Goal: Task Accomplishment & Management: Manage account settings

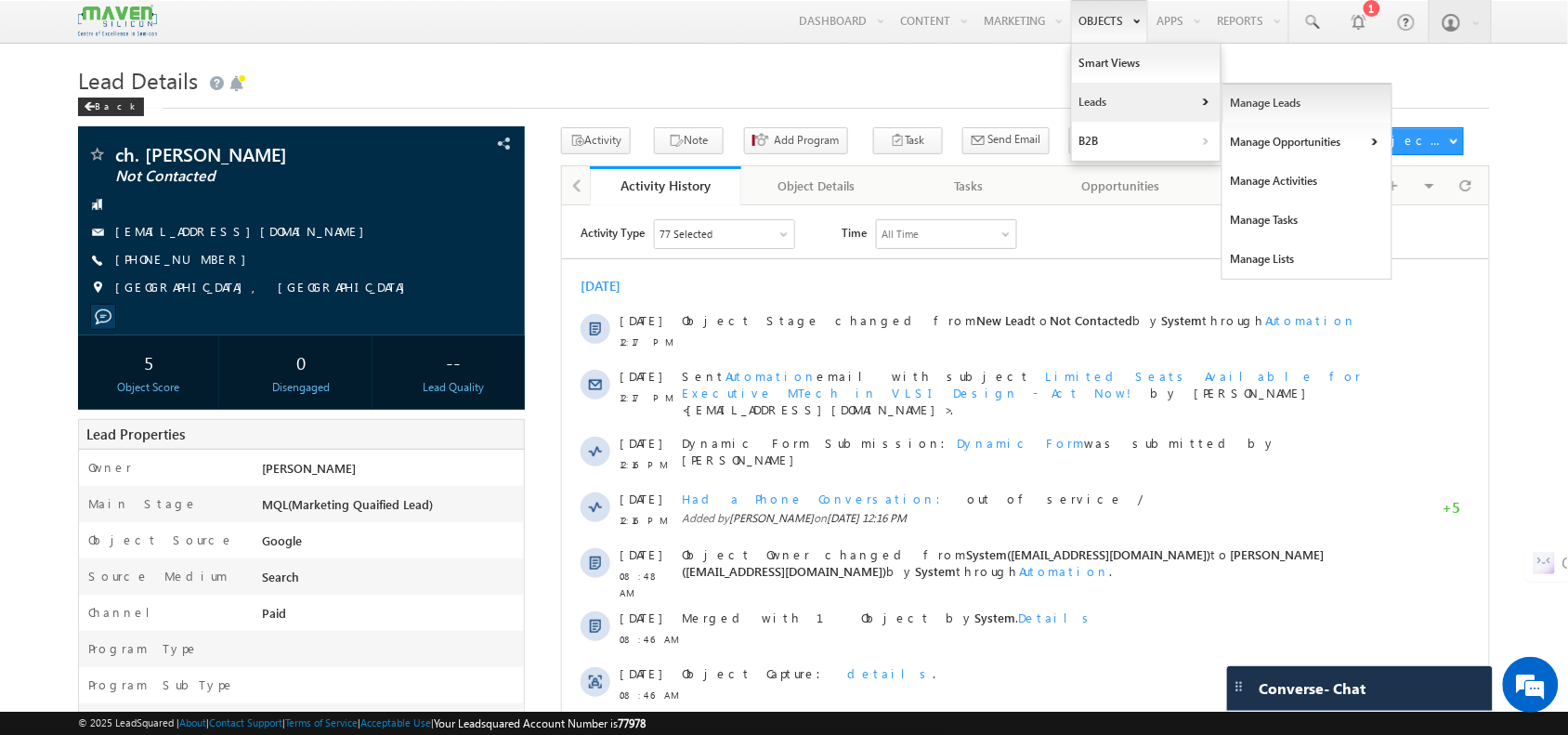
click at [1232, 116] on link "Manage Leads" at bounding box center [1307, 103] width 170 height 39
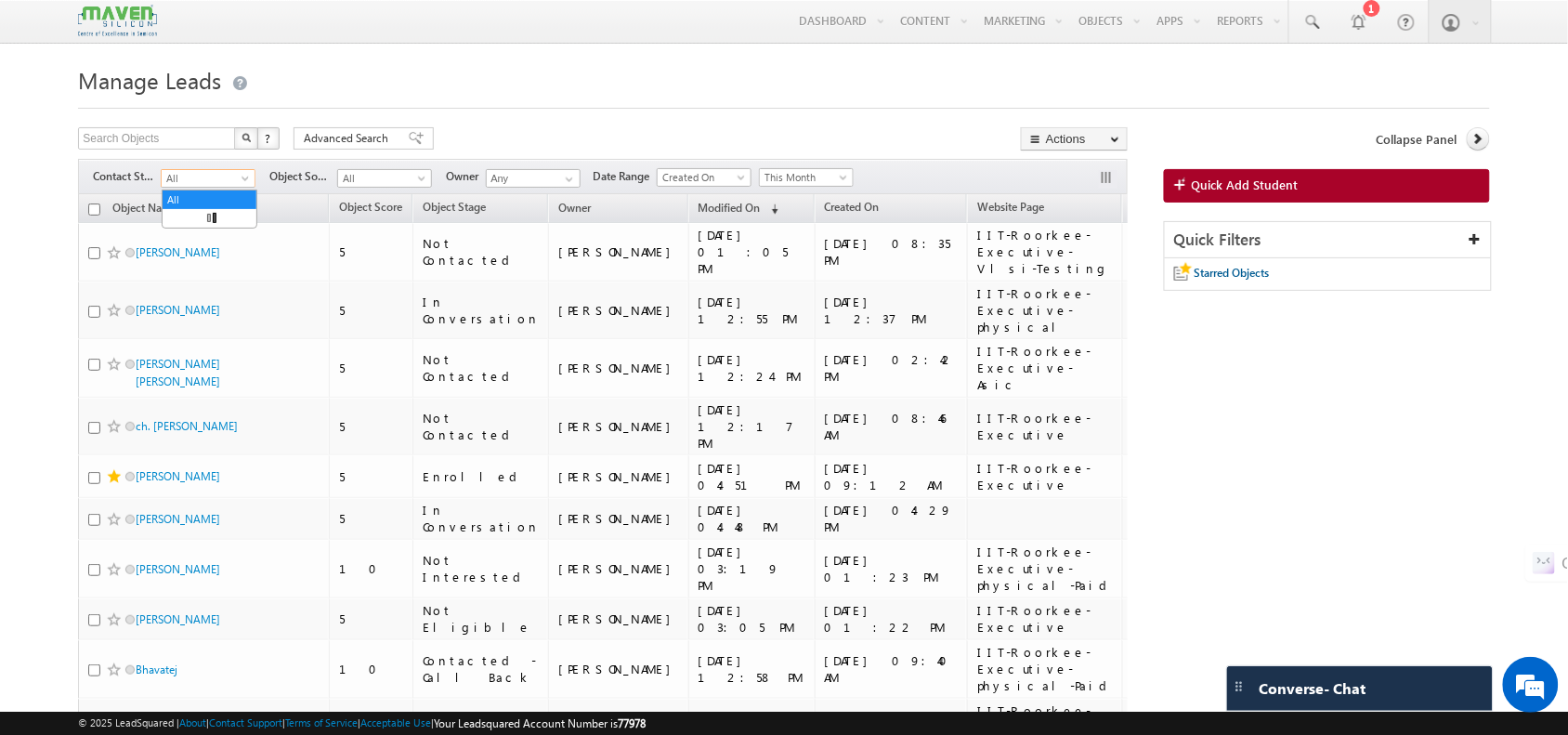
click at [216, 177] on span "All" at bounding box center [206, 178] width 88 height 17
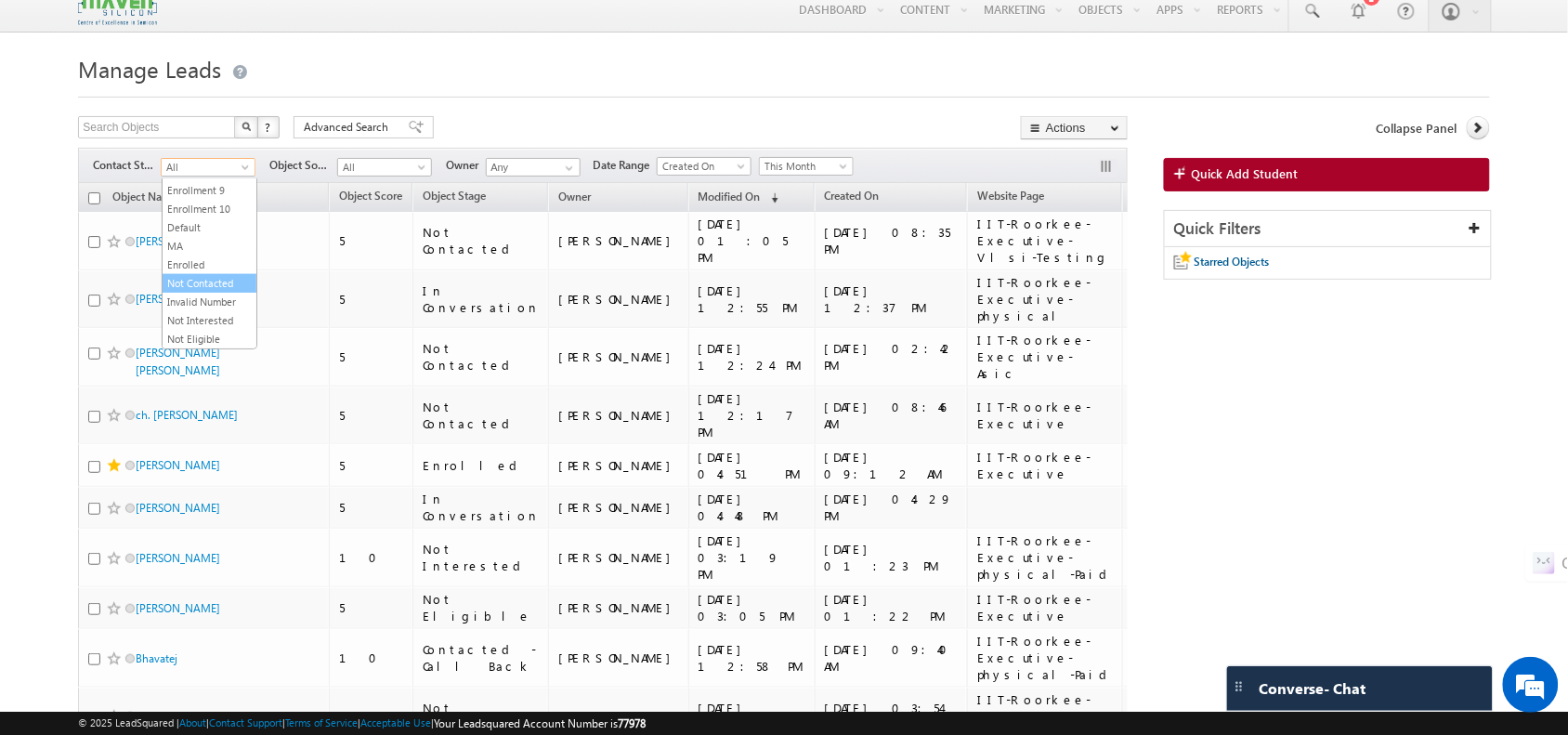
scroll to position [10, 0]
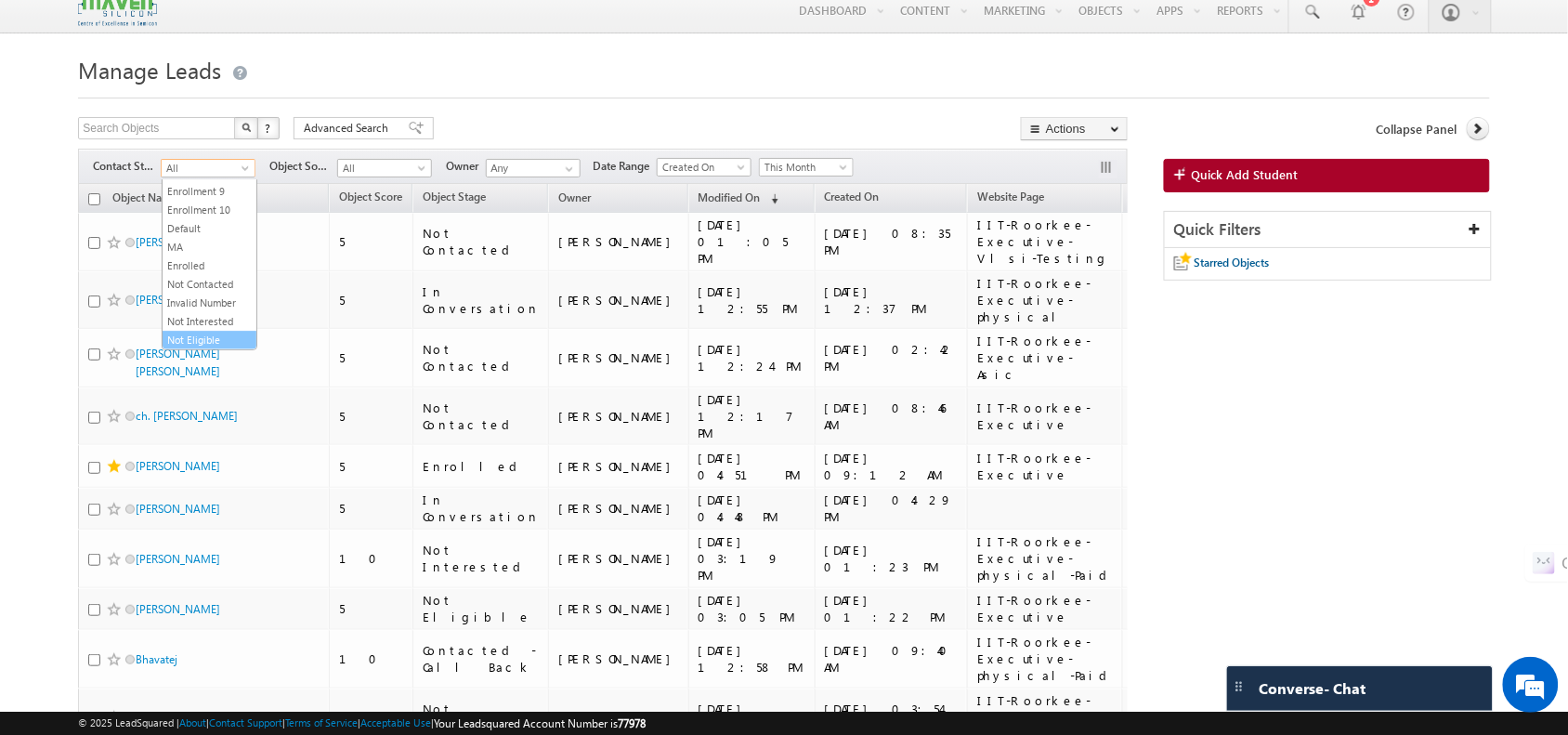
click at [192, 332] on link "Not Eligible" at bounding box center [210, 340] width 94 height 17
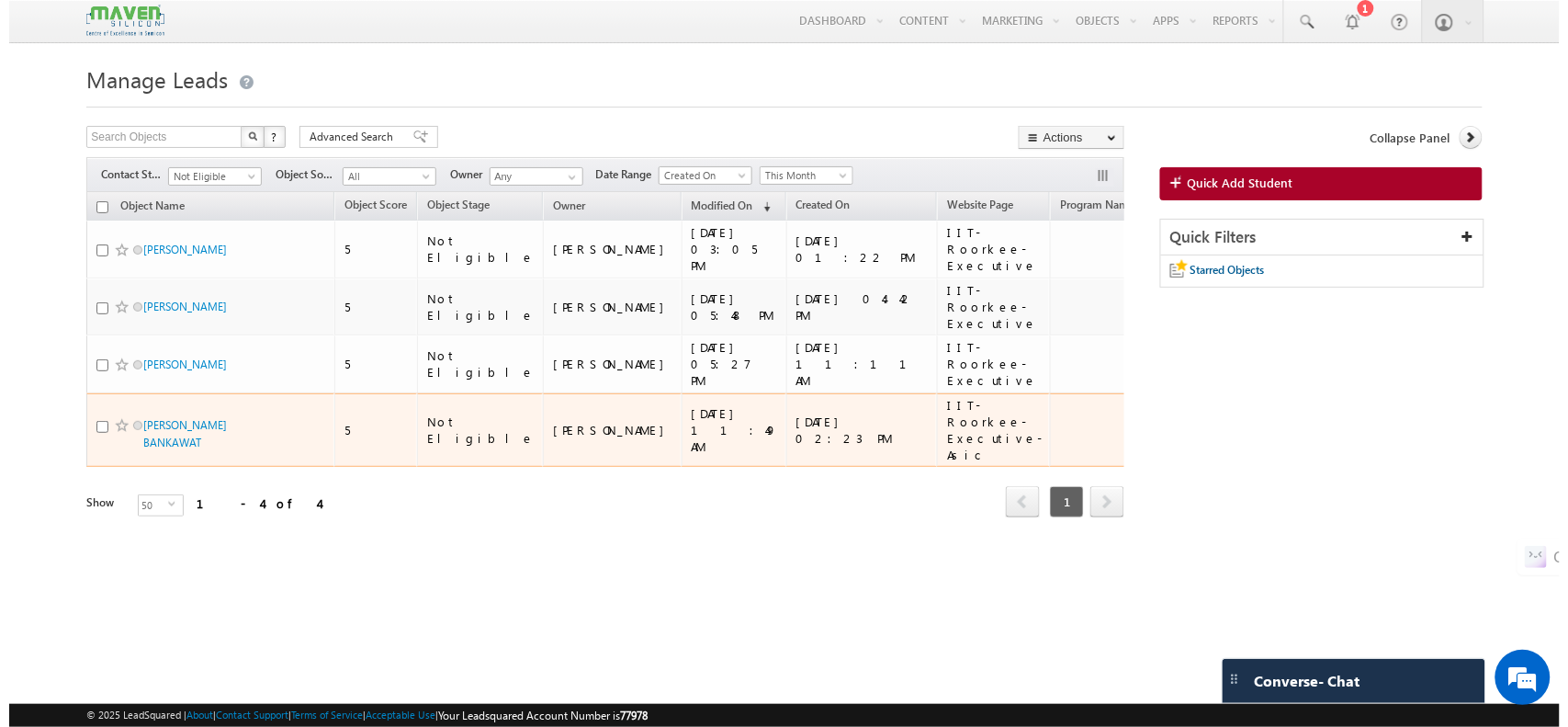
scroll to position [0, 0]
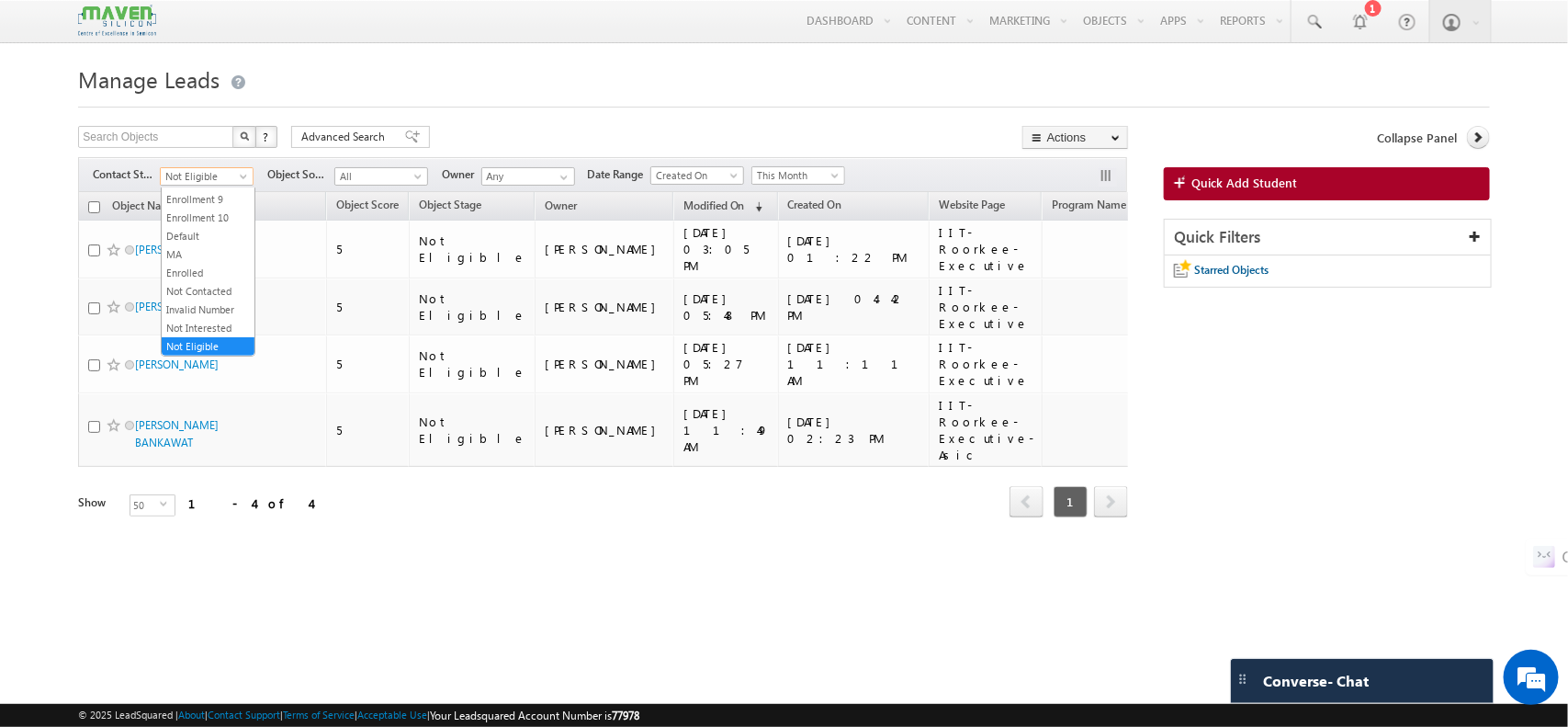
click at [243, 182] on span at bounding box center [245, 180] width 14 height 14
click at [208, 200] on link "All" at bounding box center [208, 197] width 93 height 16
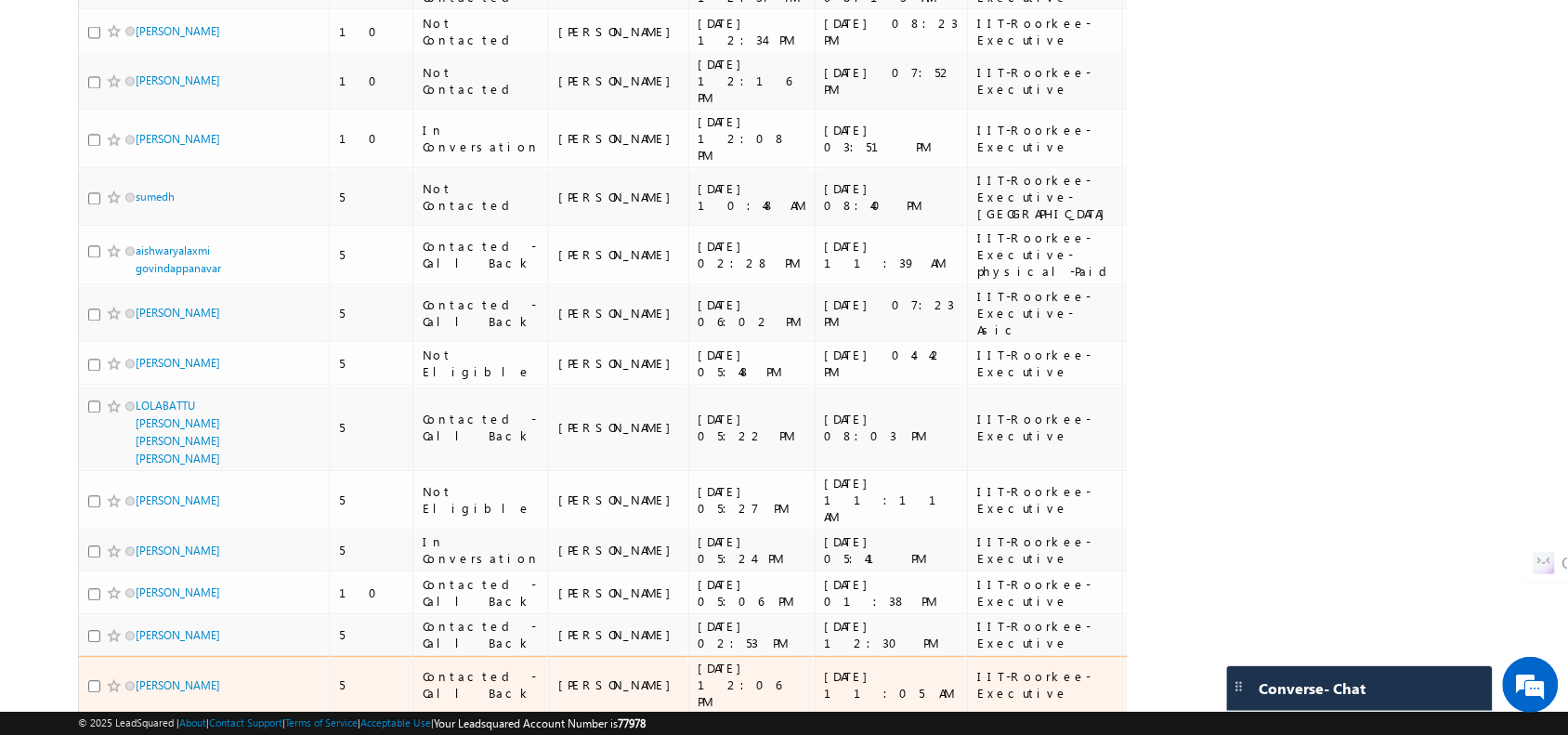
scroll to position [1000, 0]
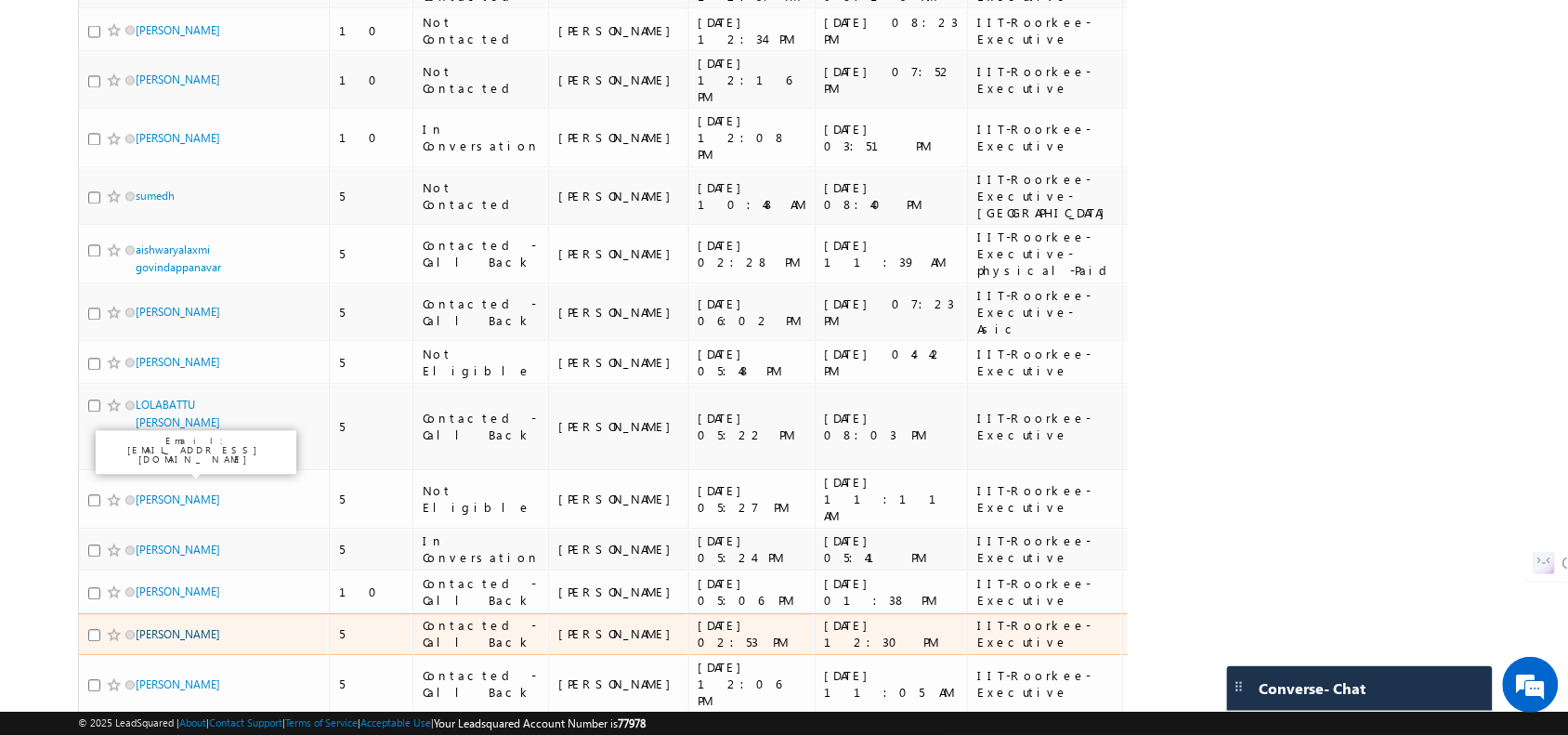
click at [191, 628] on link "Shreyash dubal" at bounding box center [178, 634] width 85 height 14
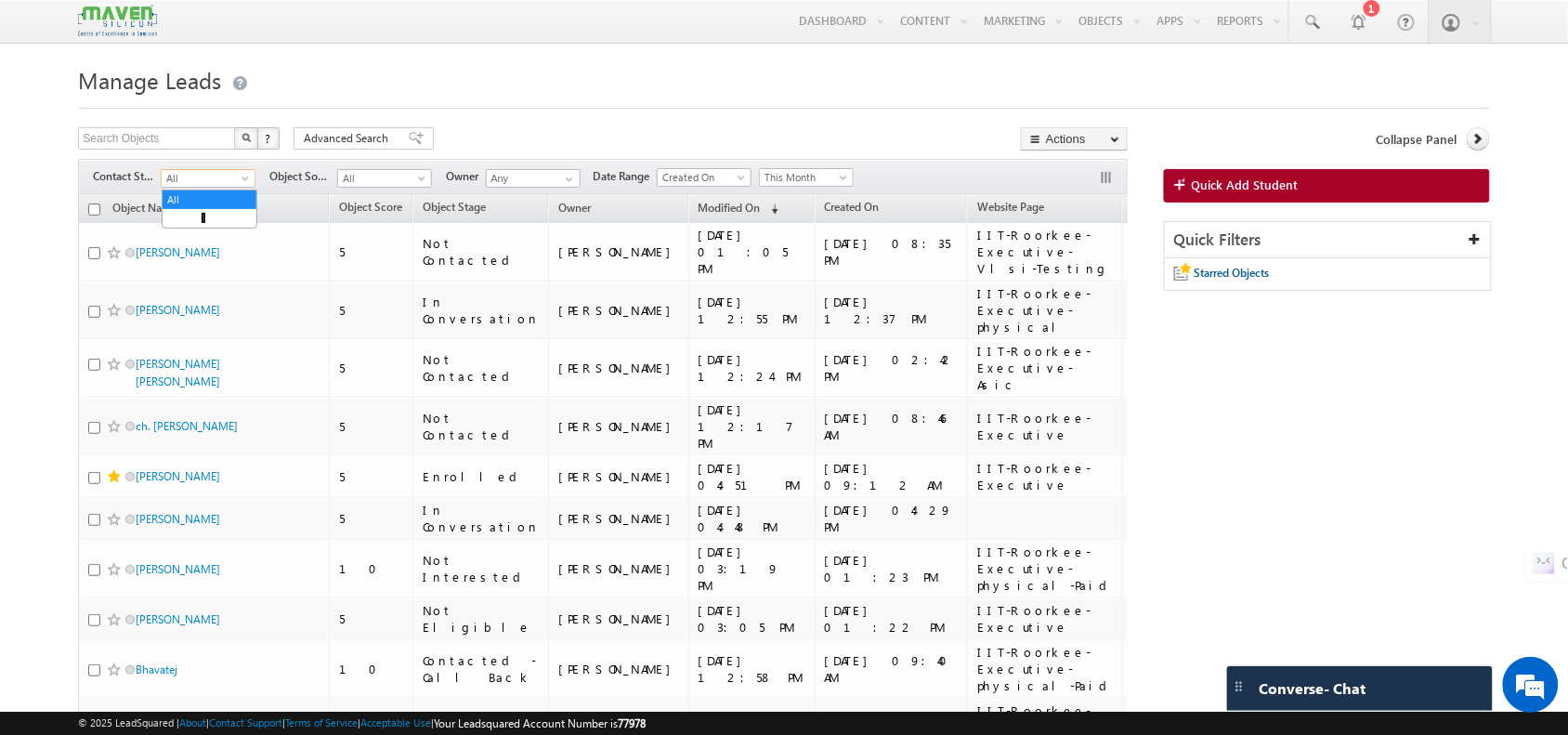
click at [223, 186] on span "All" at bounding box center [206, 178] width 88 height 17
click at [195, 288] on link "Not Contacted" at bounding box center [210, 294] width 94 height 17
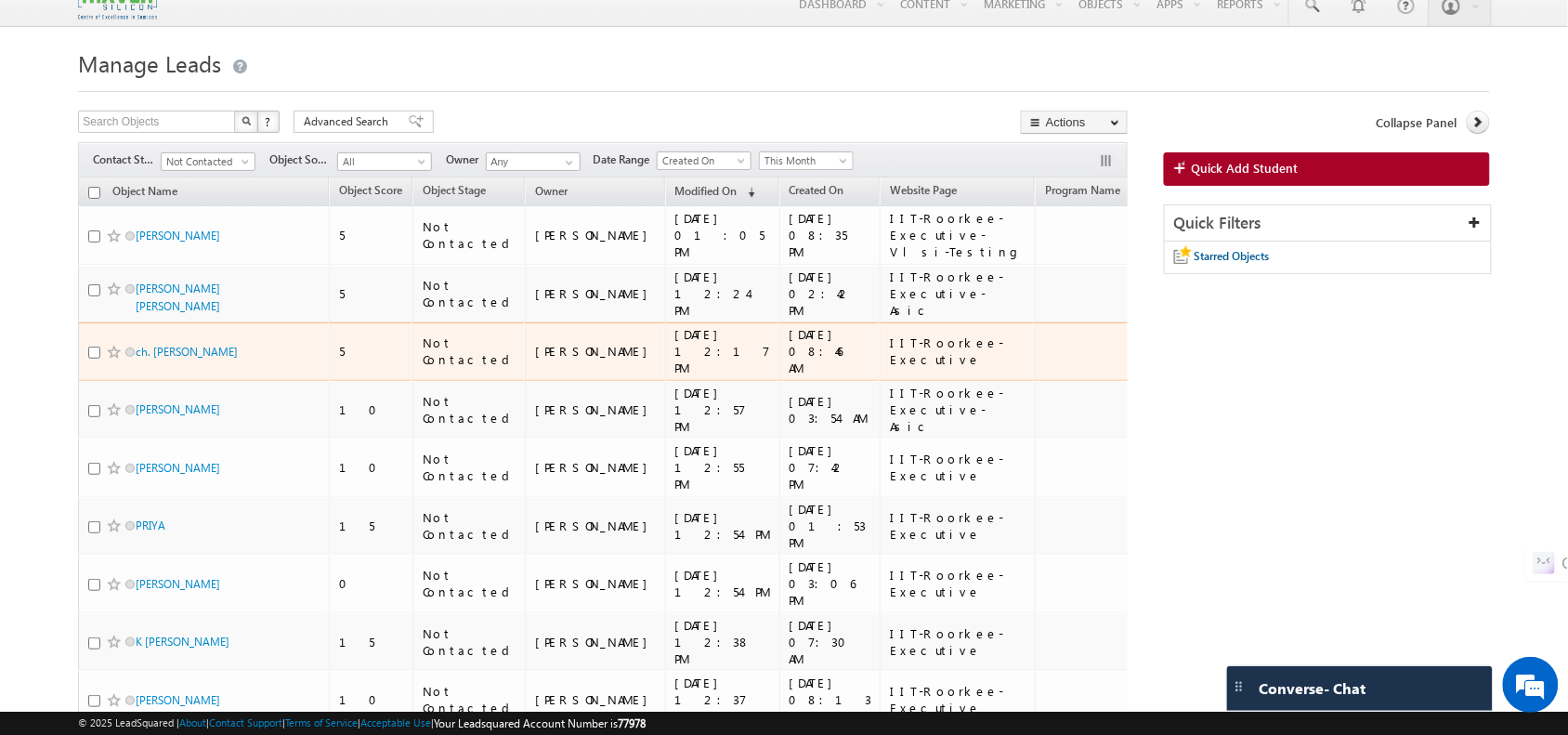
scroll to position [169, 0]
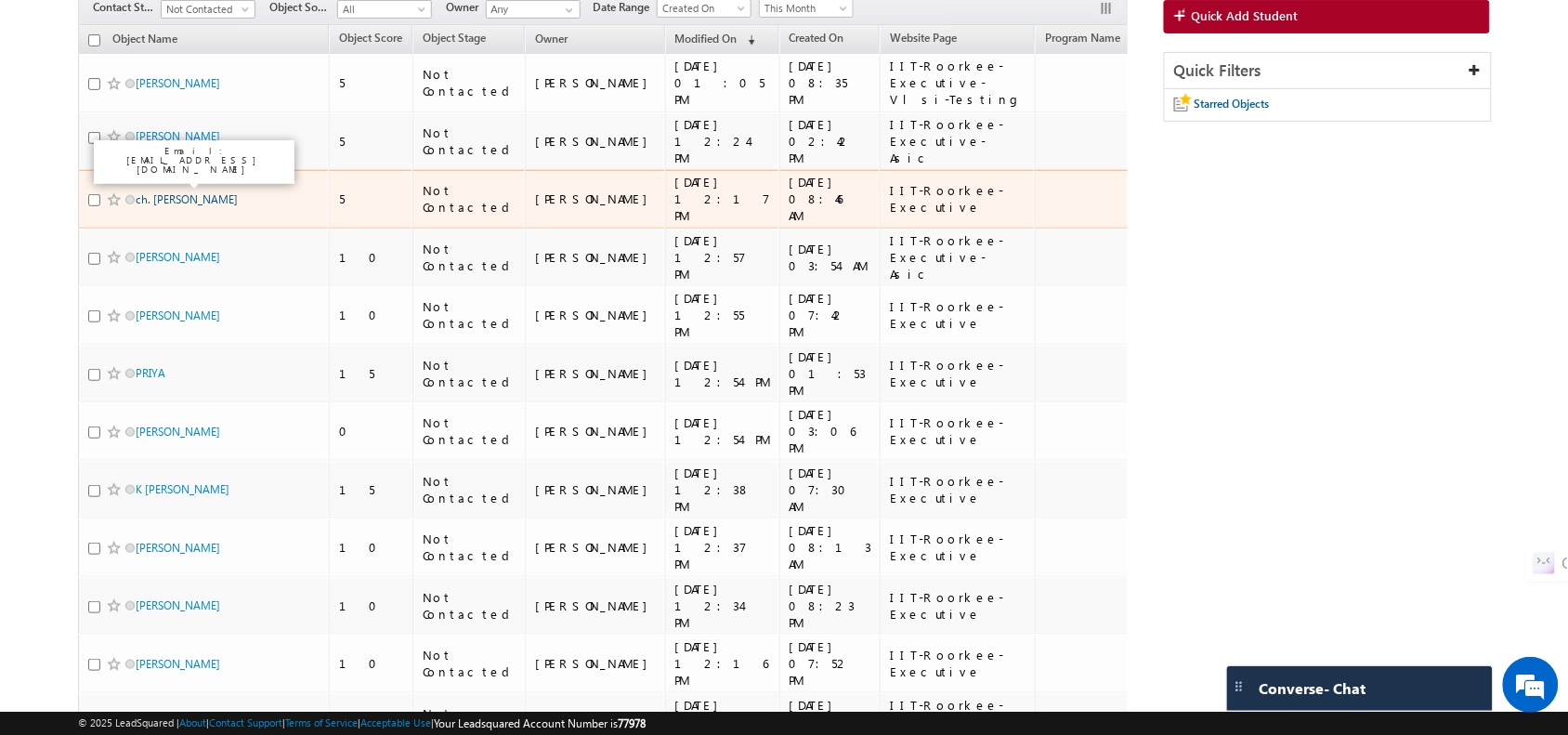
click at [191, 192] on link "ch. venkata vamsi" at bounding box center [186, 199] width 102 height 14
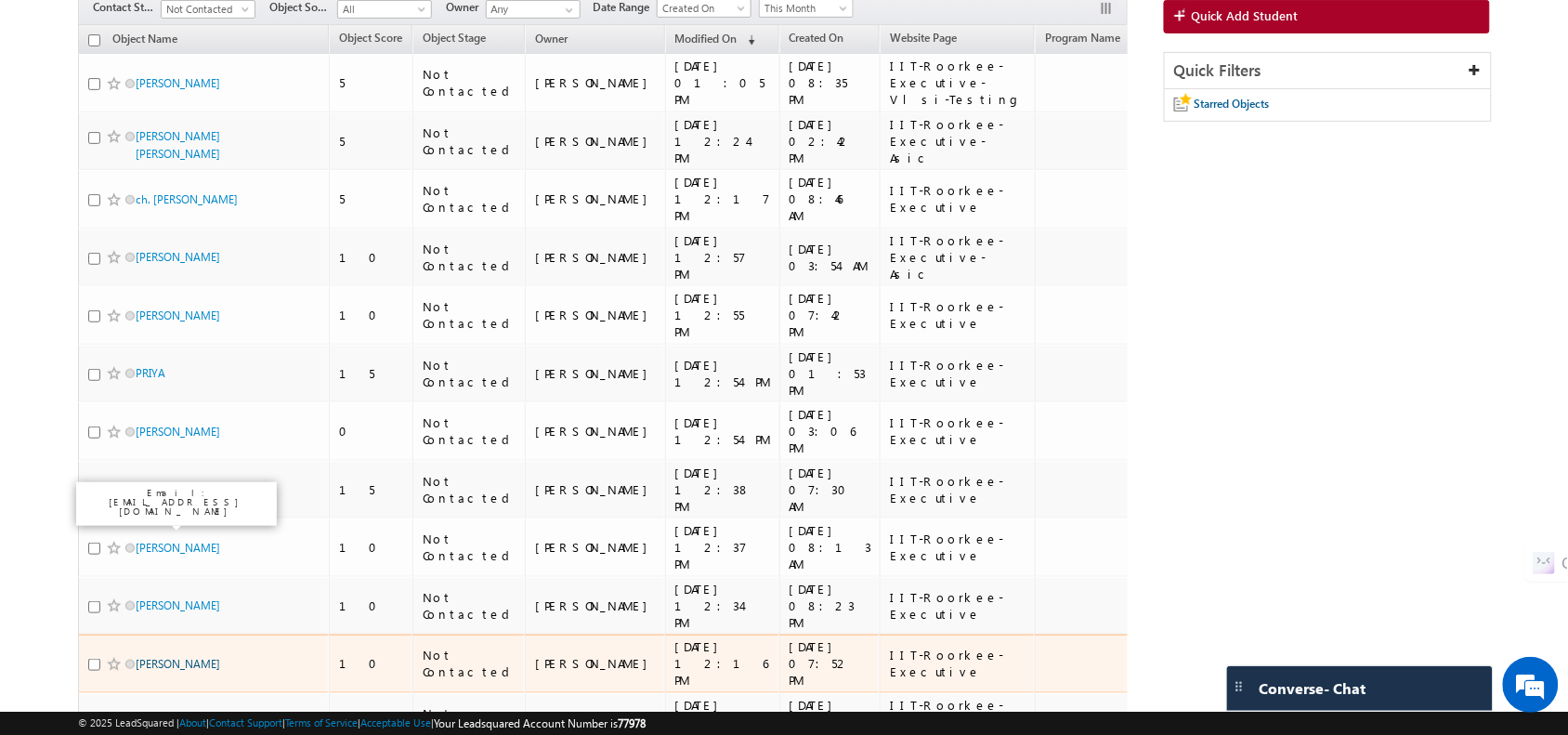
click at [148, 657] on link "[PERSON_NAME]" at bounding box center [178, 664] width 85 height 14
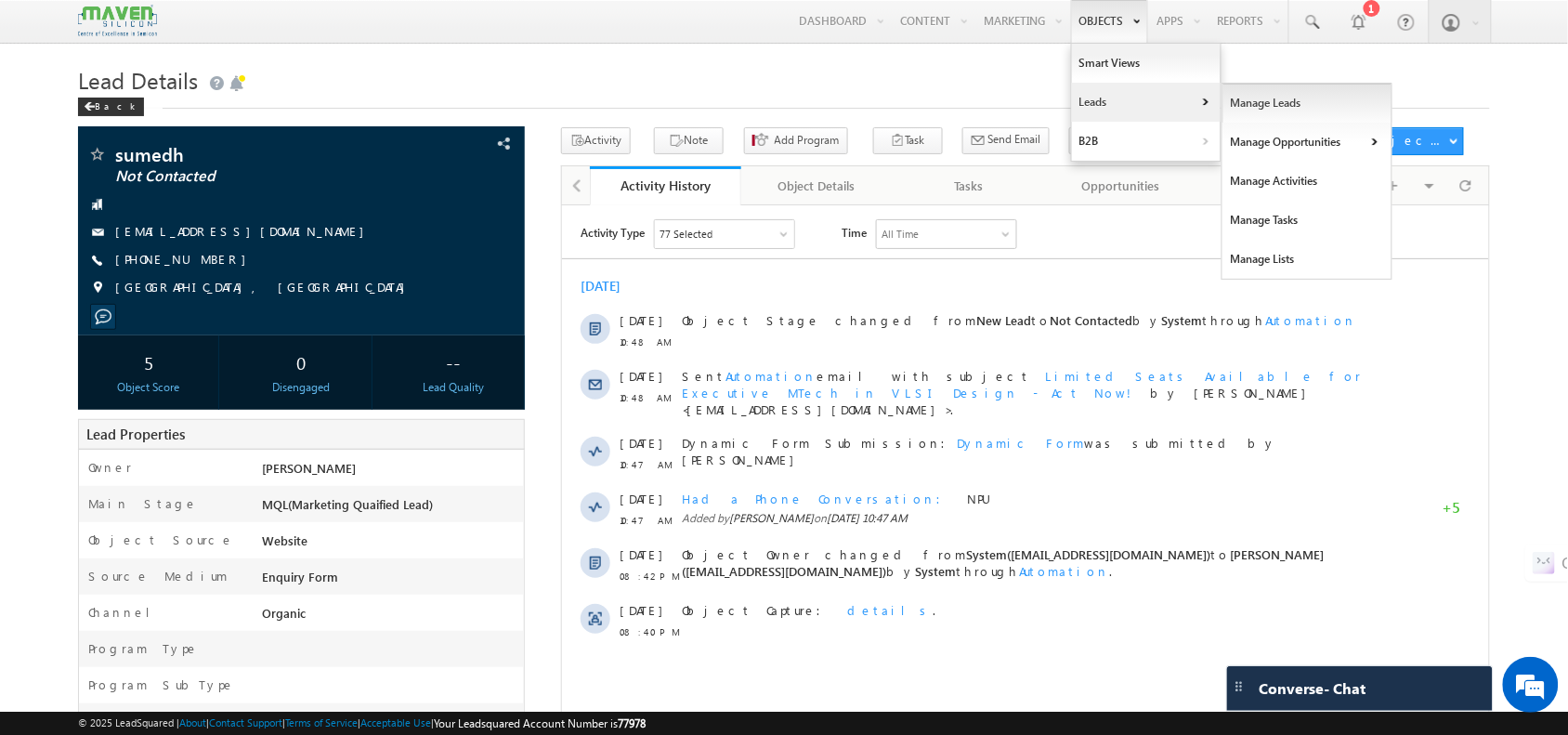
click at [1291, 107] on link "Manage Leads" at bounding box center [1307, 103] width 170 height 39
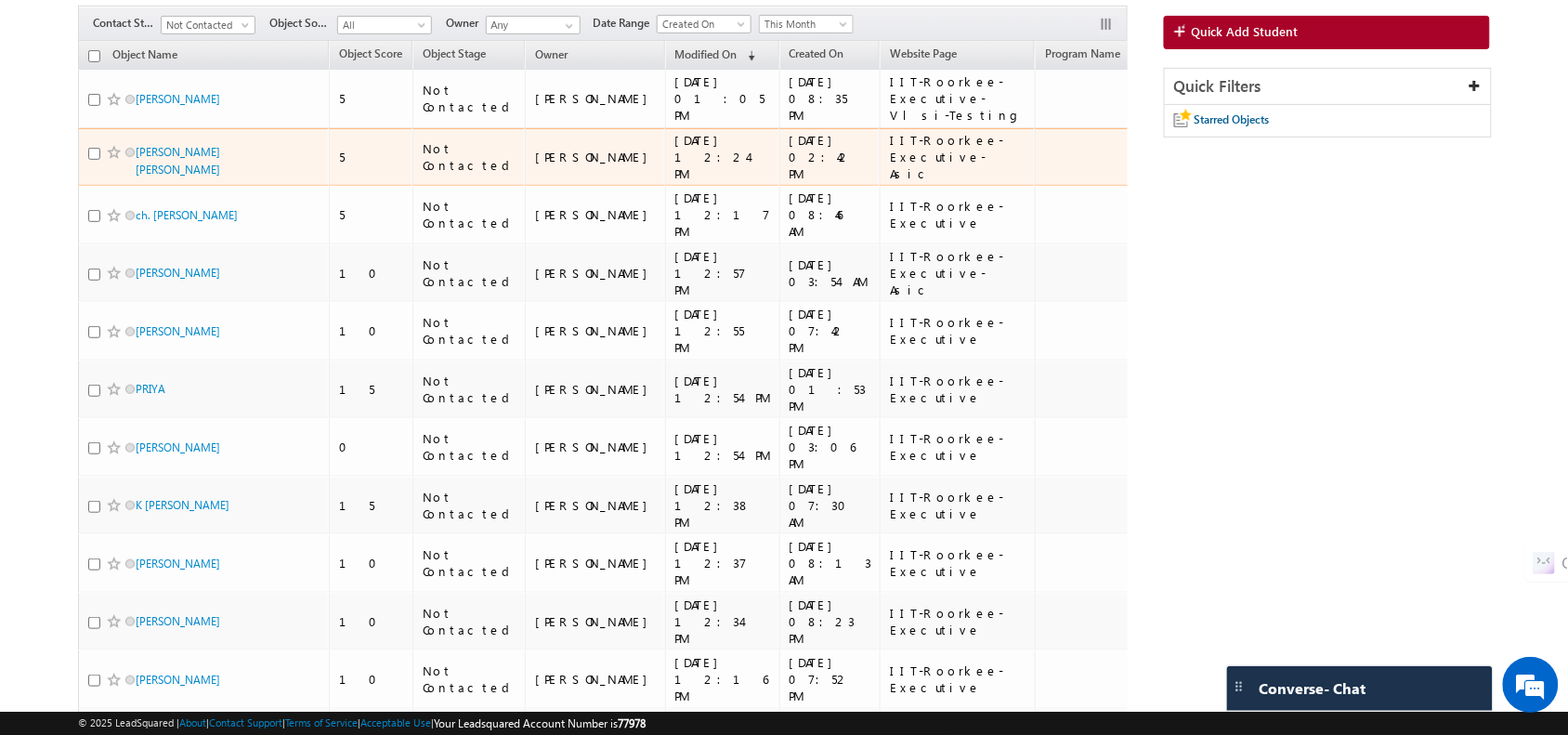
scroll to position [169, 0]
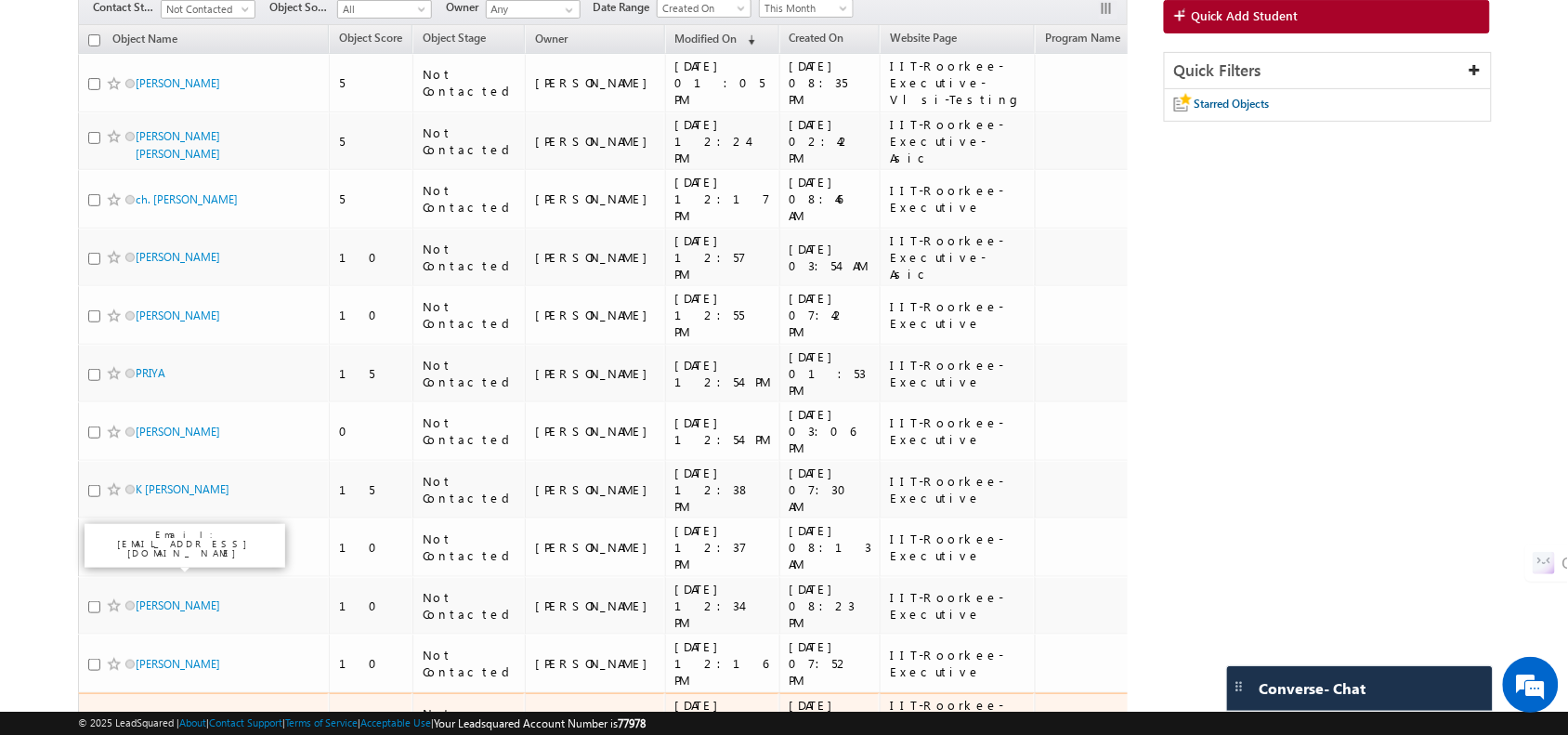
click at [164, 715] on link "sumedh" at bounding box center [155, 721] width 39 height 14
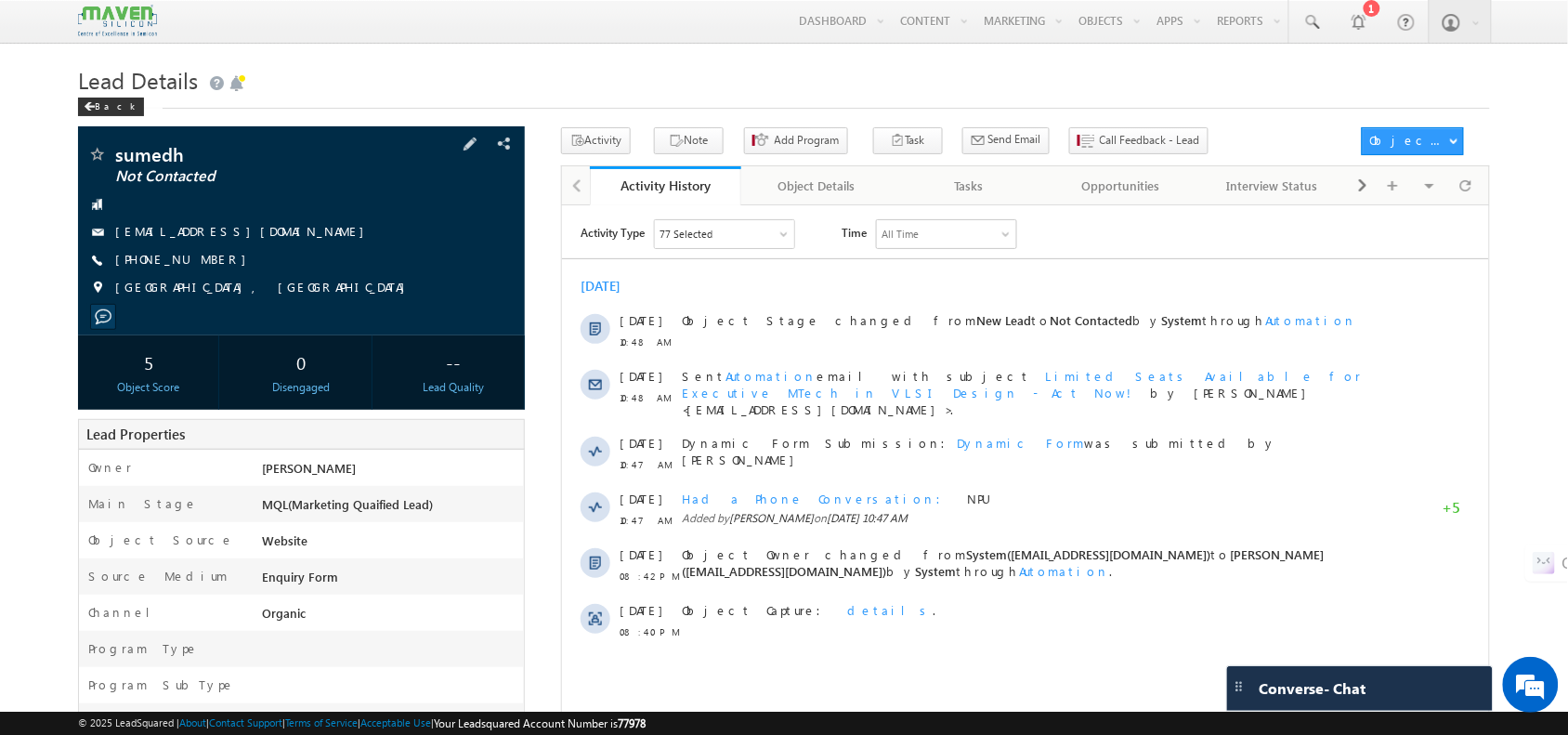
click at [261, 227] on div "aktmishra11@gmail.com" at bounding box center [301, 231] width 427 height 19
drag, startPoint x: 261, startPoint y: 227, endPoint x: 262, endPoint y: 263, distance: 36.0
click at [262, 263] on div "sumedh Not Contacted aktmishra11@gmail.com +91-8910500603" at bounding box center [301, 225] width 427 height 162
copy div "aktmishra11@gmail.com"
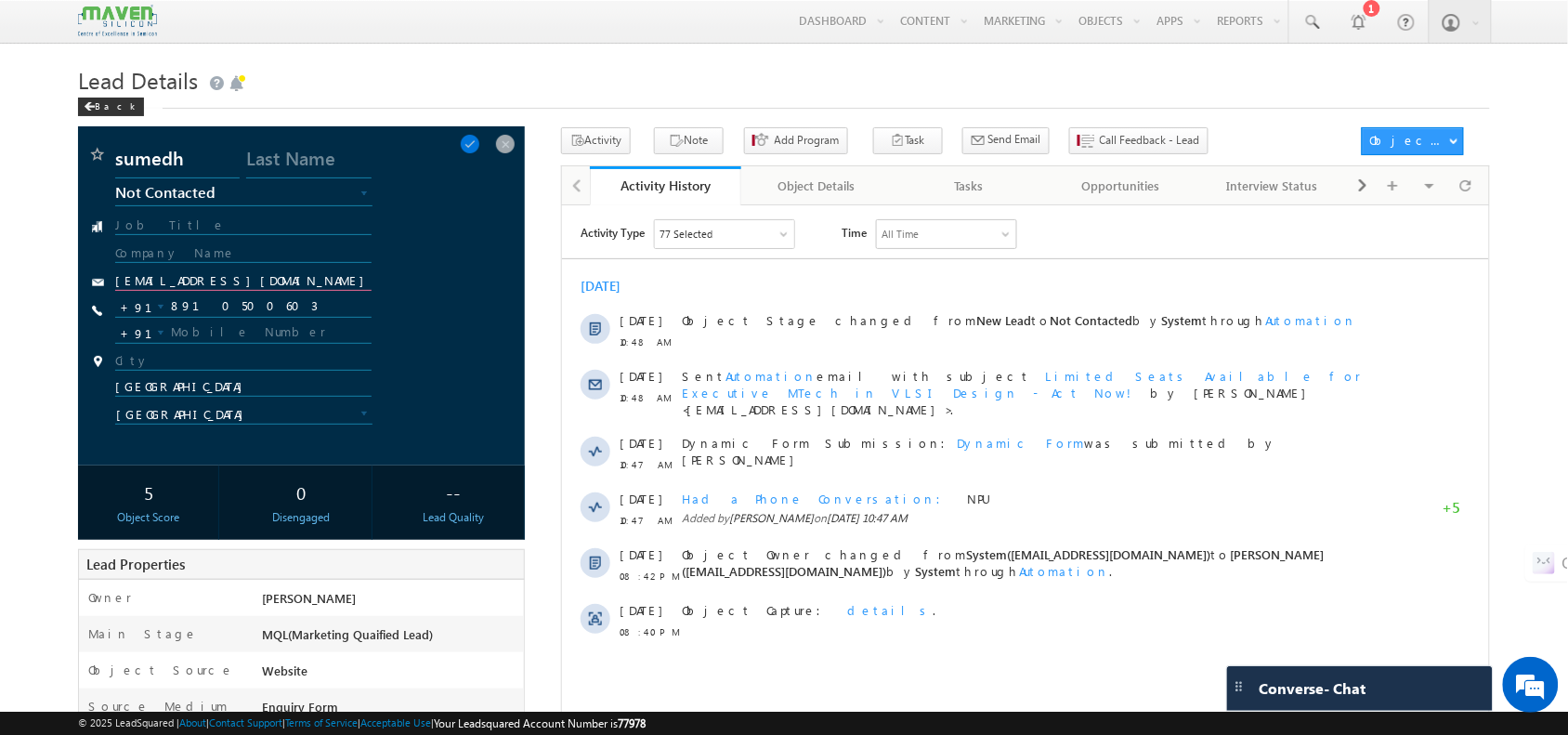
click at [175, 284] on input "aktmishra11@gmail.com" at bounding box center [243, 282] width 256 height 18
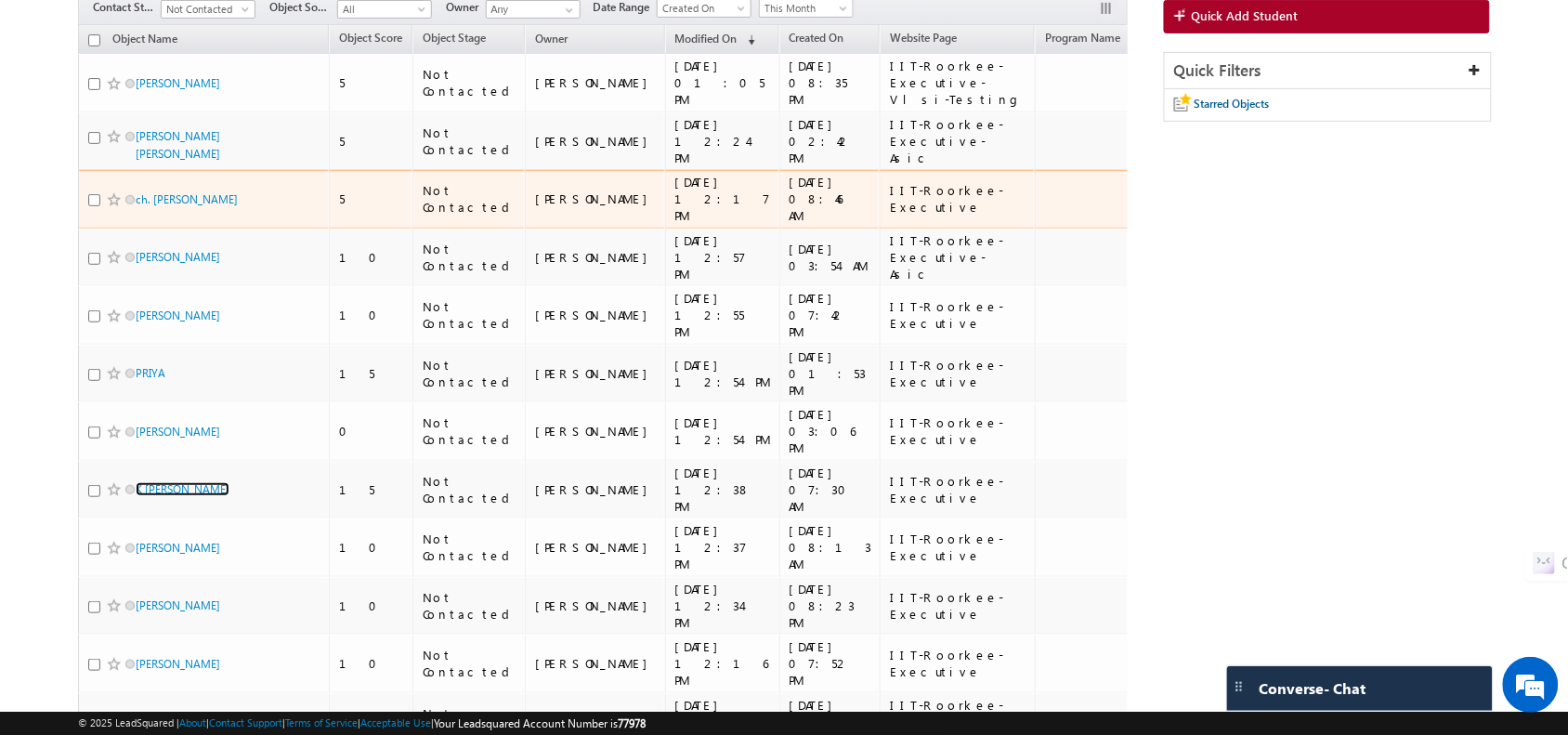
scroll to position [66, 0]
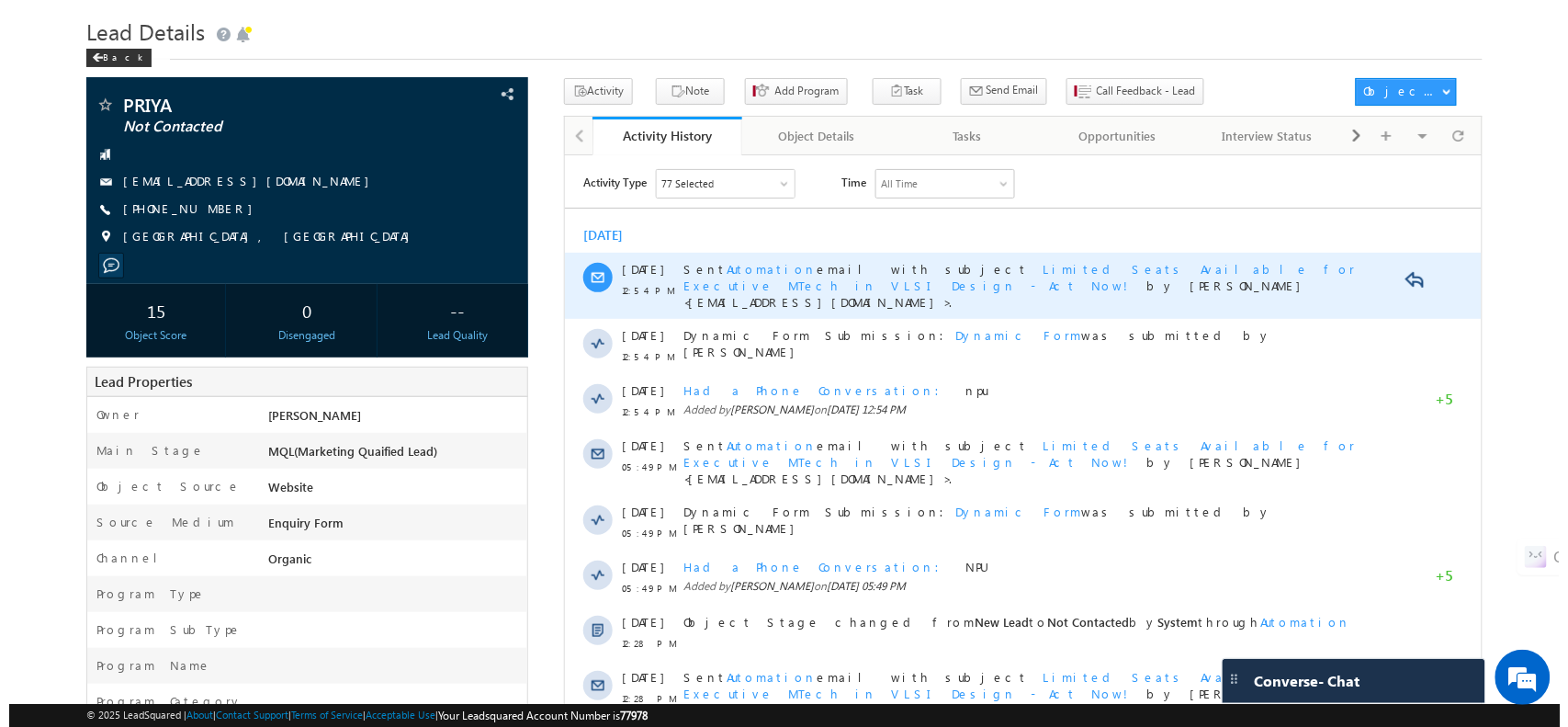
scroll to position [51, 0]
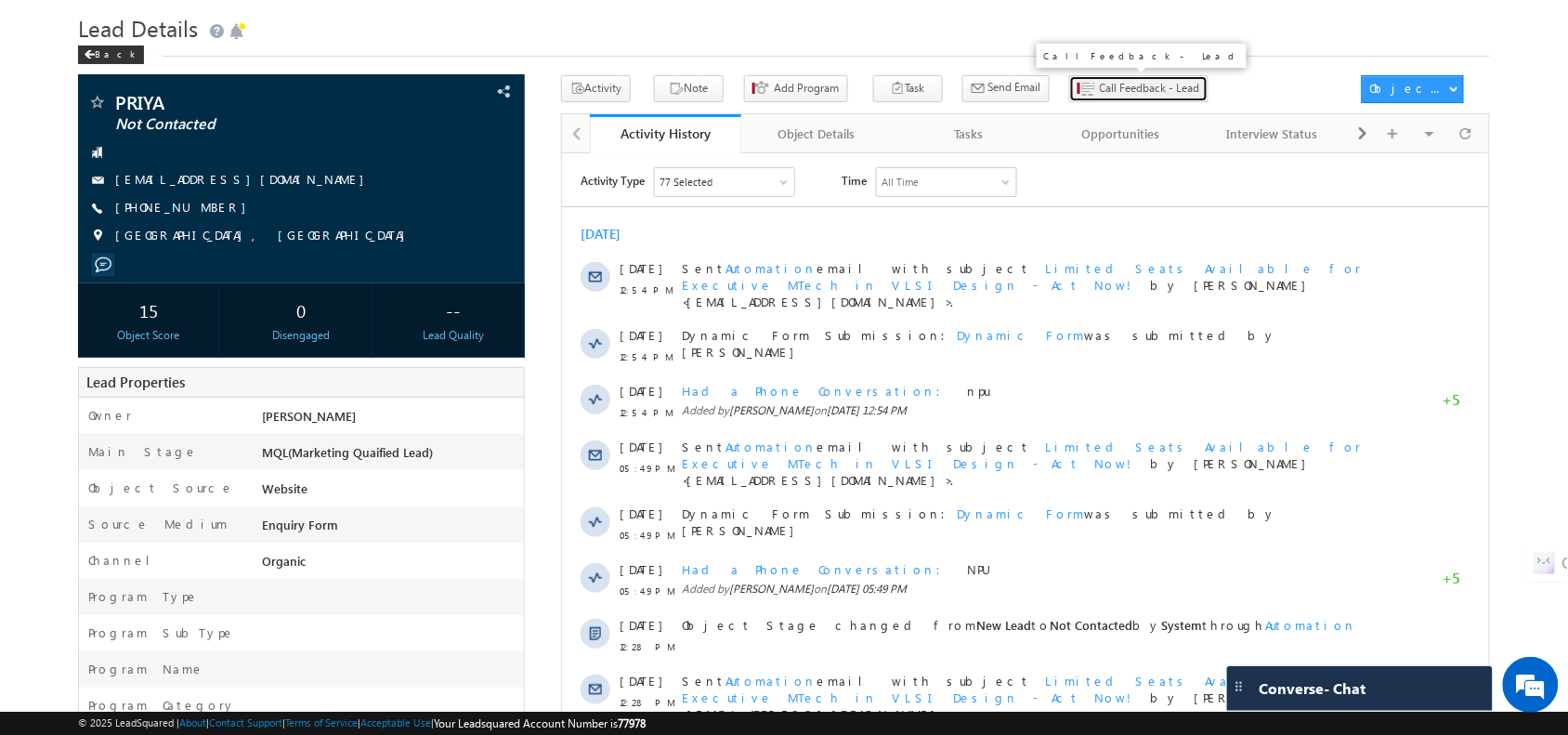
click at [1074, 77] on button "Call Feedback - Lead" at bounding box center [1139, 89] width 140 height 27
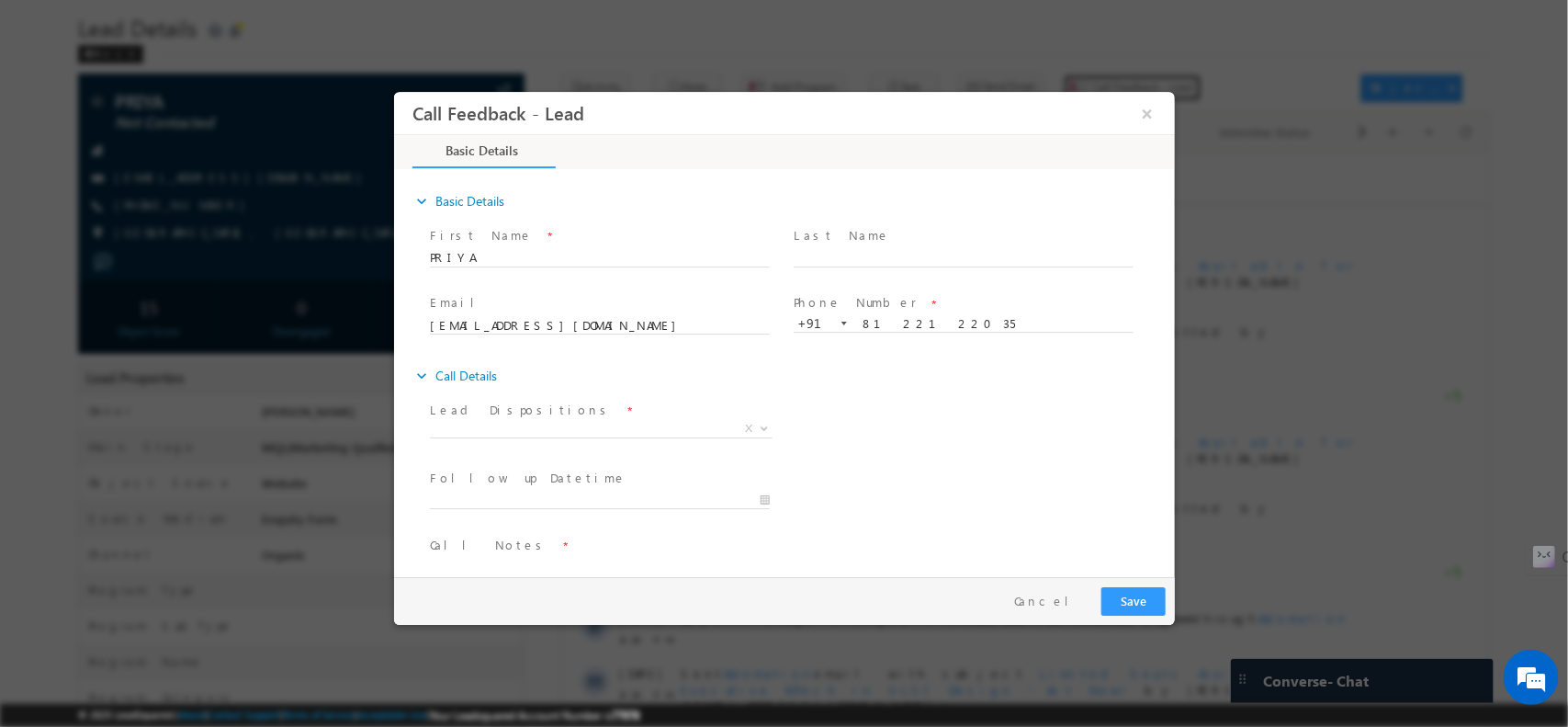
scroll to position [0, 0]
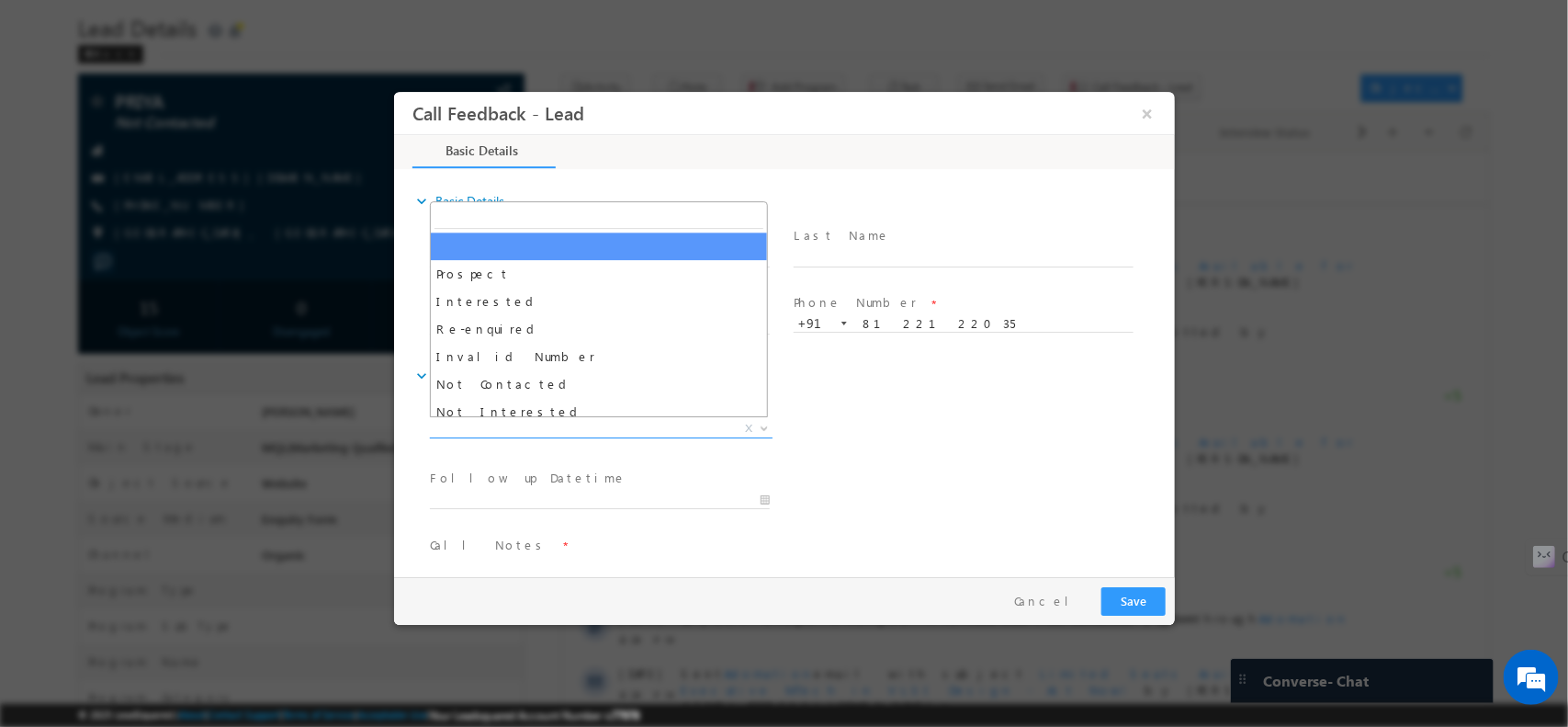
click at [698, 425] on span "X" at bounding box center [600, 428] width 343 height 18
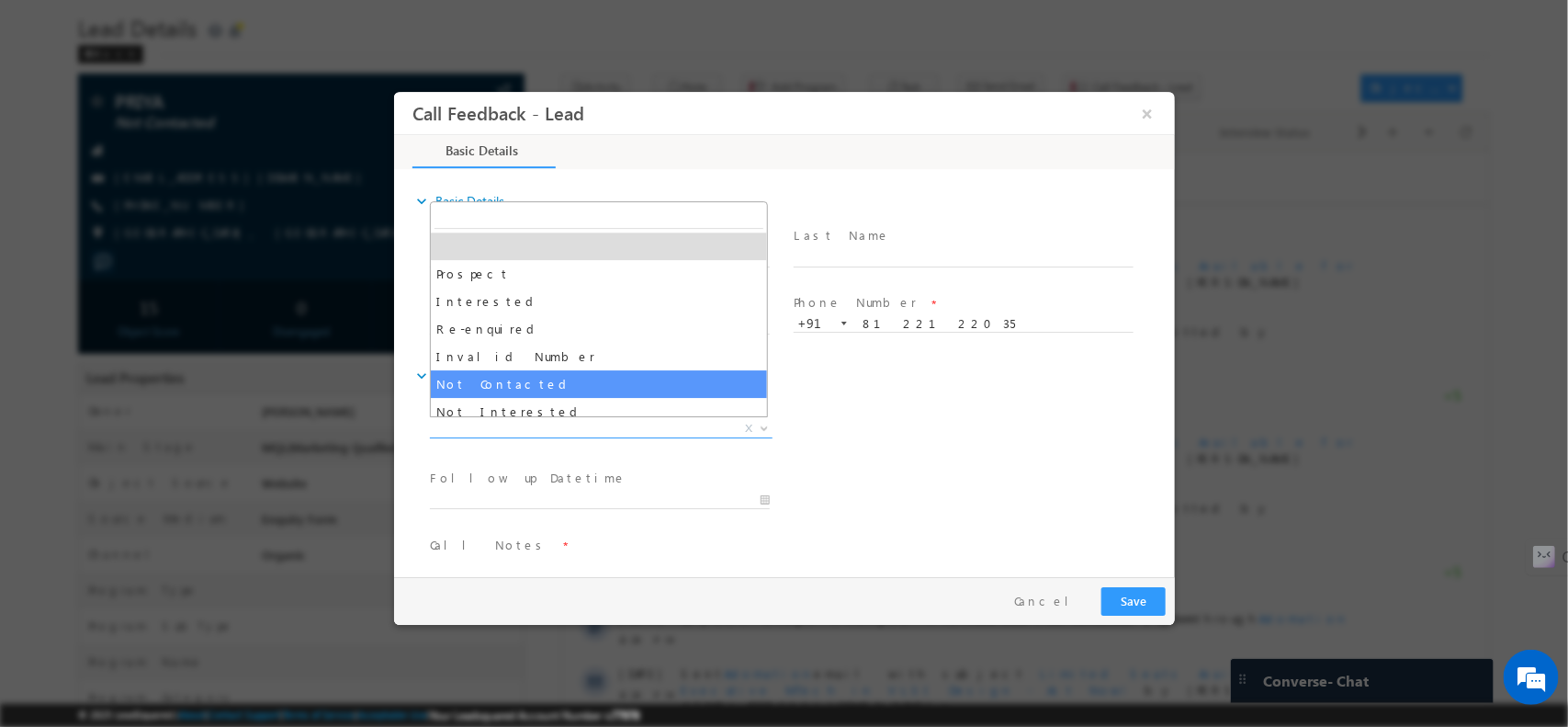
select select "Not Contacted"
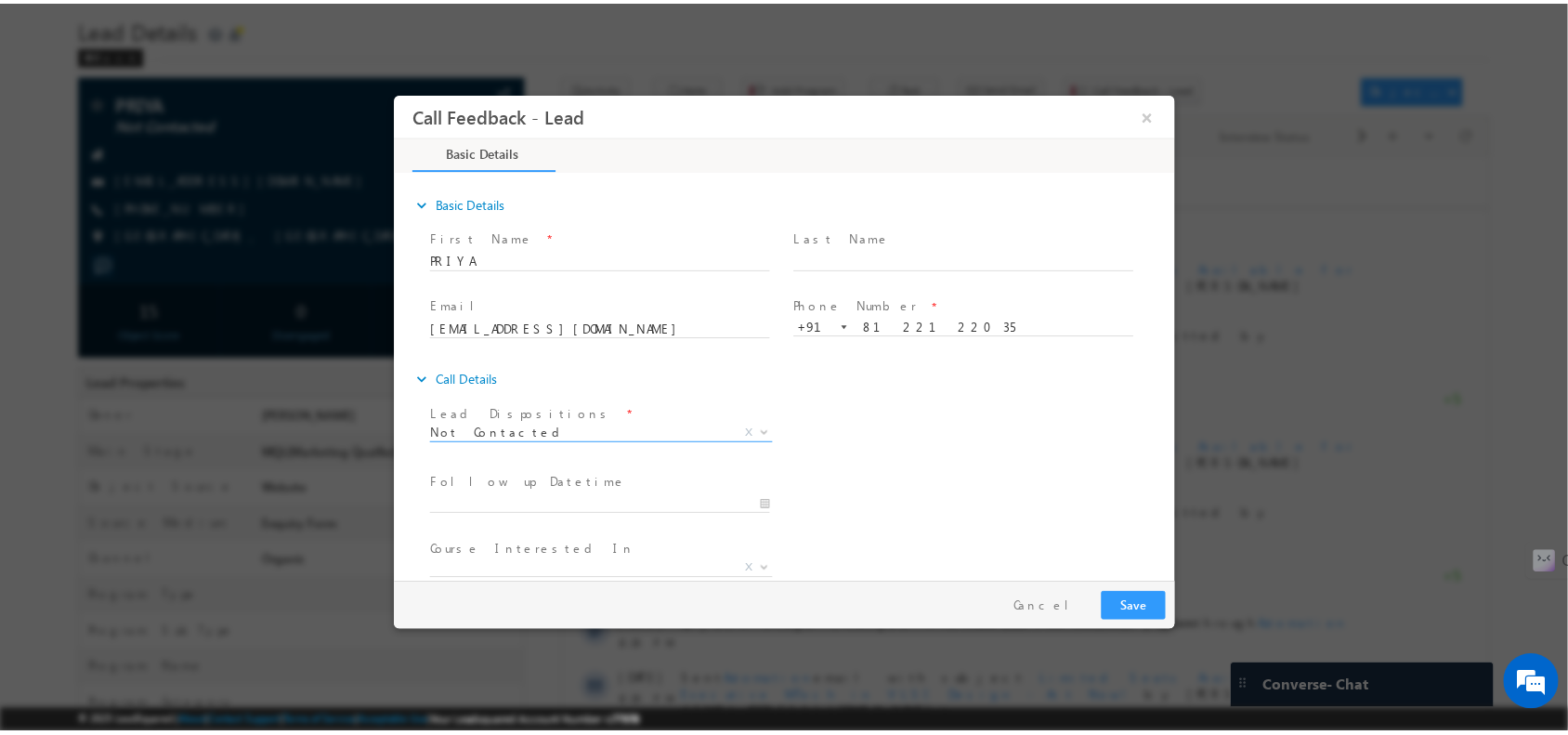
scroll to position [100, 0]
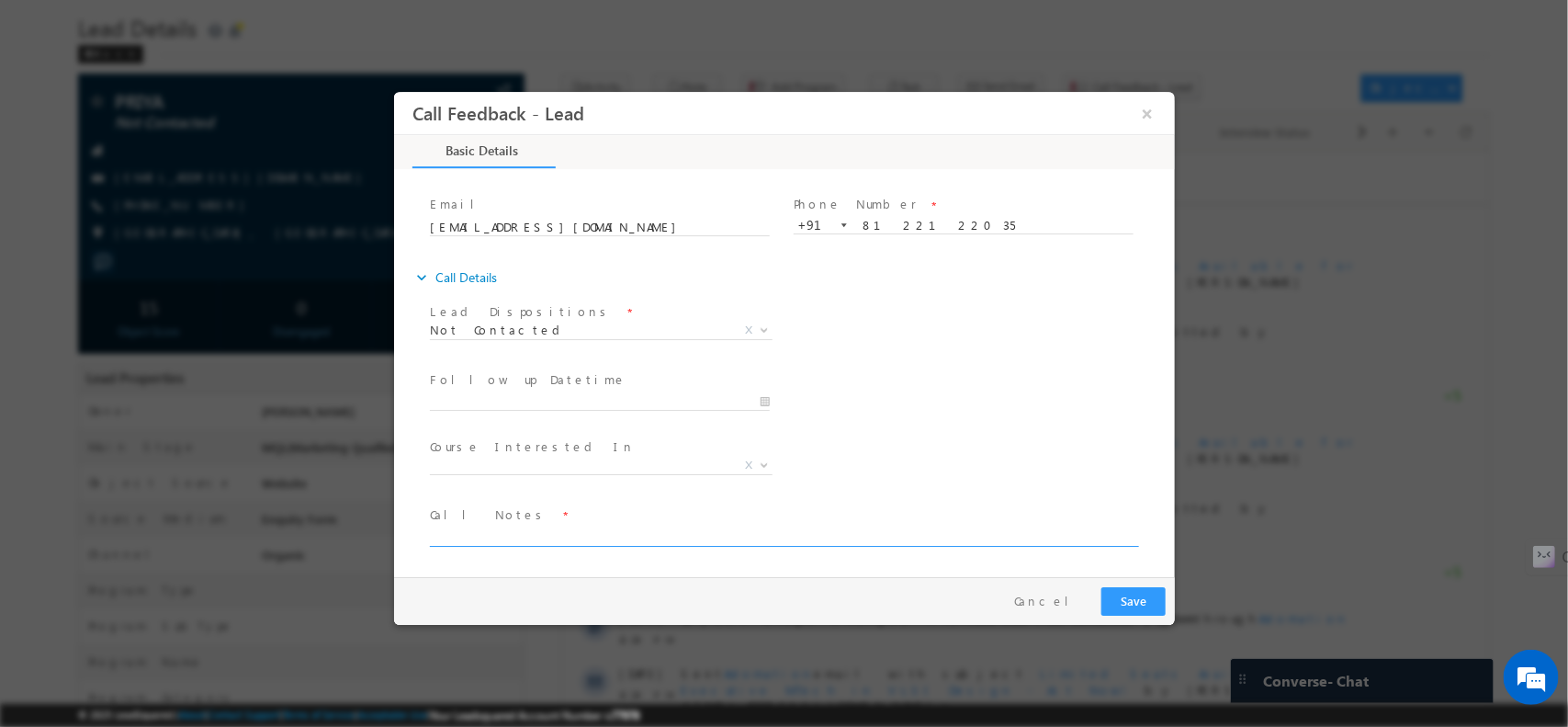
click at [559, 532] on textarea at bounding box center [783, 536] width 706 height 21
type textarea "npu"
click at [1133, 601] on button "Save" at bounding box center [1132, 601] width 65 height 29
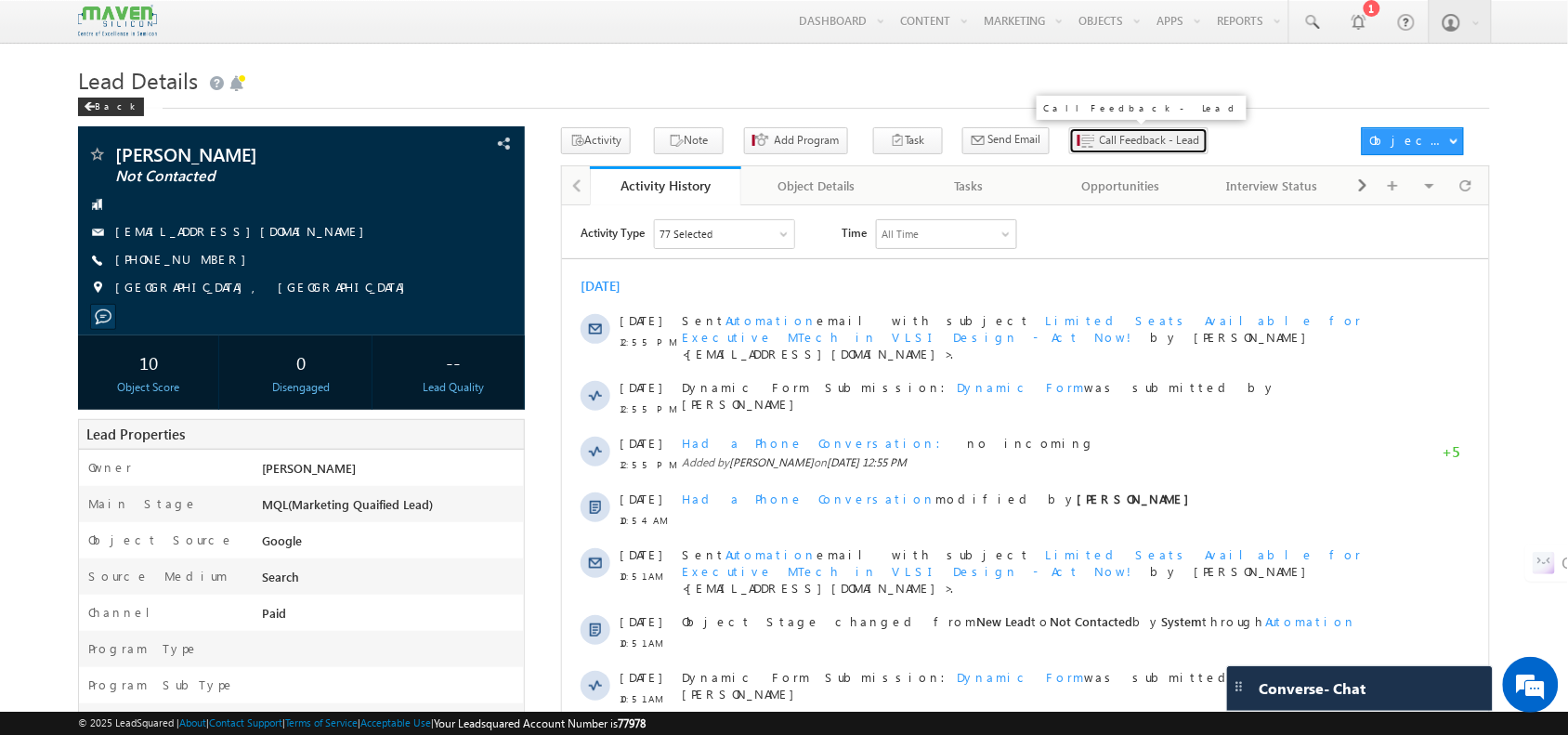
click at [1100, 146] on span "Call Feedback - Lead" at bounding box center [1149, 140] width 101 height 17
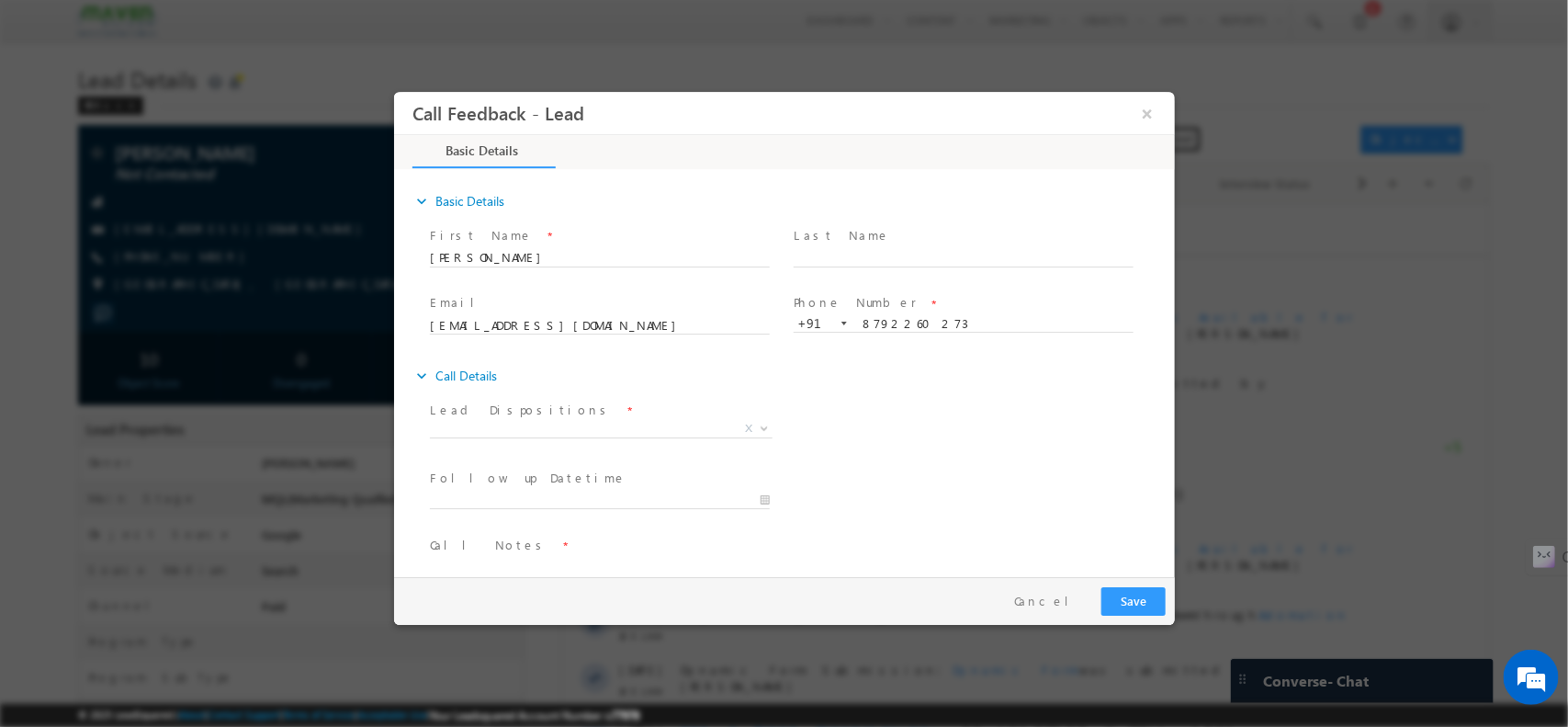
scroll to position [30, 0]
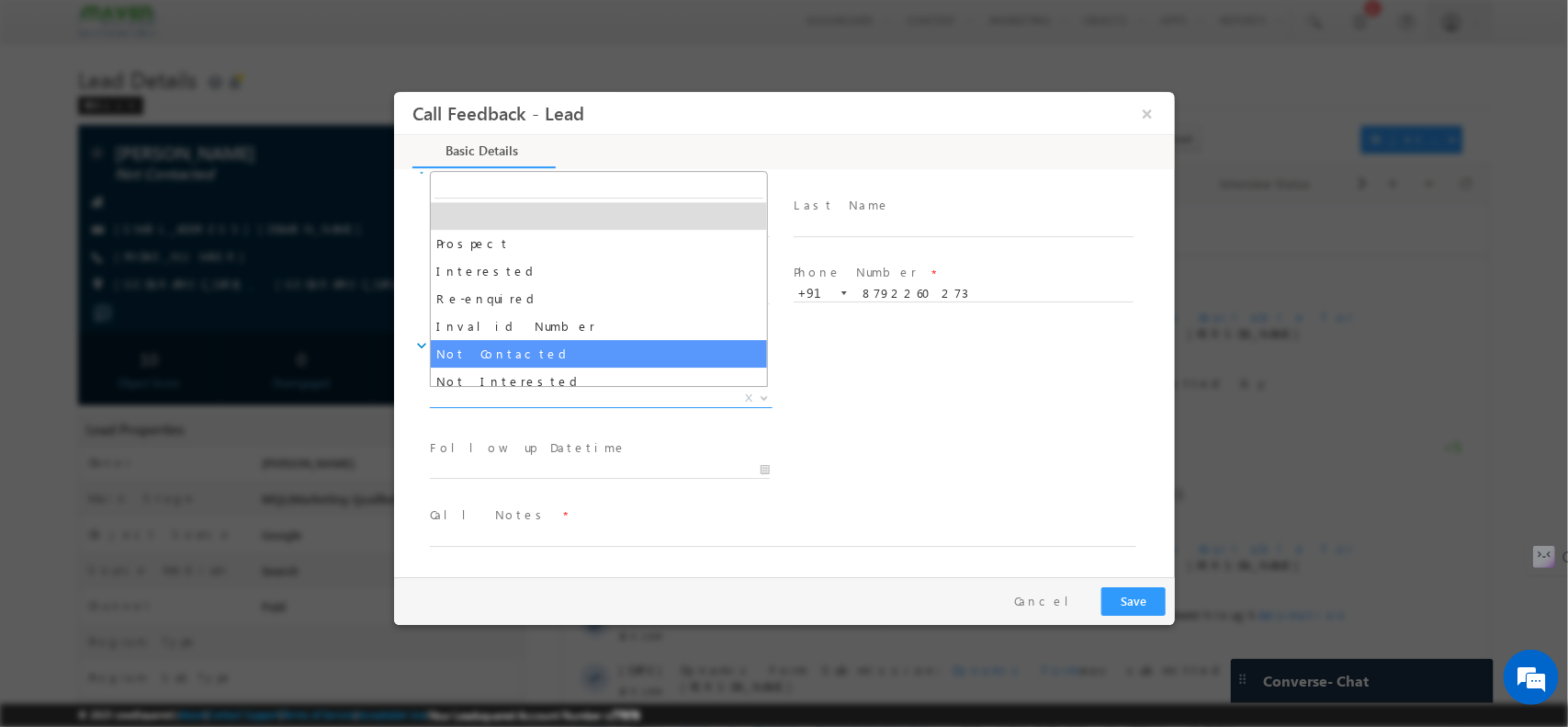
drag, startPoint x: 620, startPoint y: 400, endPoint x: 549, endPoint y: 337, distance: 94.9
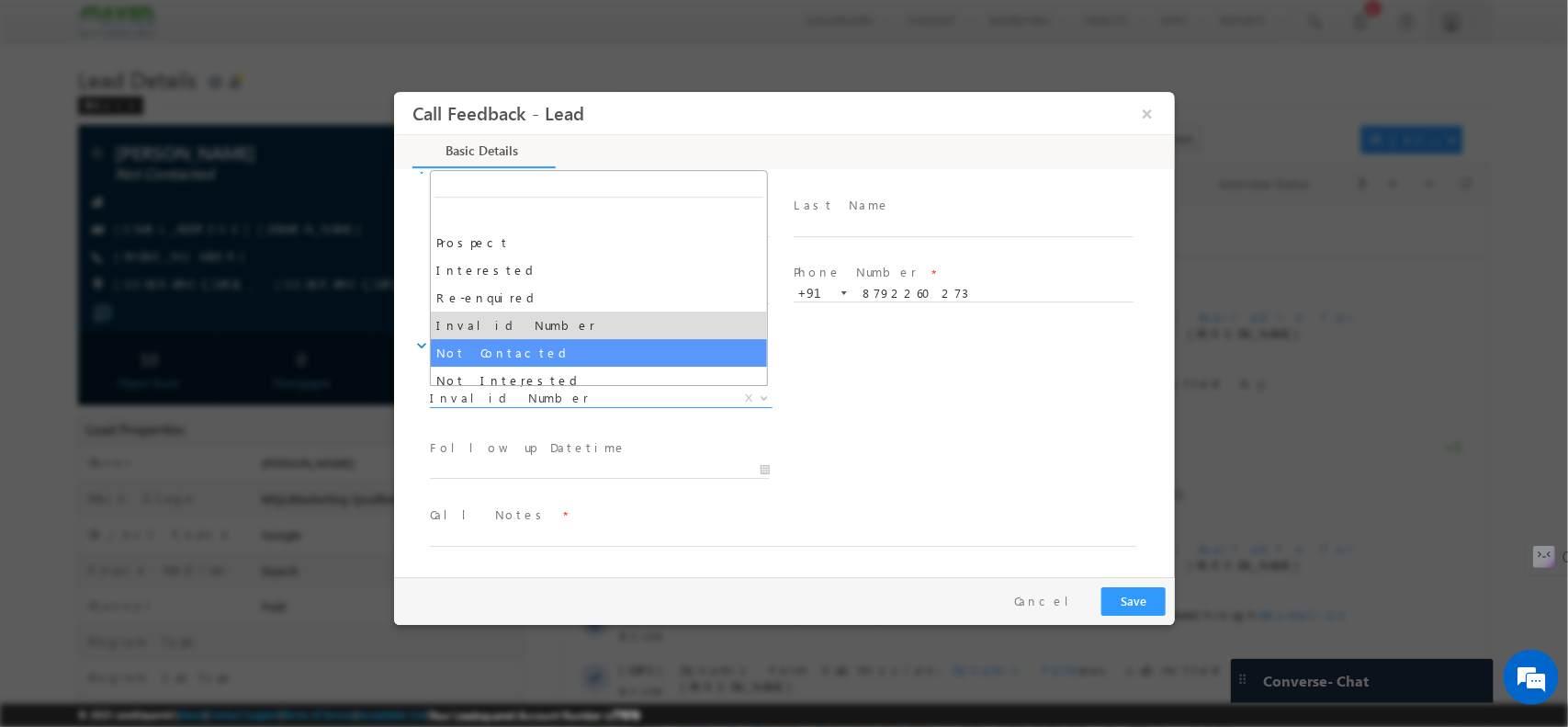
drag, startPoint x: 549, startPoint y: 388, endPoint x: 505, endPoint y: 351, distance: 57.5
select select "Not Contacted"
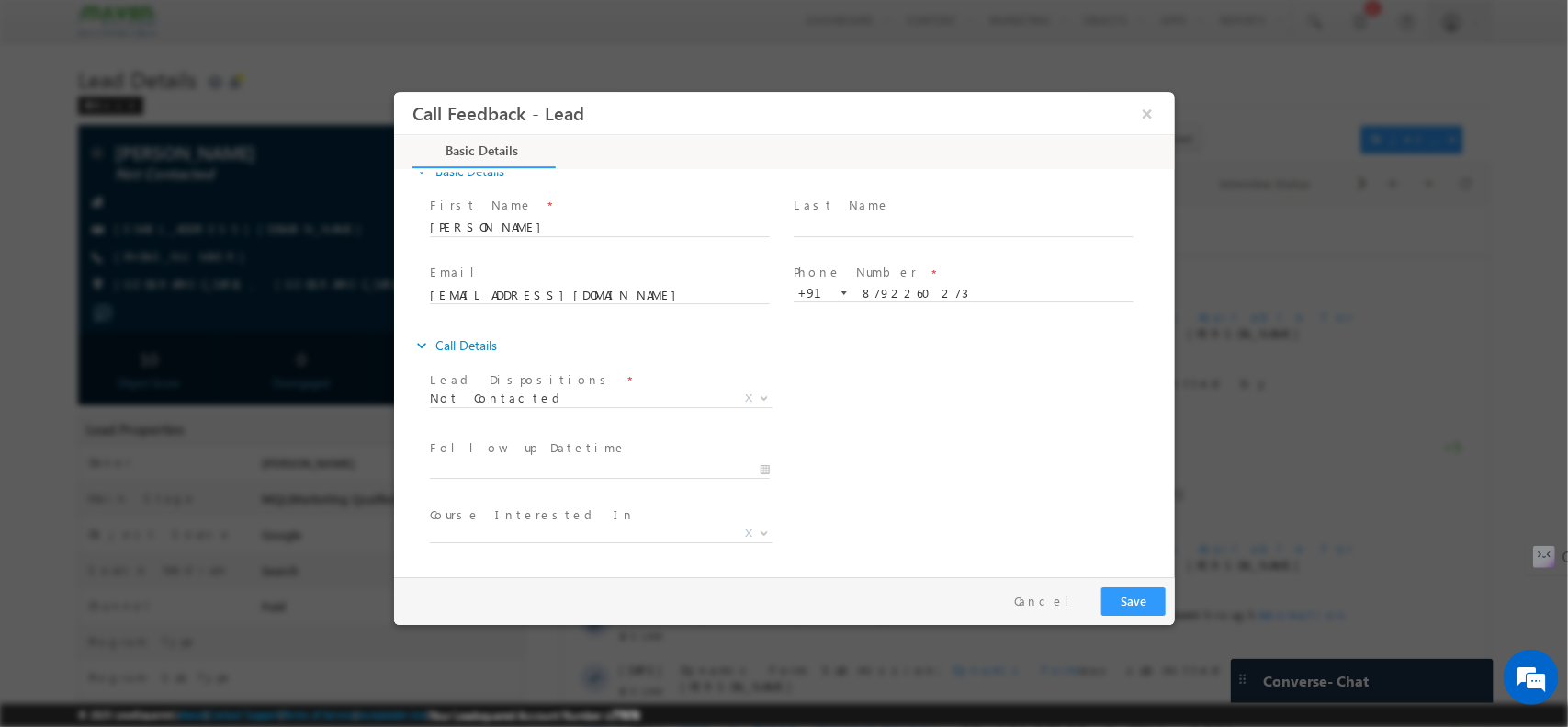
click at [505, 351] on div "expand_more Call Details" at bounding box center [792, 345] width 762 height 33
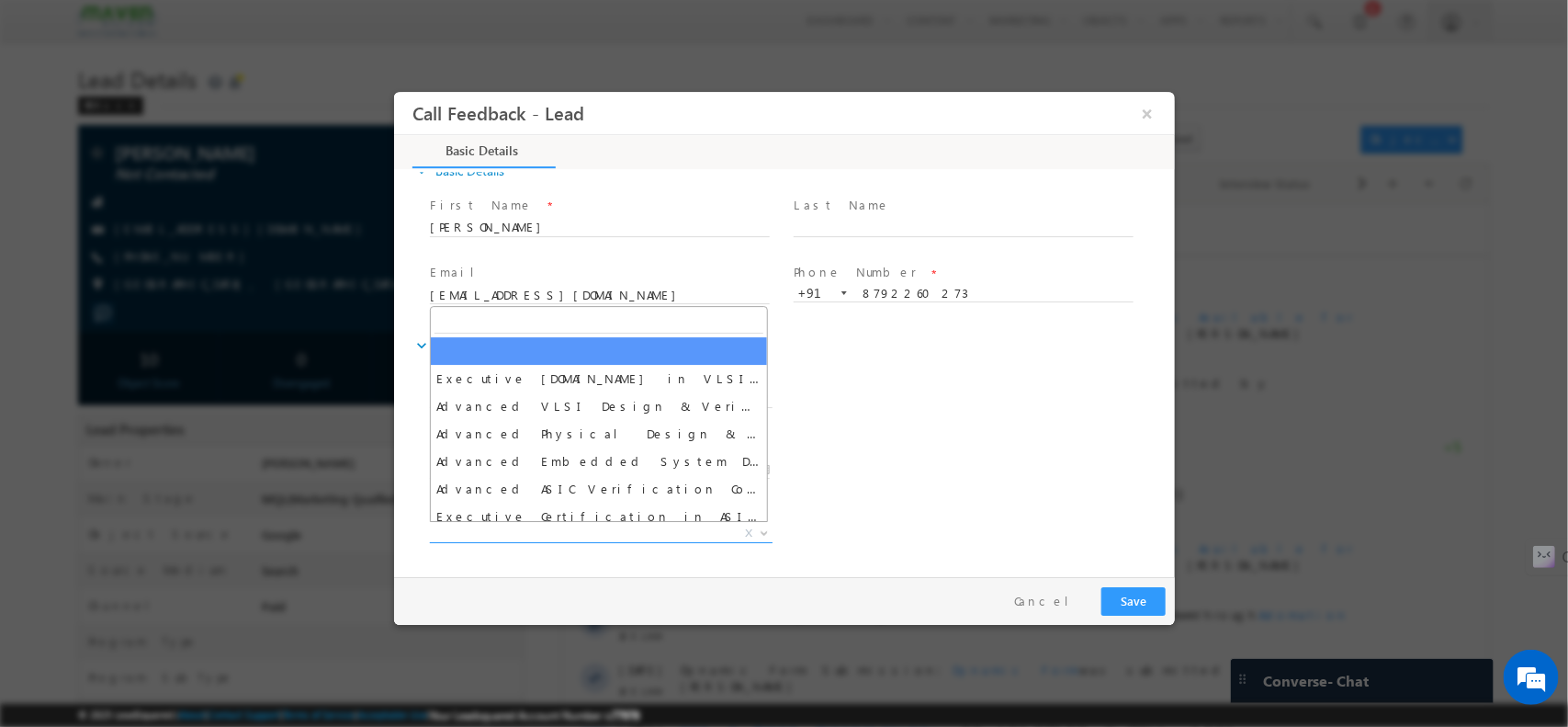
click at [595, 537] on span "X" at bounding box center [600, 533] width 343 height 18
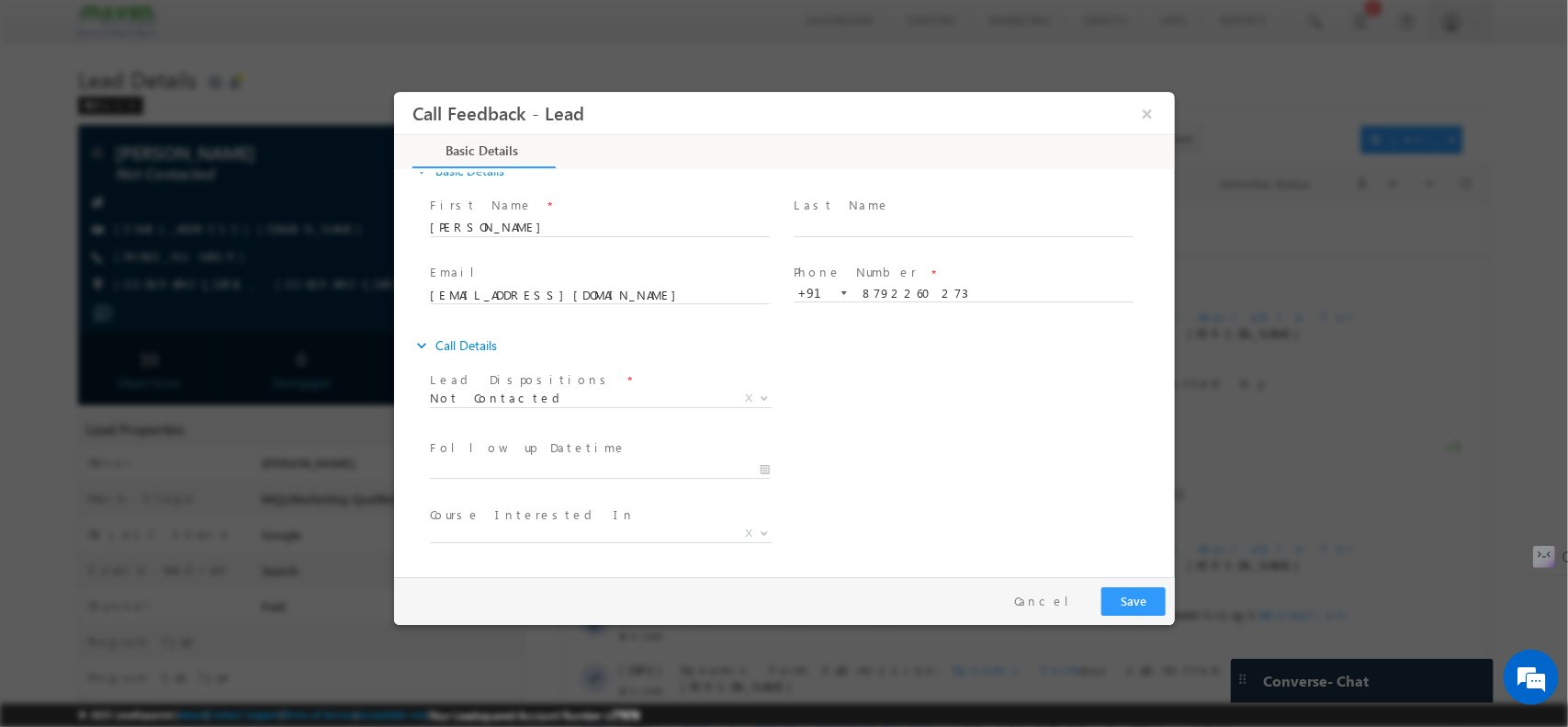
click at [910, 467] on div "Follow up Datetime * Program Type * Long Term Short Term X" at bounding box center [800, 467] width 749 height 68
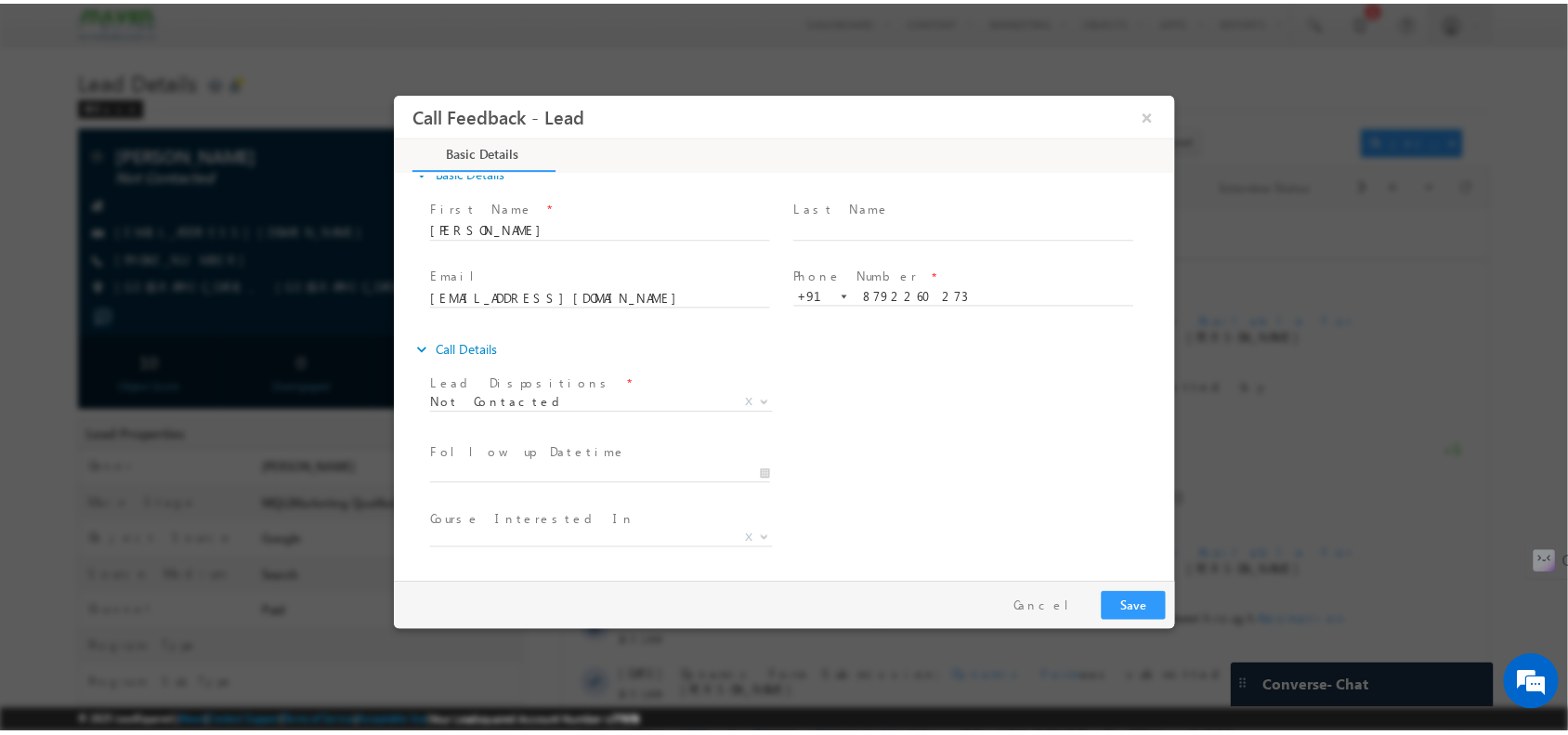
scroll to position [100, 0]
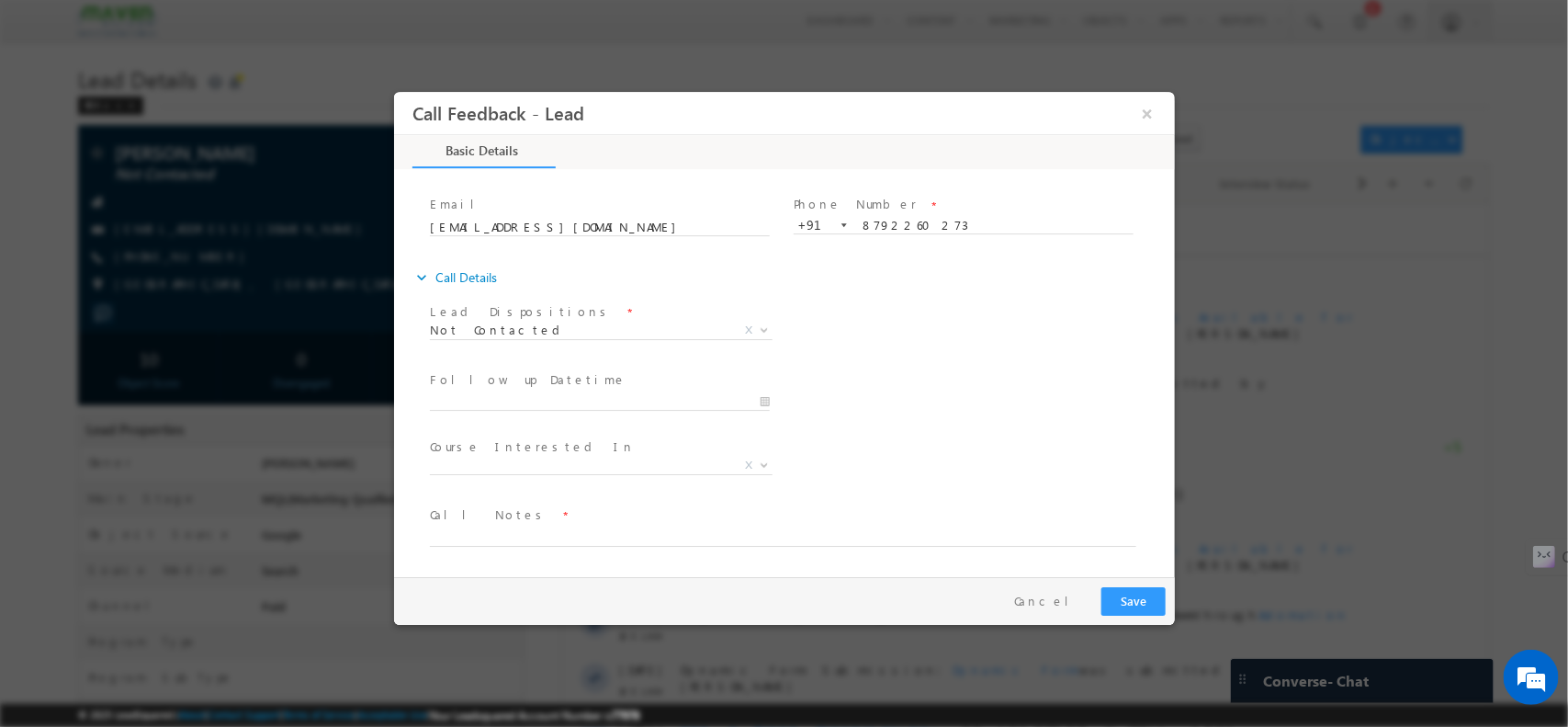
click at [596, 545] on span at bounding box center [772, 554] width 686 height 20
click at [678, 525] on textarea at bounding box center [783, 536] width 706 height 21
type textarea "npu"
click at [1118, 591] on button "Save" at bounding box center [1132, 601] width 65 height 29
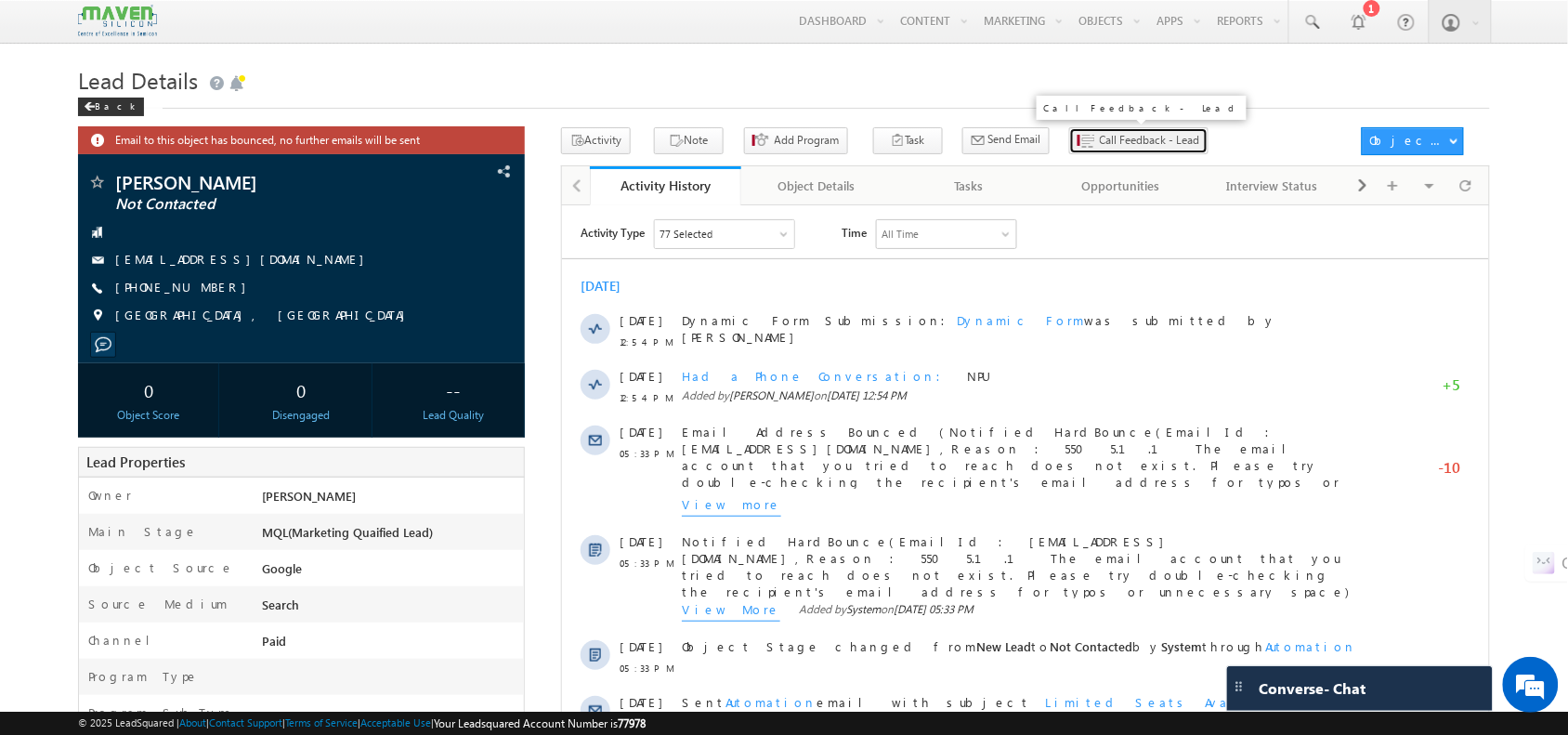
click at [1110, 150] on button "Call Feedback - Lead" at bounding box center [1139, 141] width 140 height 27
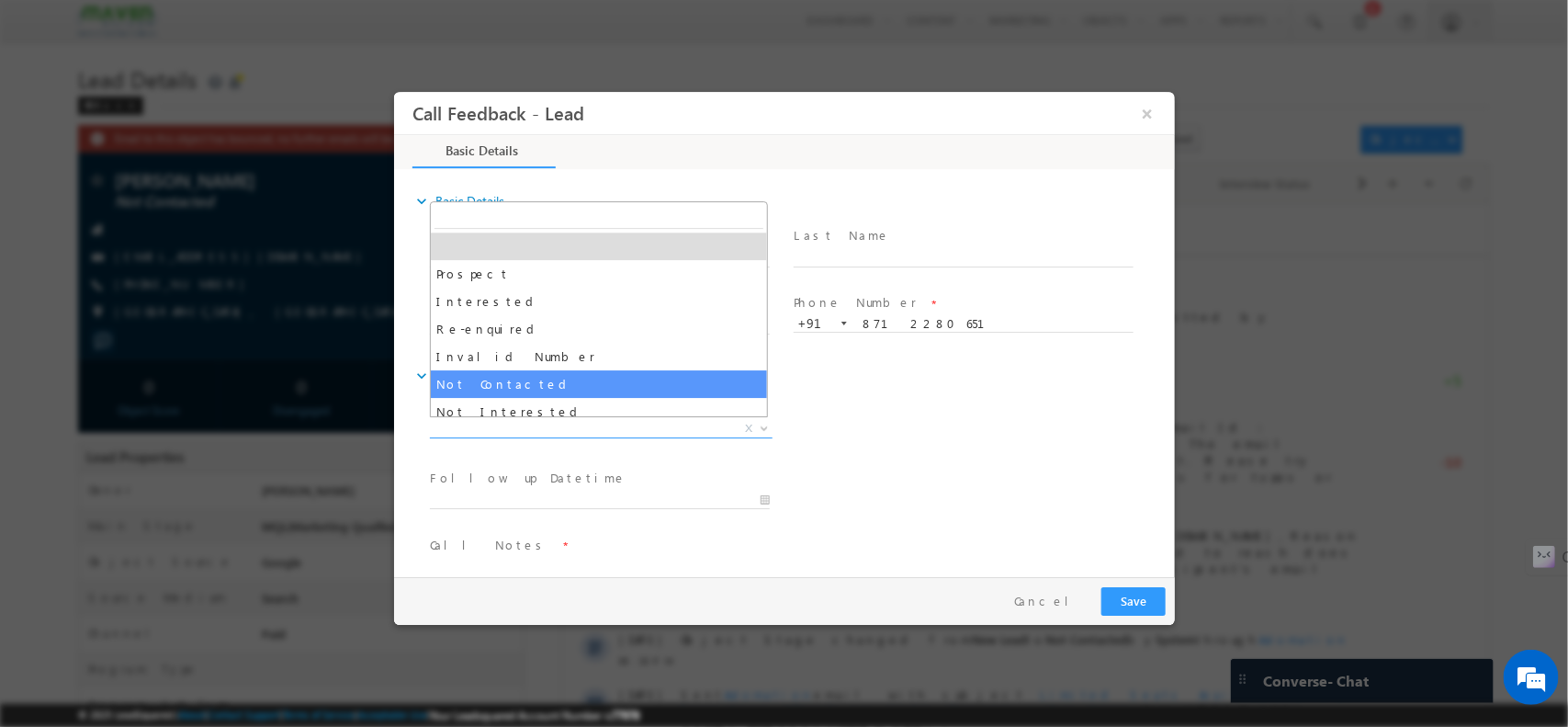
drag, startPoint x: 560, startPoint y: 430, endPoint x: 573, endPoint y: 371, distance: 60.4
select select "Not Contacted"
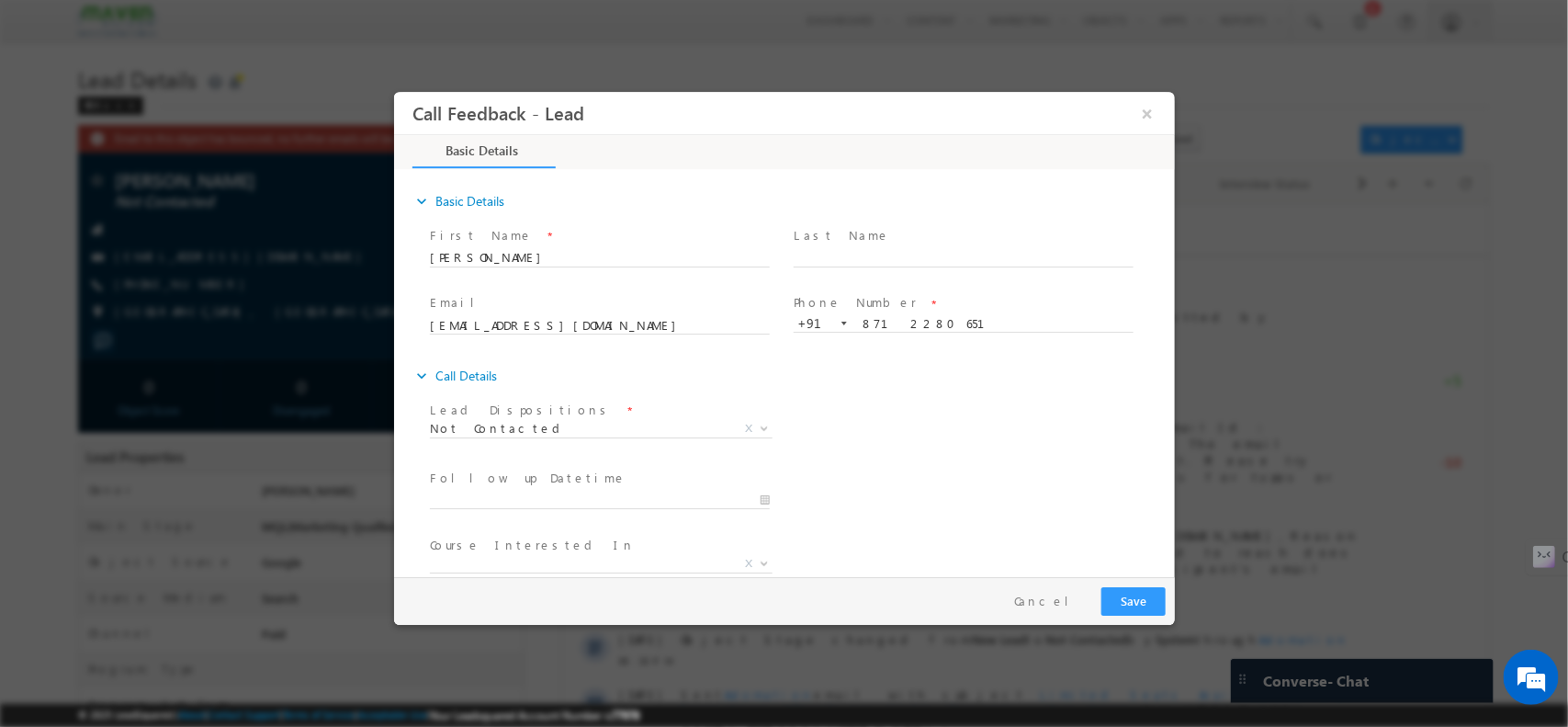
click at [573, 371] on div "expand_more Call Details" at bounding box center [792, 375] width 762 height 33
type input "14/10/2025 5:32 PM"
click at [560, 494] on input "14/10/2025 5:32 PM" at bounding box center [599, 499] width 340 height 18
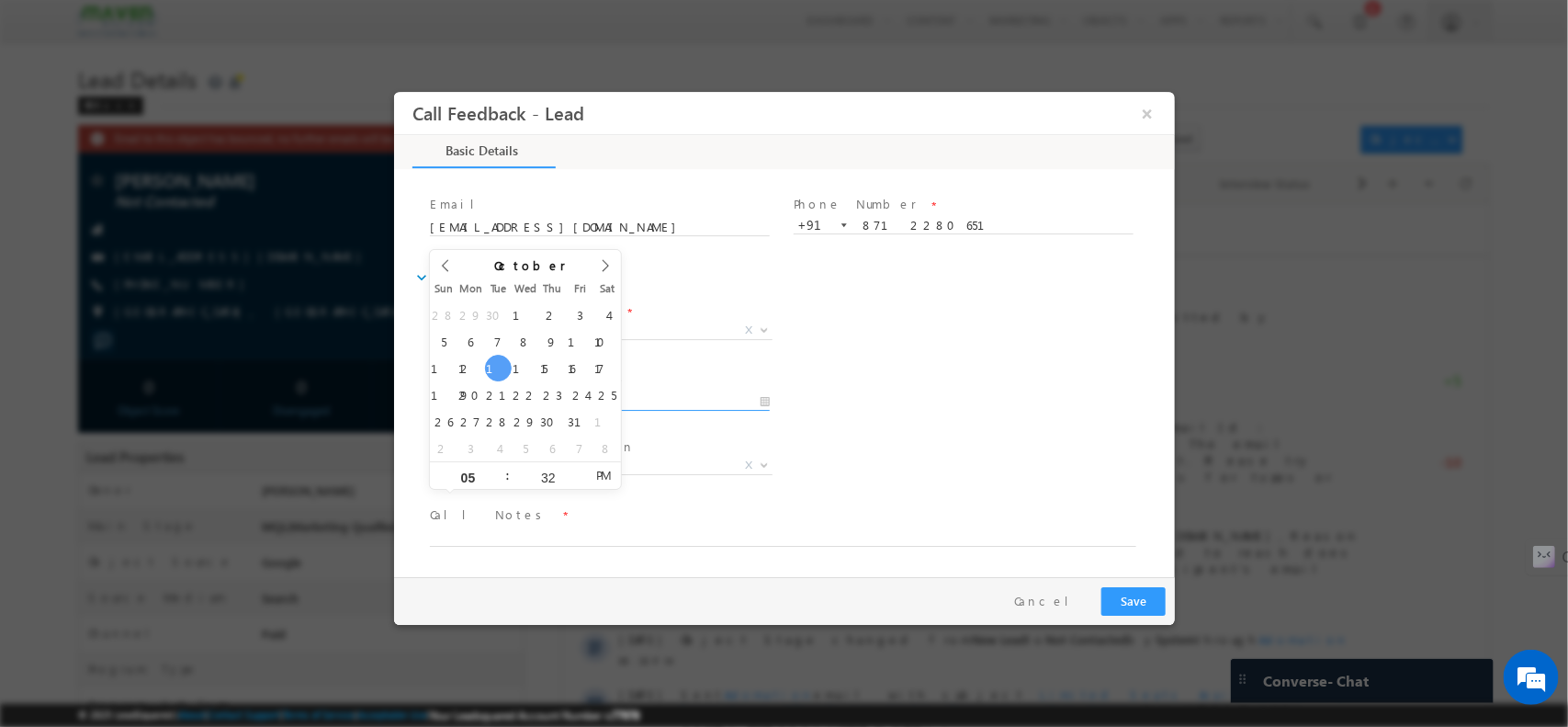
click at [713, 426] on span at bounding box center [598, 419] width 339 height 20
drag, startPoint x: 543, startPoint y: 480, endPoint x: 490, endPoint y: 449, distance: 61.4
click at [490, 449] on div "Course Interested In * Executive M.Tech in VLSI Design Advanced VLSI Design & V…" at bounding box center [607, 458] width 356 height 42
click at [505, 573] on div "expand_more Basic Details First Name *" at bounding box center [788, 373] width 772 height 404
drag, startPoint x: 559, startPoint y: 550, endPoint x: 614, endPoint y: 538, distance: 56.3
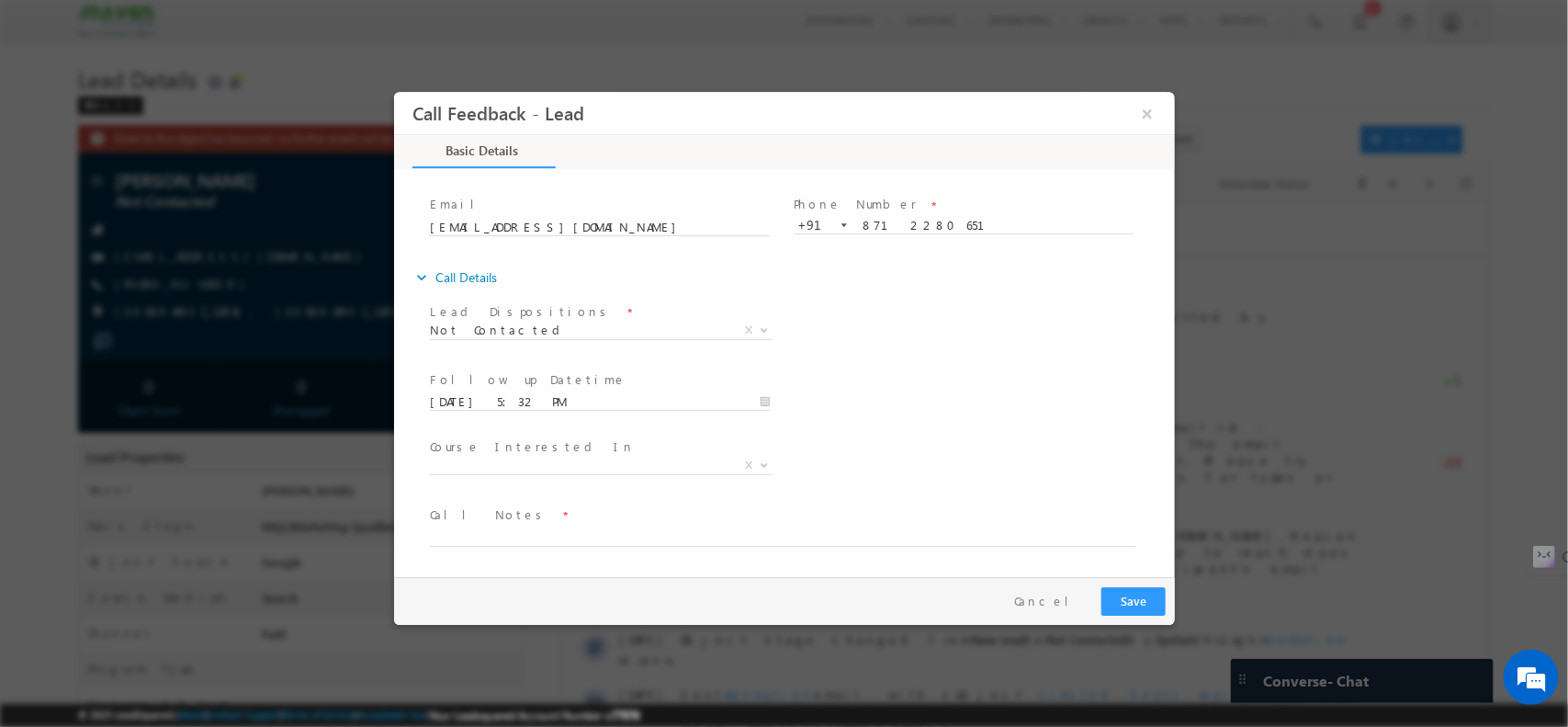
click at [614, 538] on span at bounding box center [790, 536] width 723 height 22
click at [614, 538] on textarea at bounding box center [783, 536] width 706 height 21
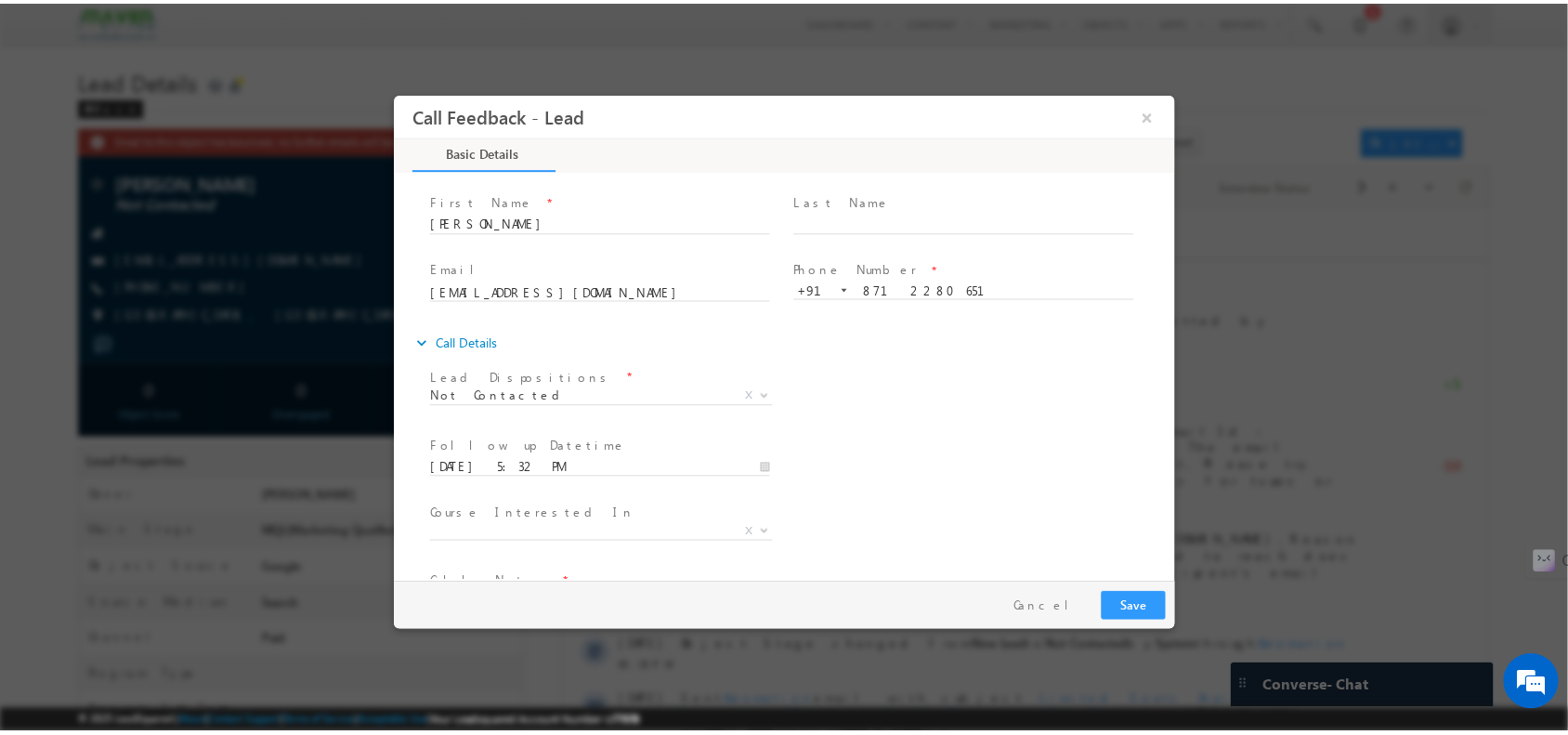
scroll to position [0, 0]
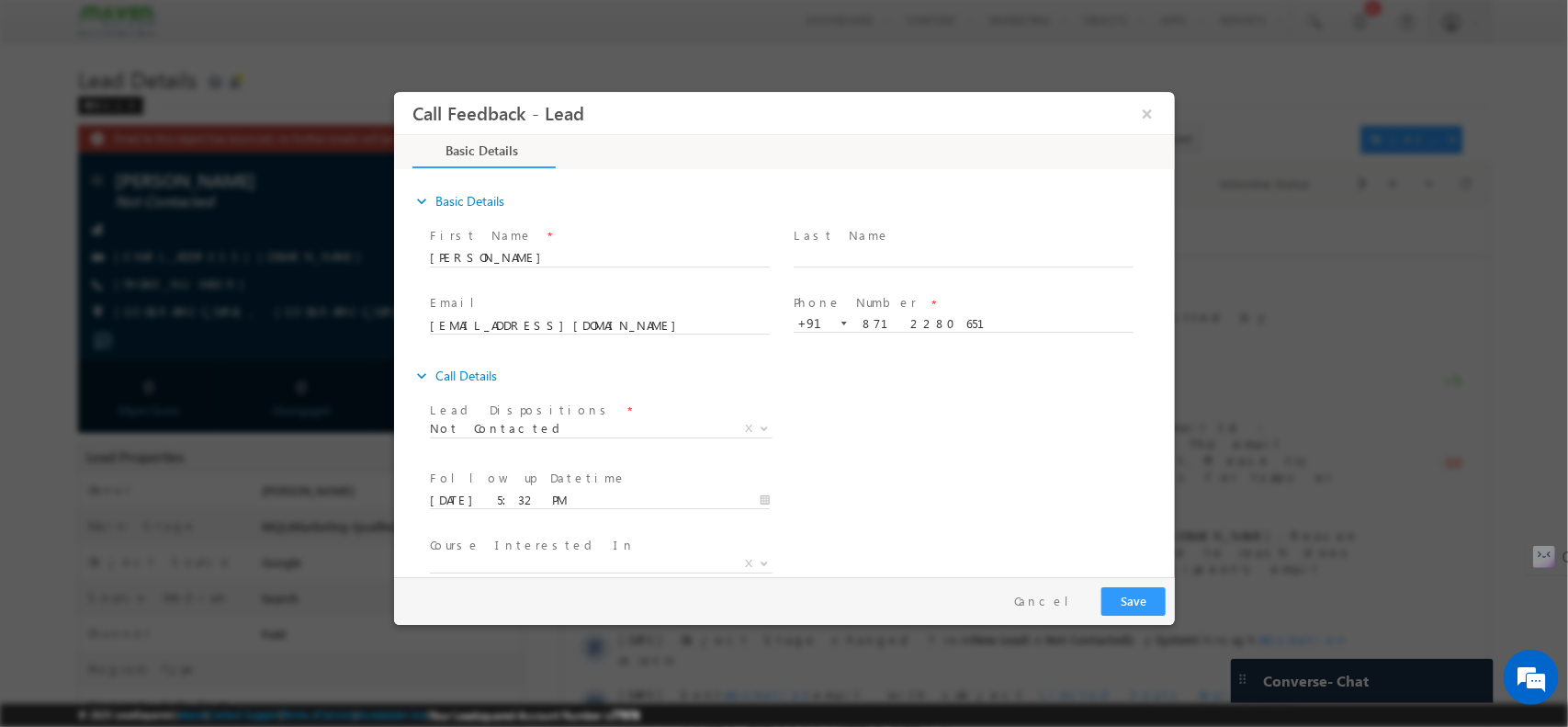
type textarea "npu"
click at [1142, 587] on button "Save" at bounding box center [1132, 601] width 65 height 29
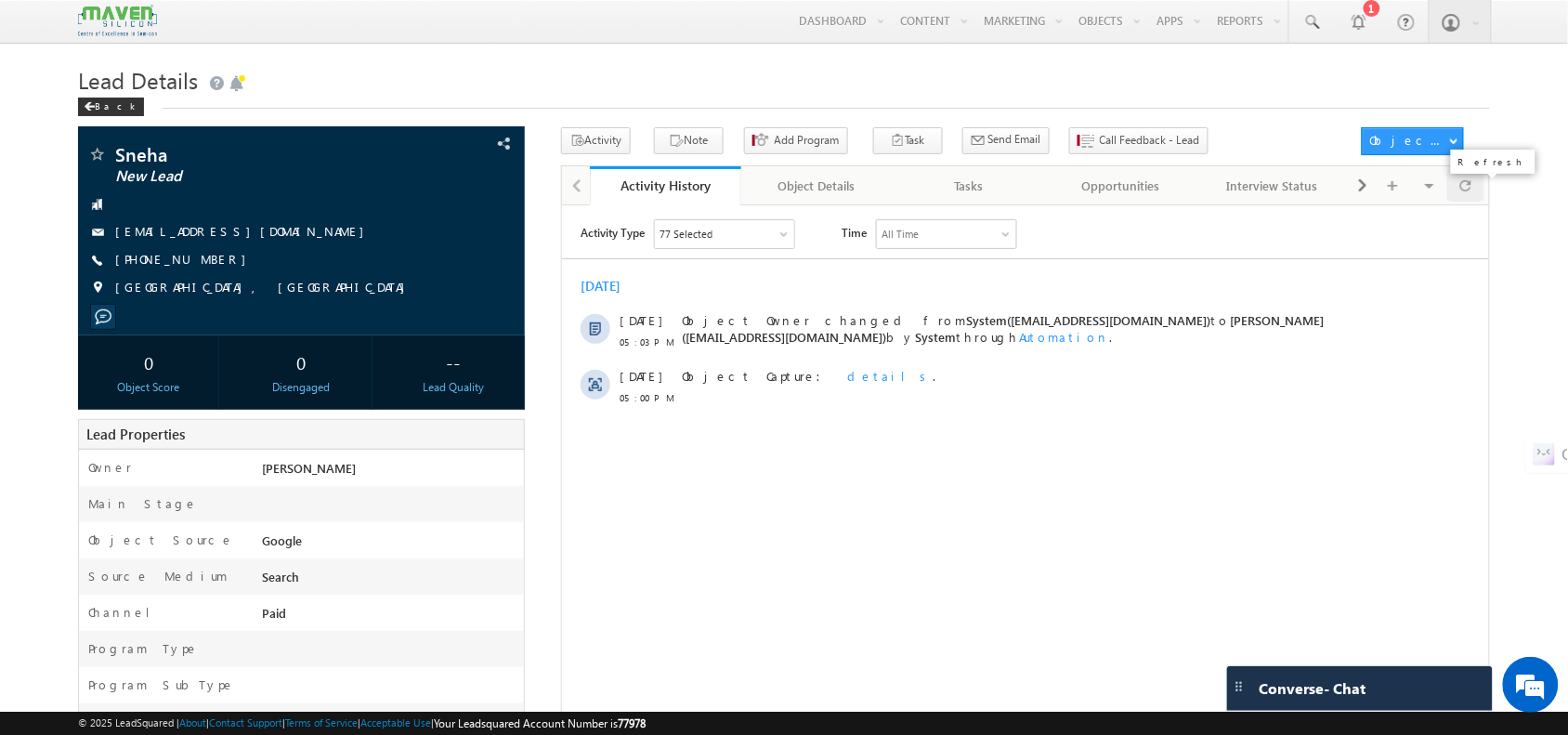
click at [1254, 185] on div at bounding box center [1465, 184] width 36 height 32
drag, startPoint x: 1477, startPoint y: 180, endPoint x: 1092, endPoint y: 144, distance: 386.7
click at [1092, 144] on div "Activity Note Add Program Task Meeting Lead Follow Up Opportunity Follow Up Sch…" at bounding box center [1025, 542] width 929 height 831
click at [806, 63] on h1 "Lead Details" at bounding box center [784, 78] width 1411 height 36
click at [1080, 146] on icon "button" at bounding box center [1087, 142] width 15 height 18
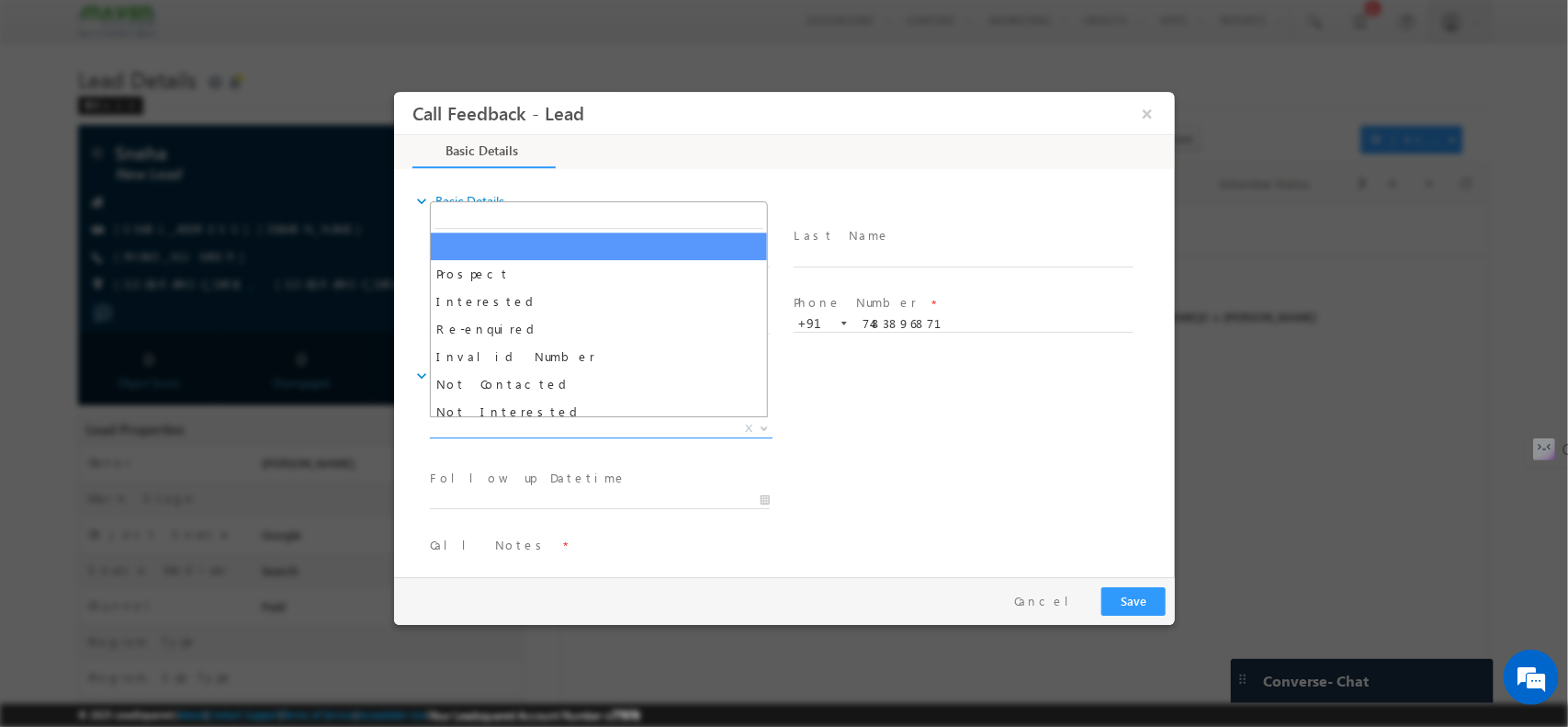
click at [551, 430] on span "X" at bounding box center [600, 428] width 343 height 18
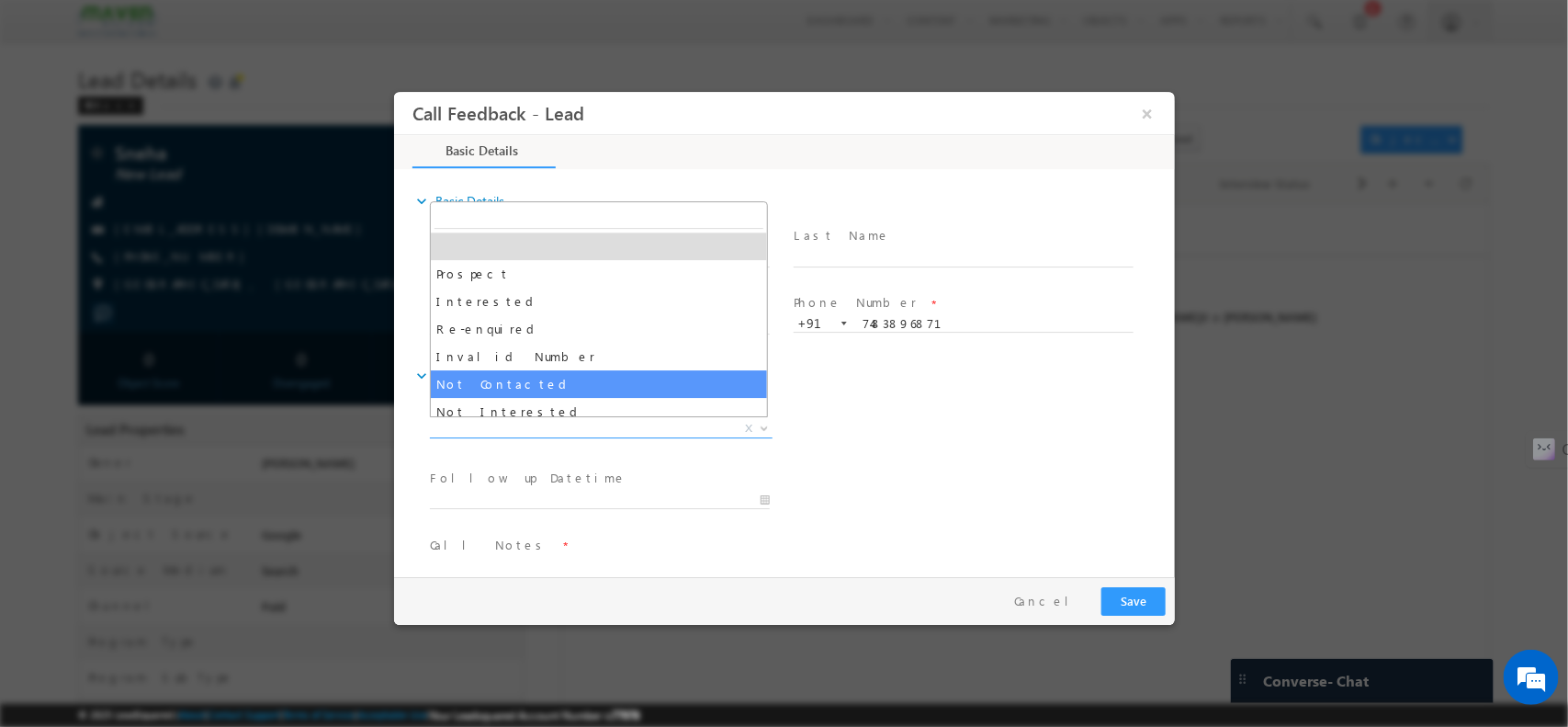
select select "Not Contacted"
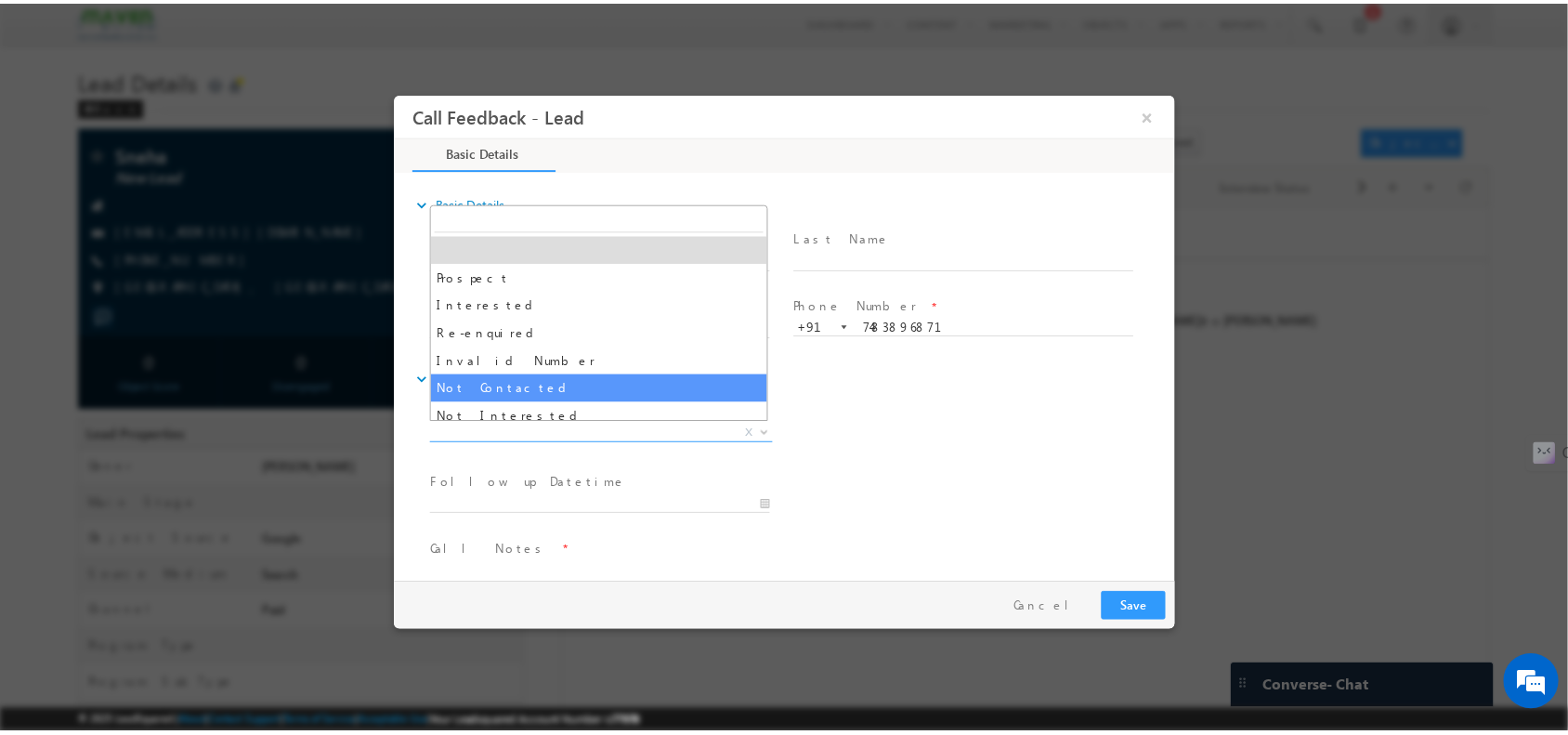
scroll to position [100, 0]
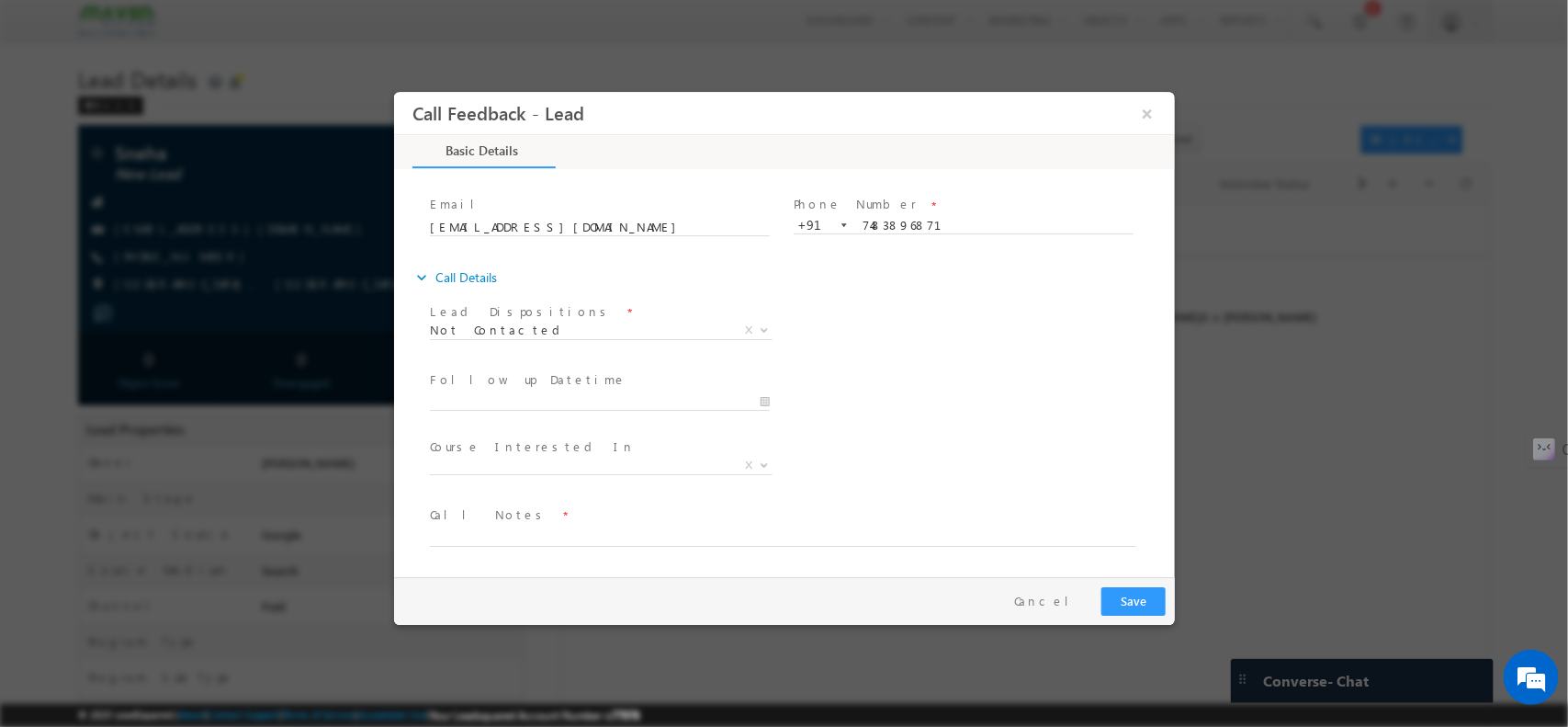
click at [555, 523] on span "Call Notes *" at bounding box center [772, 515] width 686 height 20
click at [544, 532] on textarea at bounding box center [783, 536] width 706 height 21
type textarea "npu"
drag, startPoint x: 1479, startPoint y: 723, endPoint x: 1142, endPoint y: 588, distance: 363.0
click at [1142, 581] on div "Pay & Save Save Cancel" at bounding box center [787, 600] width 790 height 47
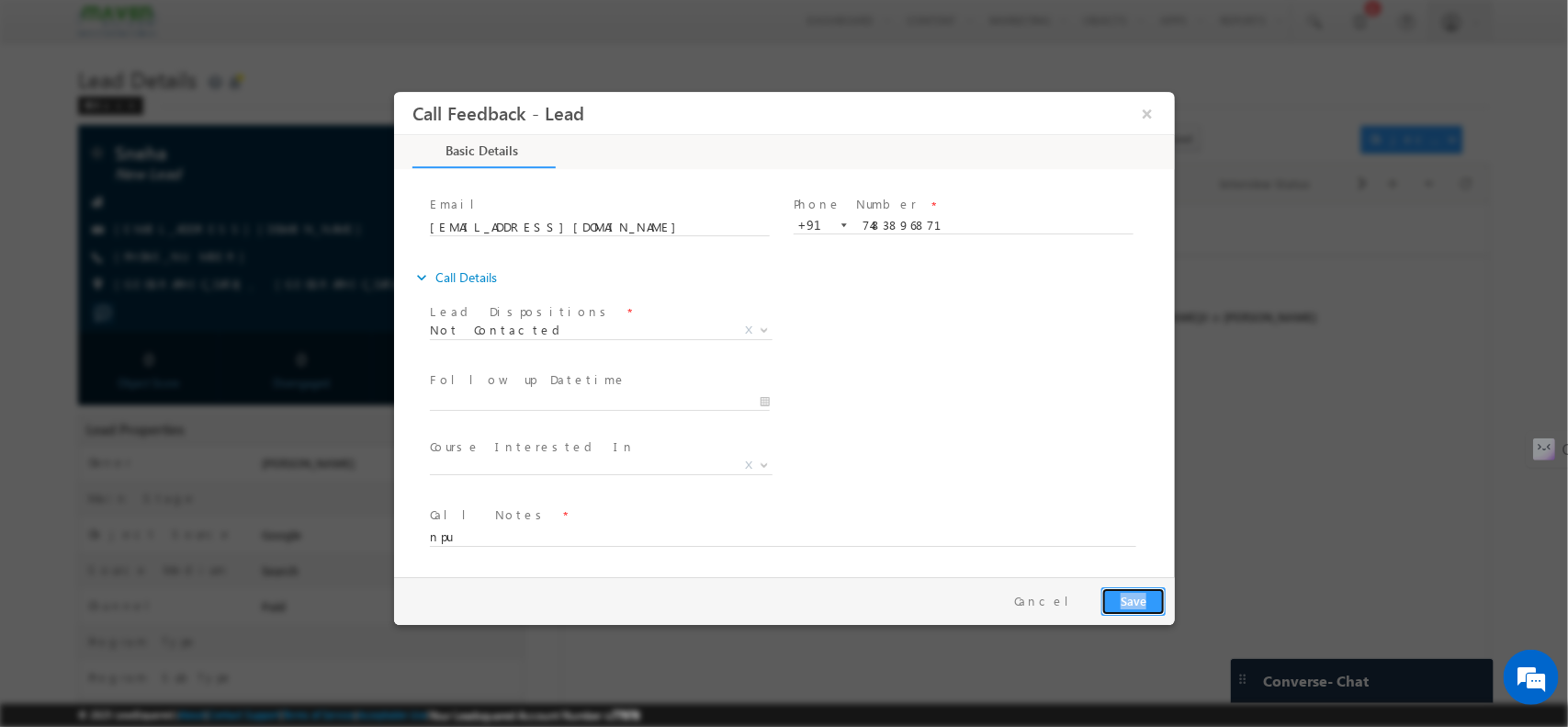
click at [1142, 581] on button "Save" at bounding box center [1132, 601] width 65 height 29
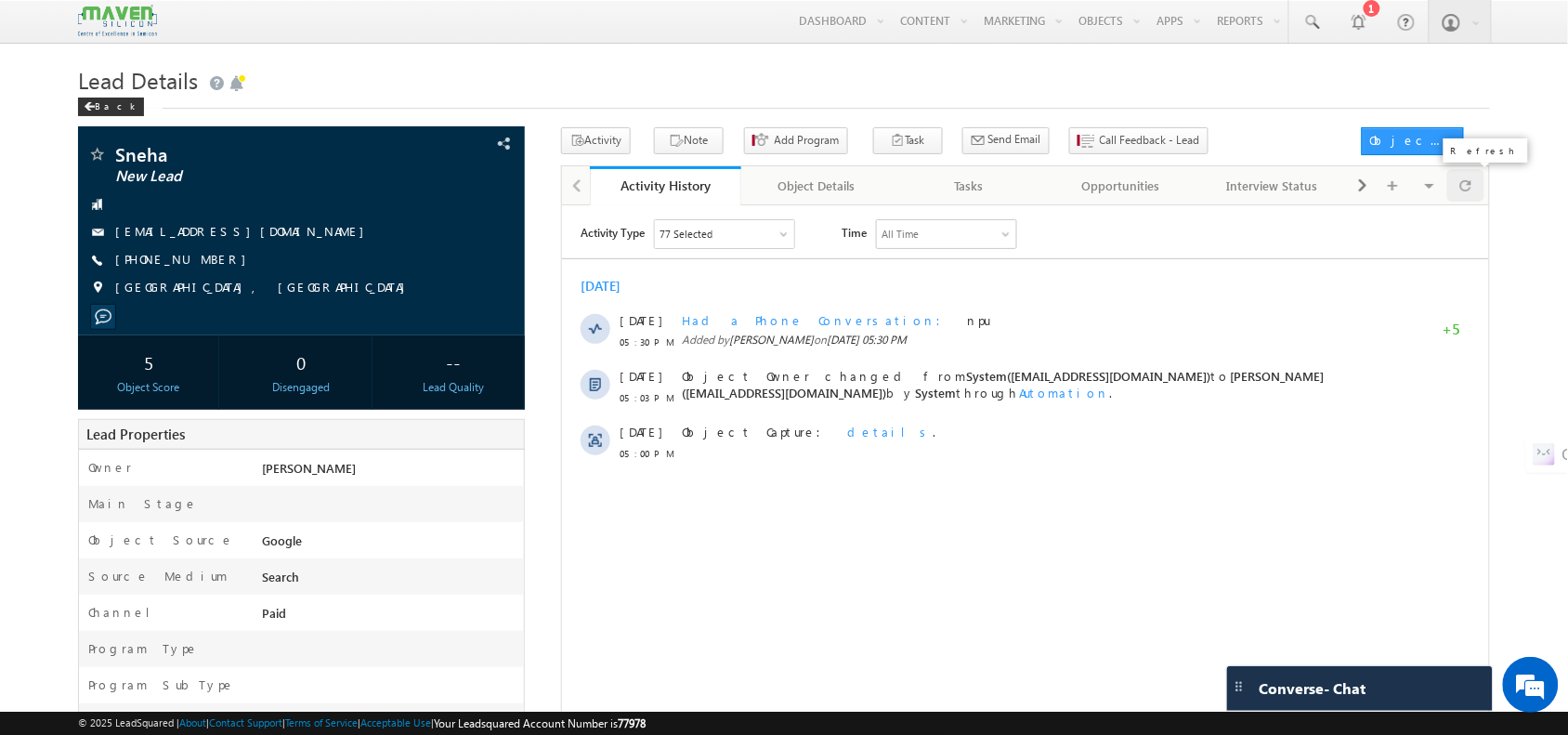
click at [1254, 202] on div at bounding box center [1465, 184] width 36 height 32
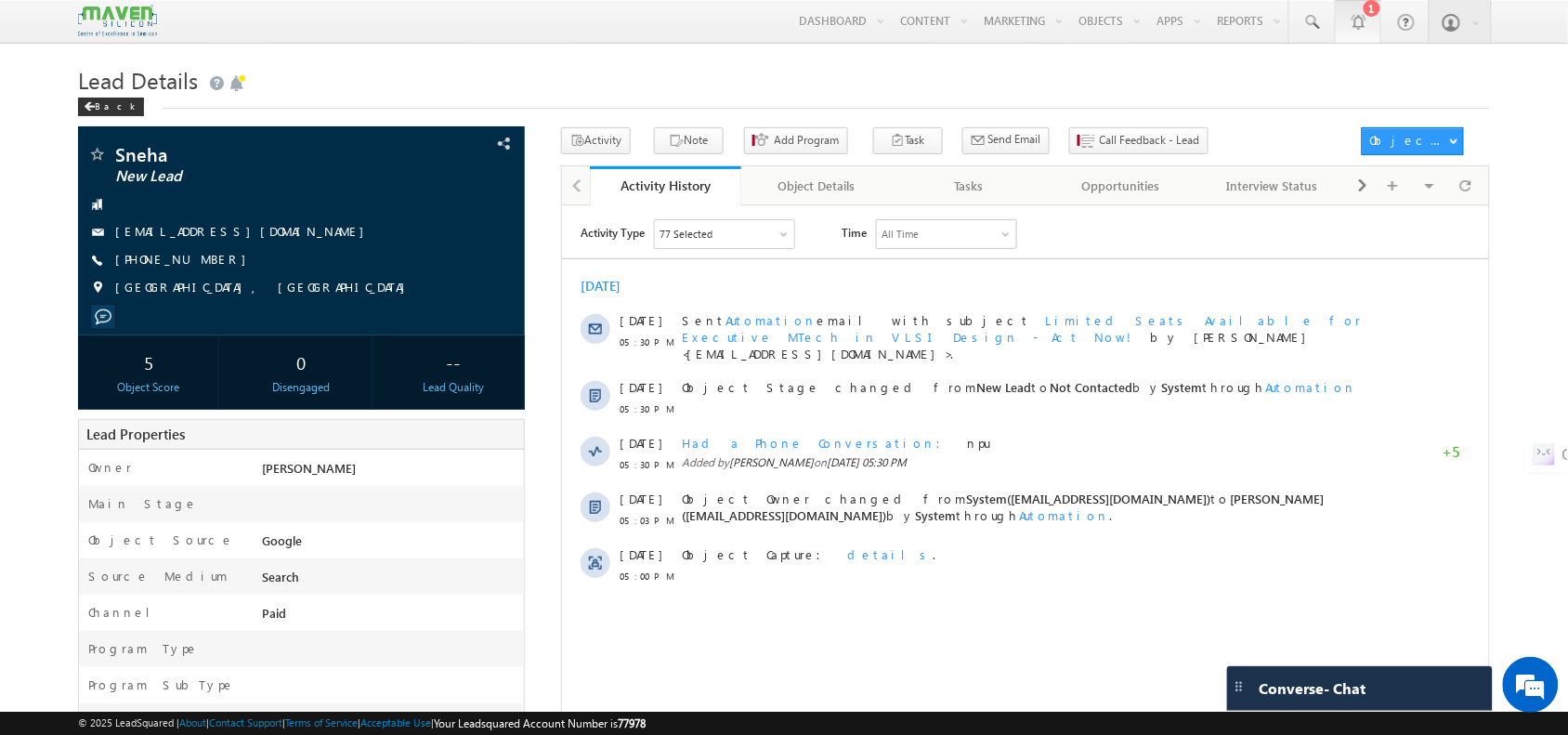
scroll to position [0, 0]
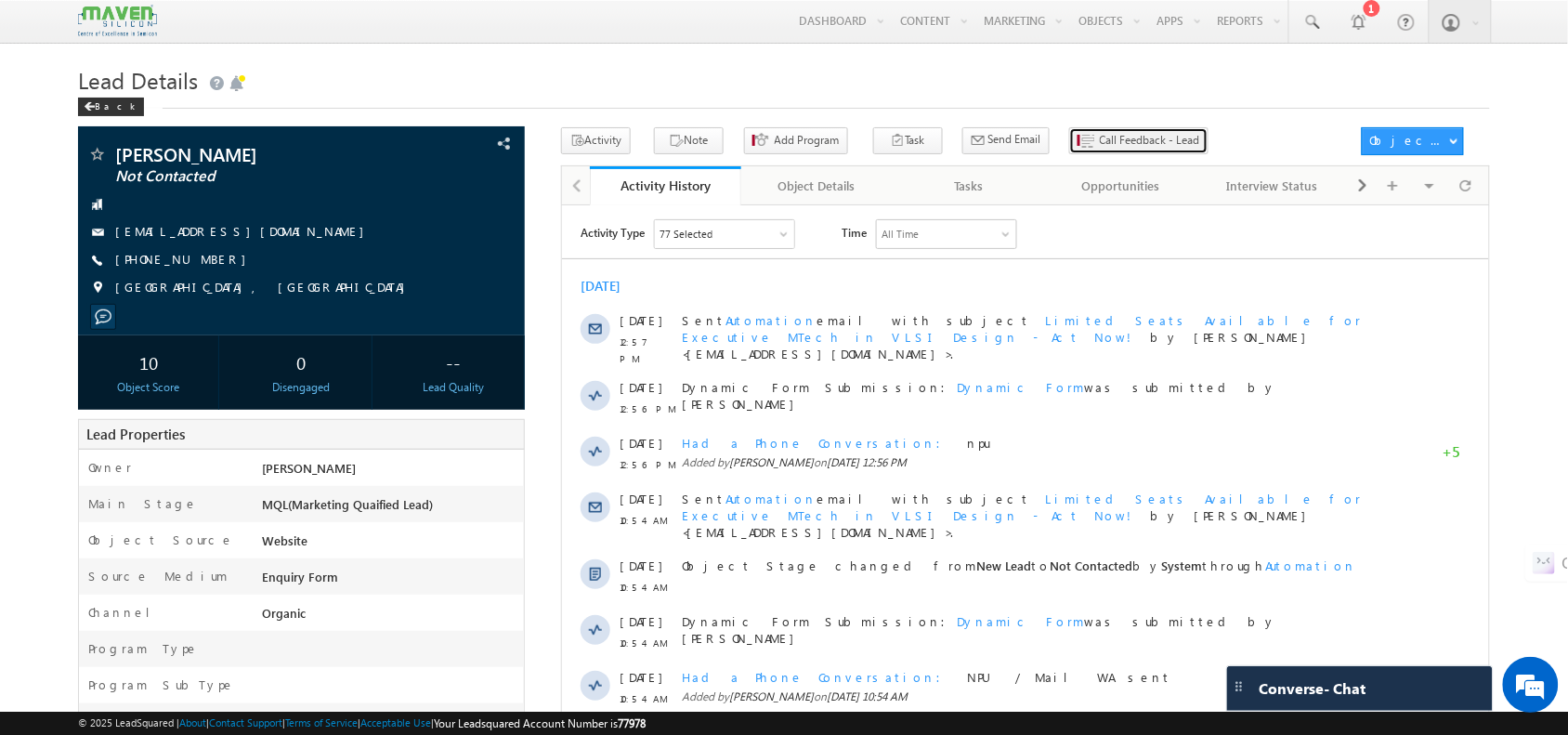
click at [1115, 148] on span "Call Feedback - Lead" at bounding box center [1149, 140] width 101 height 17
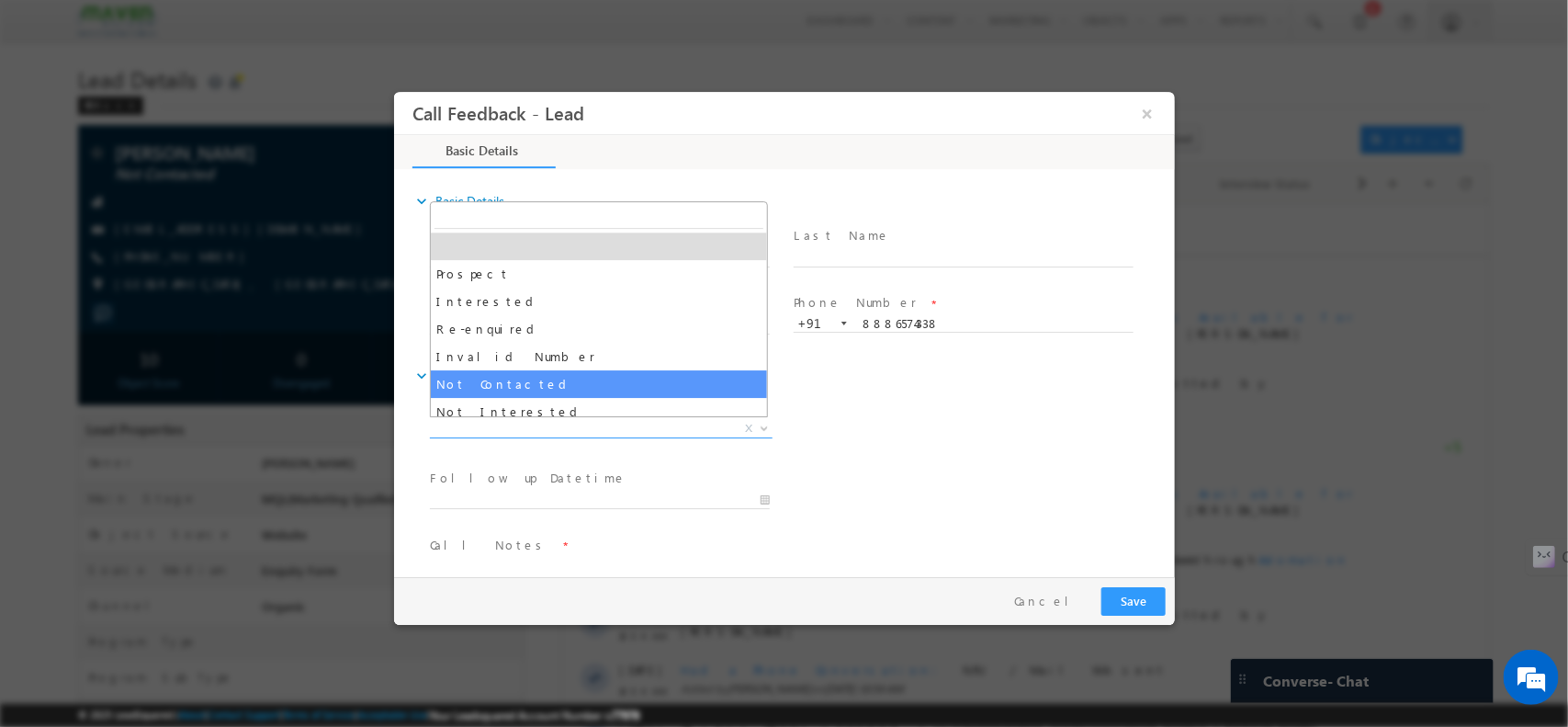
drag, startPoint x: 676, startPoint y: 432, endPoint x: 644, endPoint y: 395, distance: 48.9
select select "Not Contacted"
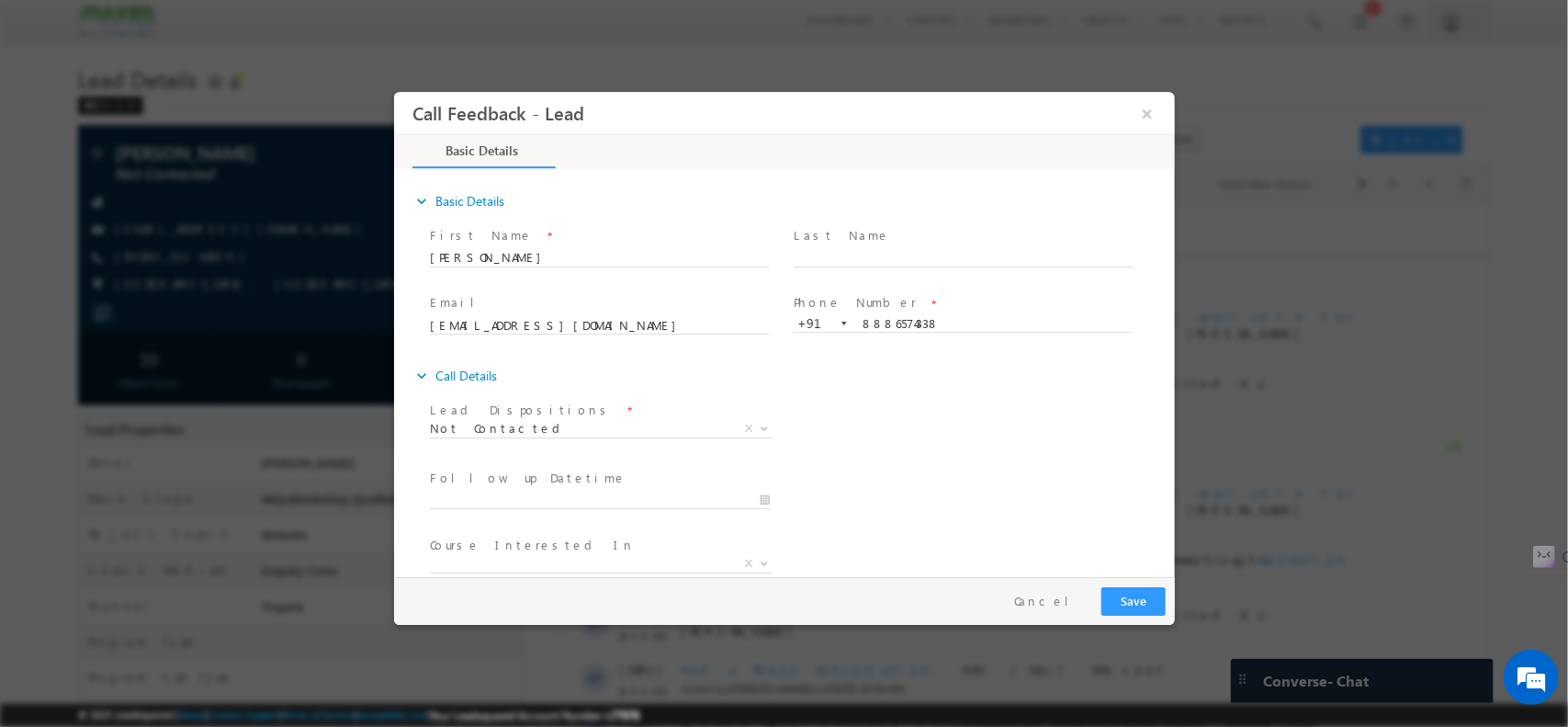
click at [644, 396] on div "Lead Dispositions * Prospect Interested Re-enquired Invalid Number Not Contacte…" at bounding box center [607, 430] width 364 height 68
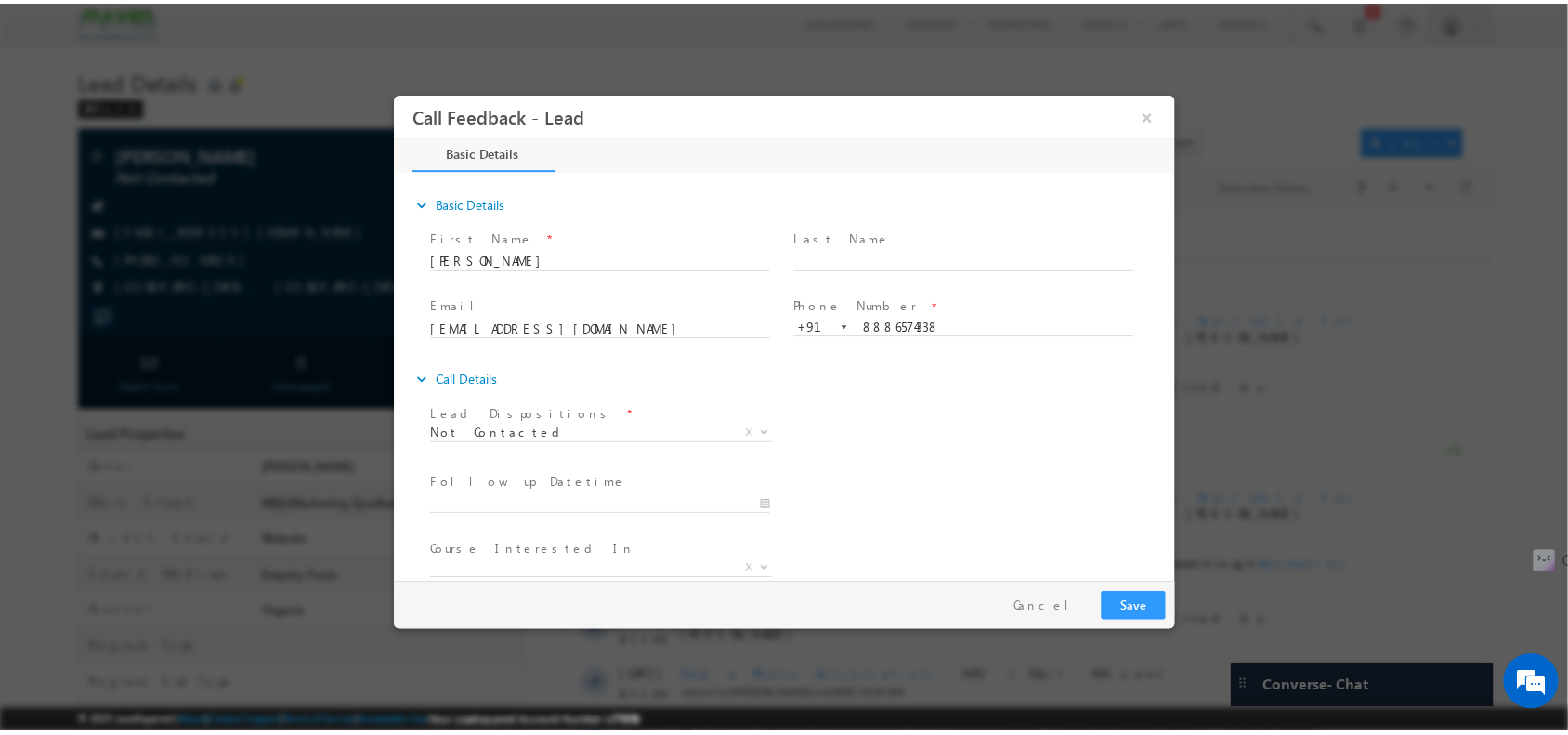
scroll to position [100, 0]
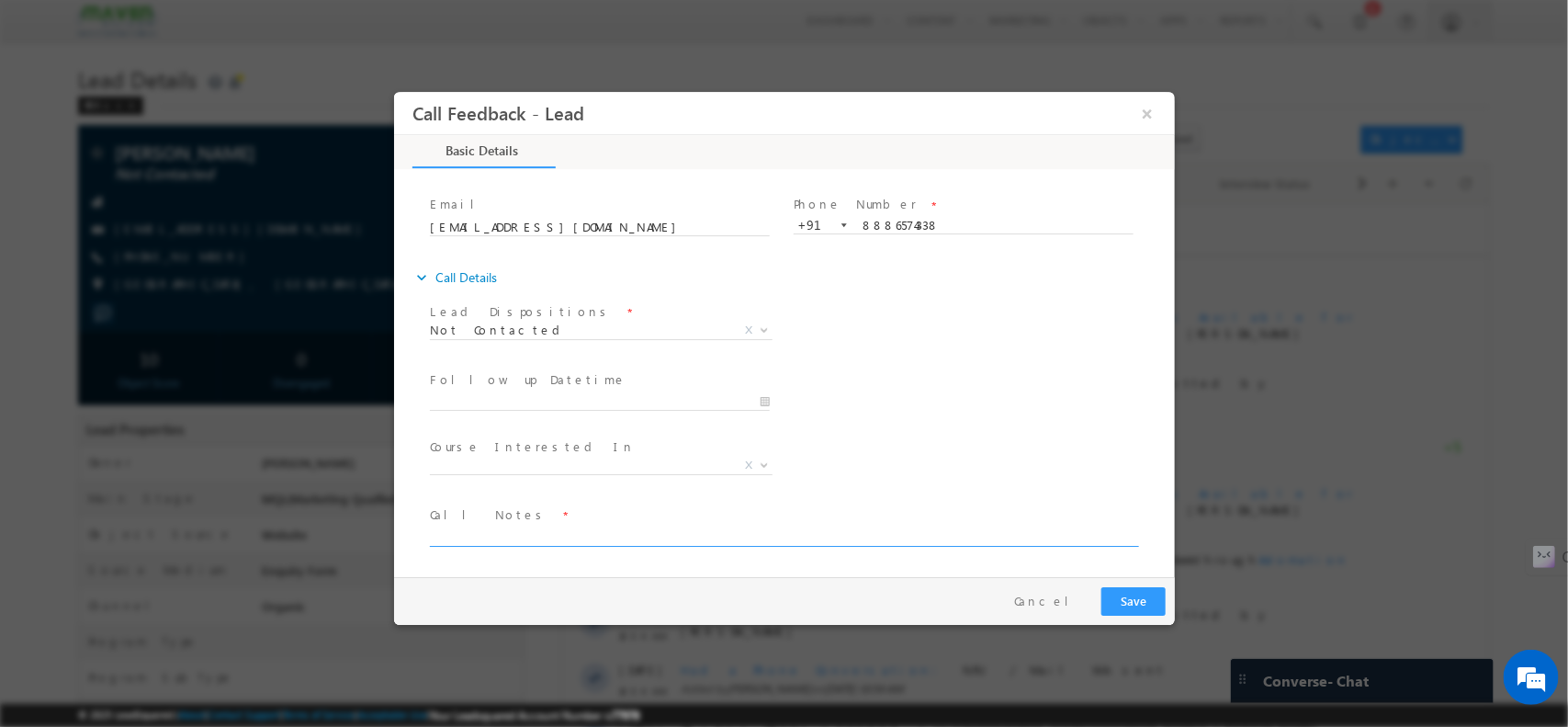
click at [584, 530] on textarea at bounding box center [783, 536] width 706 height 21
type textarea "npu"
click at [1144, 606] on button "Save" at bounding box center [1132, 601] width 65 height 29
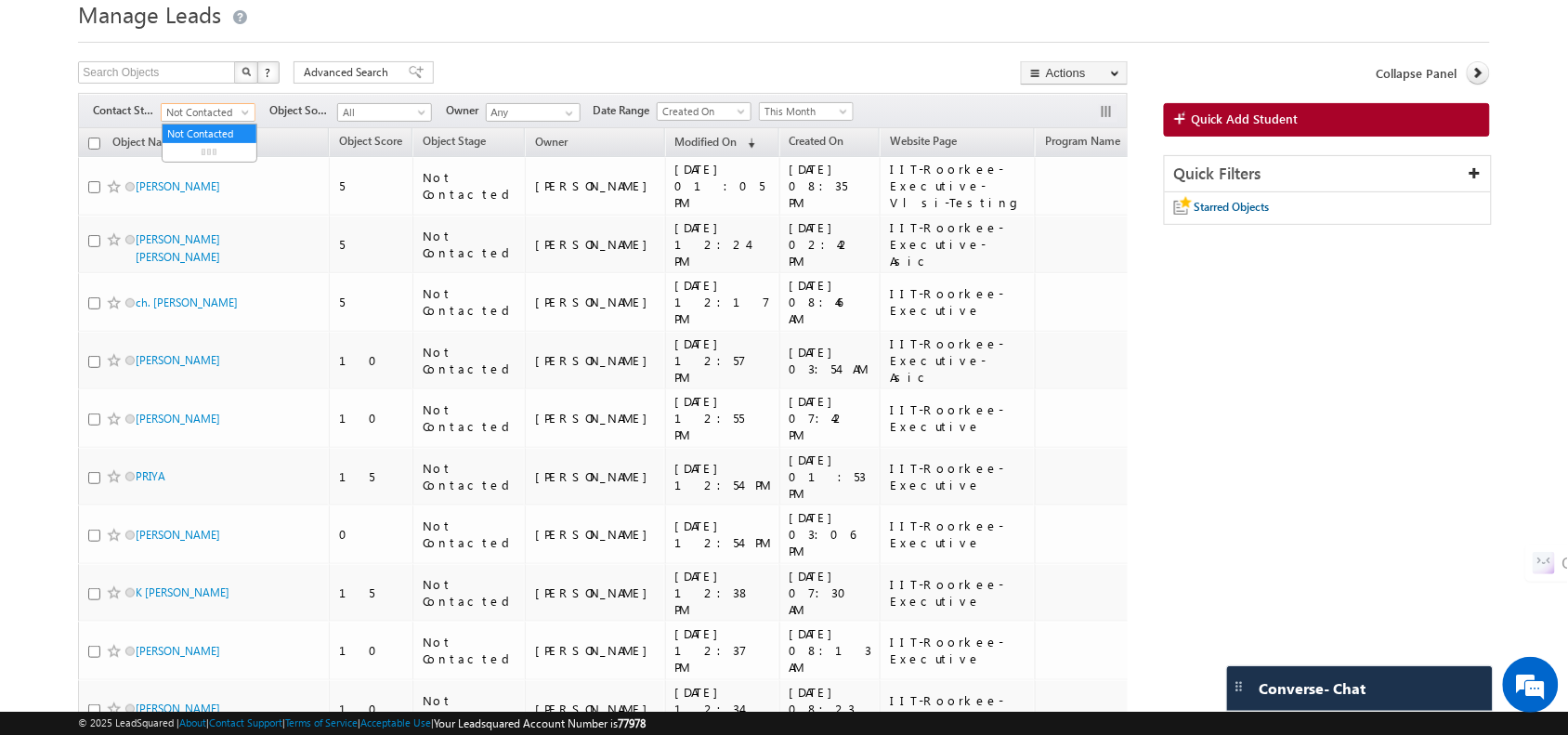
drag, startPoint x: 0, startPoint y: 0, endPoint x: 217, endPoint y: 107, distance: 241.9
click at [217, 107] on span "Not Contacted" at bounding box center [206, 112] width 88 height 17
click at [177, 137] on link "All" at bounding box center [210, 134] width 94 height 17
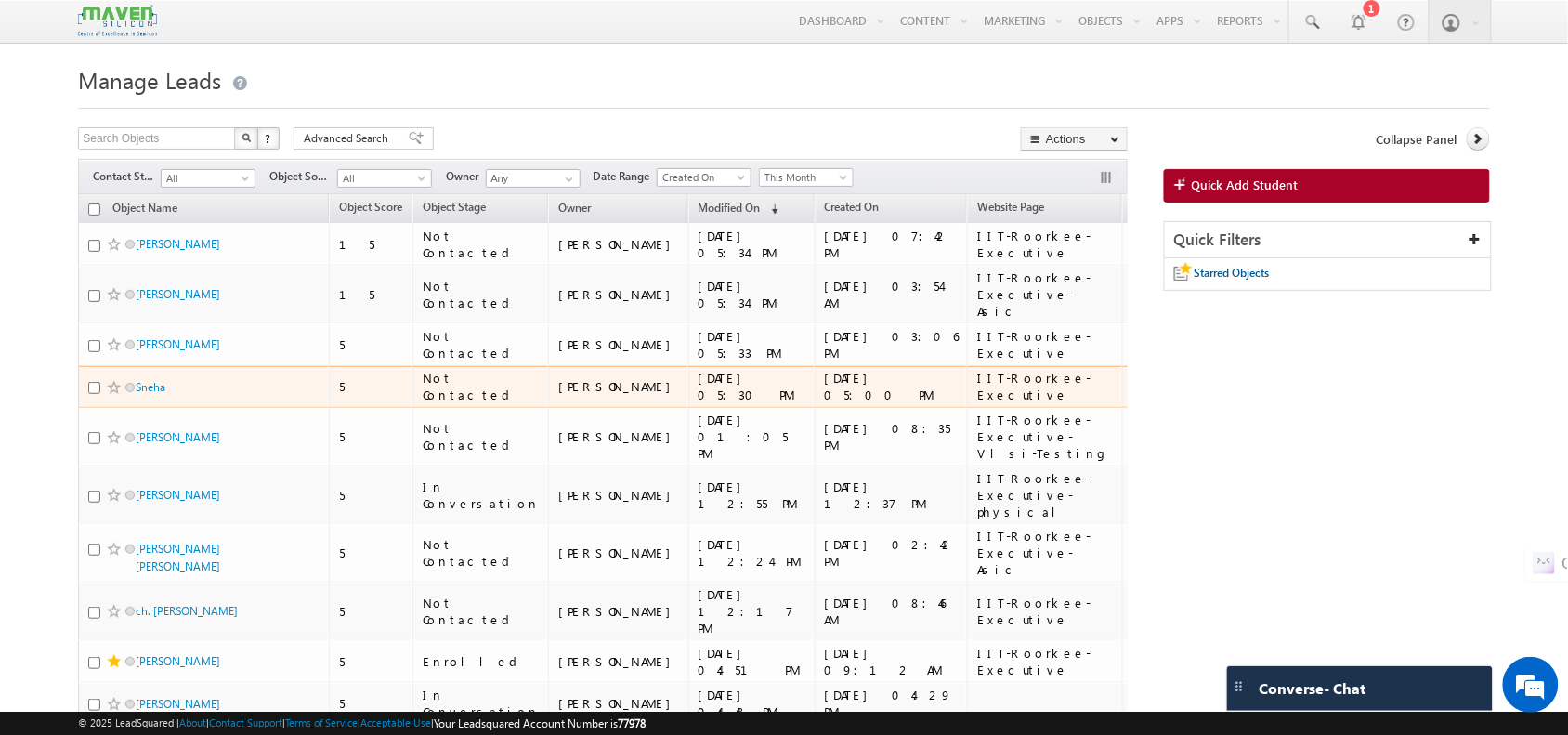
scroll to position [54, 0]
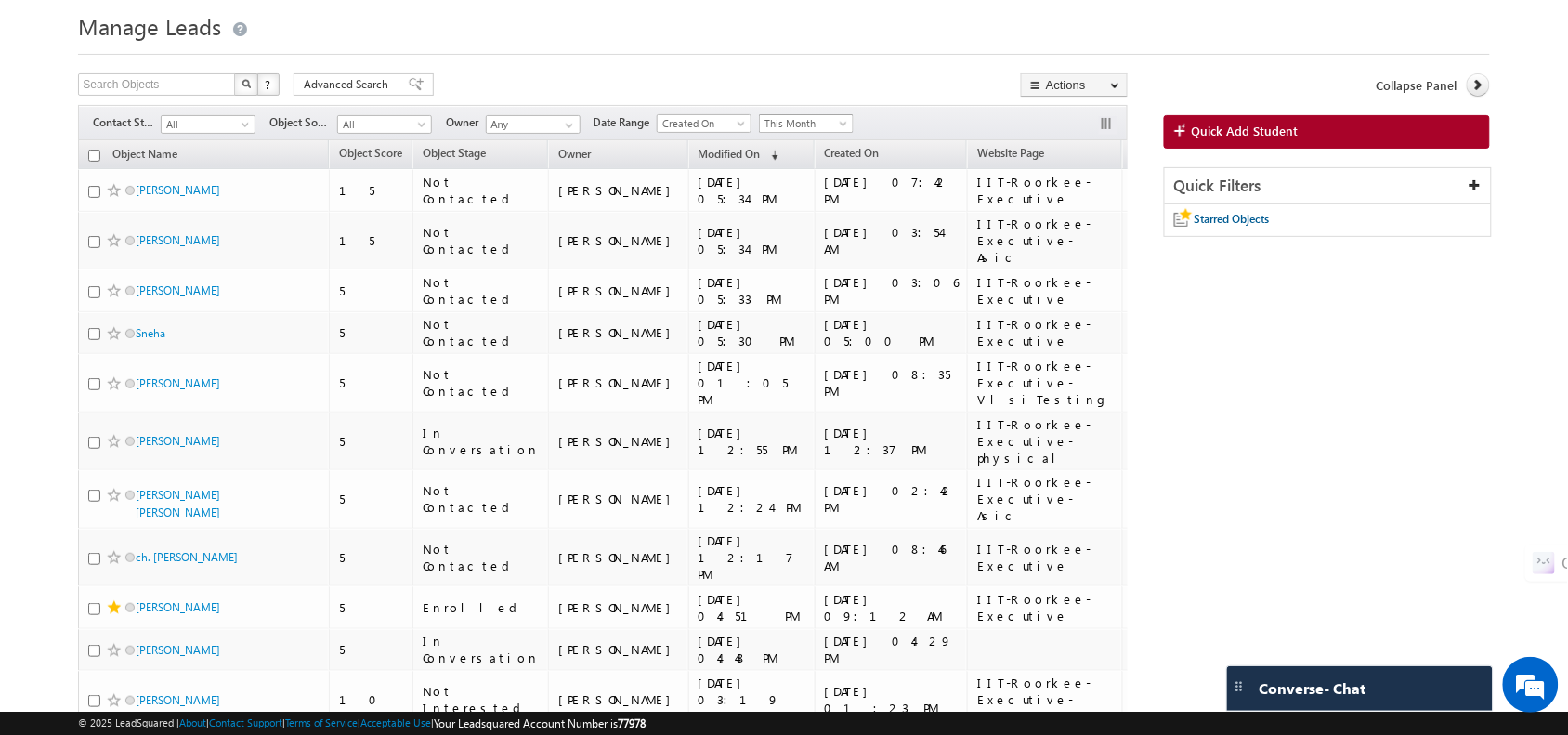
click at [809, 128] on span "This Month" at bounding box center [804, 123] width 88 height 17
click at [670, 131] on span "Created On" at bounding box center [702, 123] width 88 height 17
click at [785, 114] on link "This Month" at bounding box center [806, 123] width 95 height 19
click at [829, 163] on link "Custom" at bounding box center [811, 164] width 94 height 17
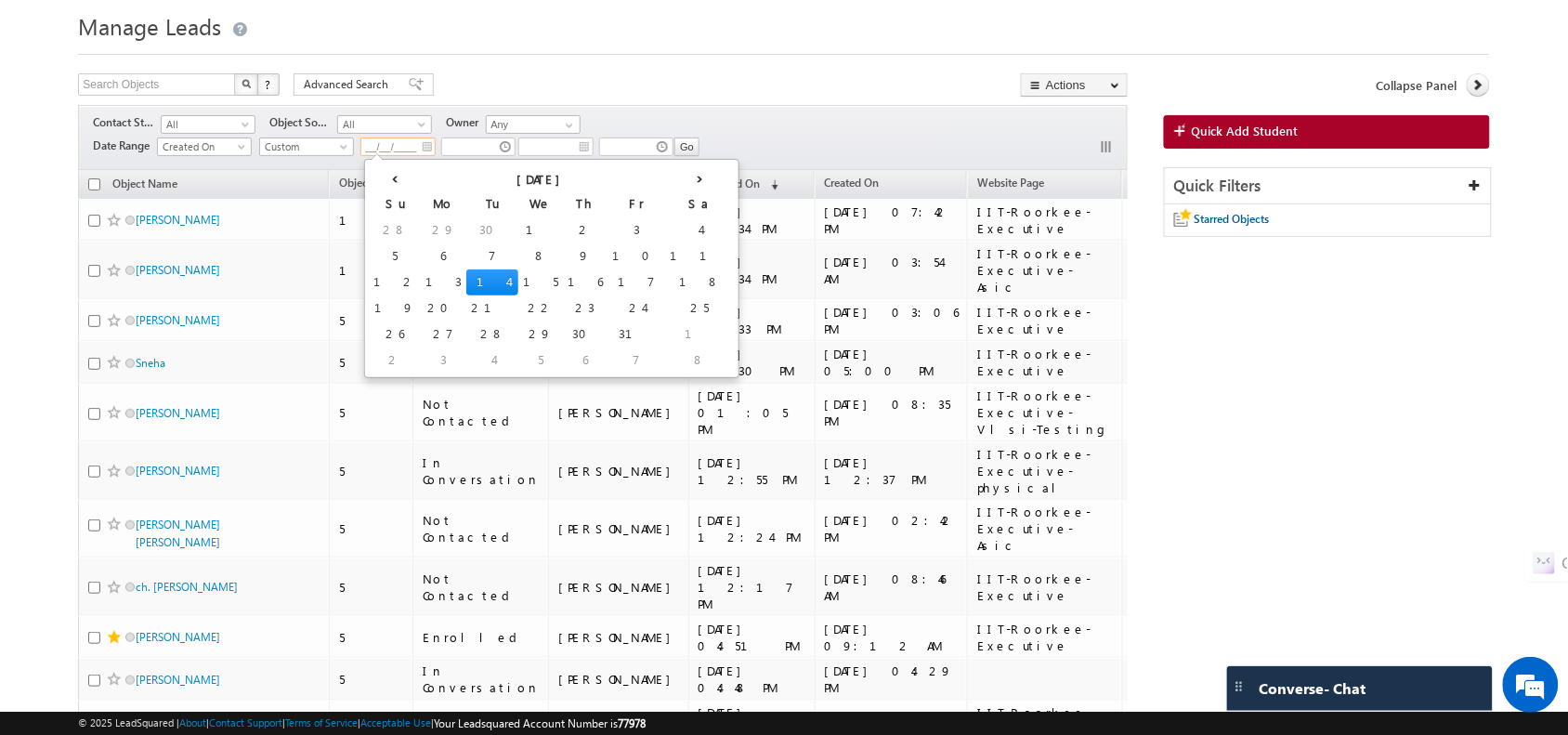
click at [434, 148] on input "__/__/____" at bounding box center [397, 146] width 75 height 19
click at [369, 186] on th "‹" at bounding box center [394, 178] width 52 height 28
click at [424, 146] on input "14/10/2025" at bounding box center [397, 146] width 75 height 19
click at [379, 177] on th "‹" at bounding box center [394, 178] width 52 height 28
click at [646, 234] on td "1" at bounding box center [668, 230] width 45 height 26
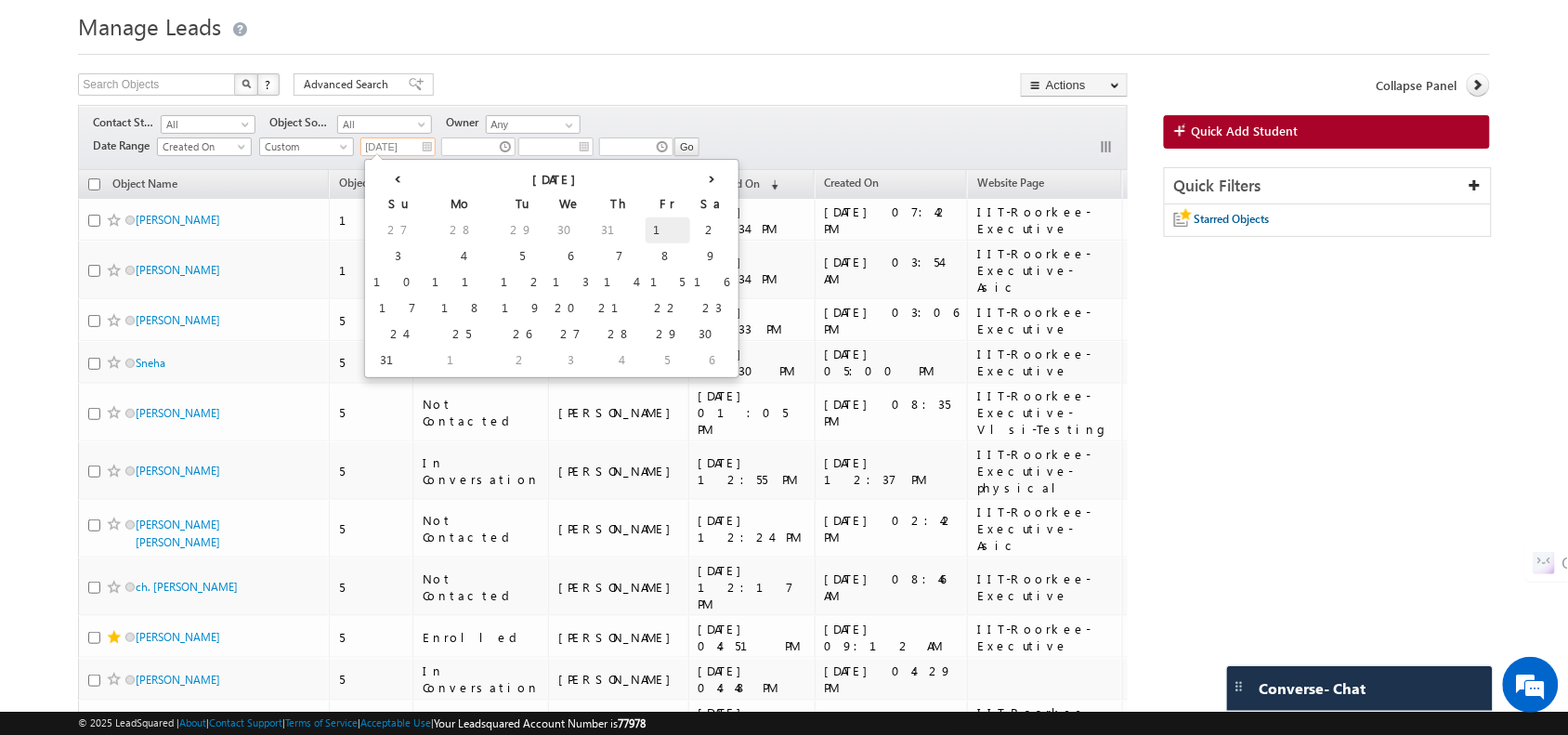
type input "01/08/2025"
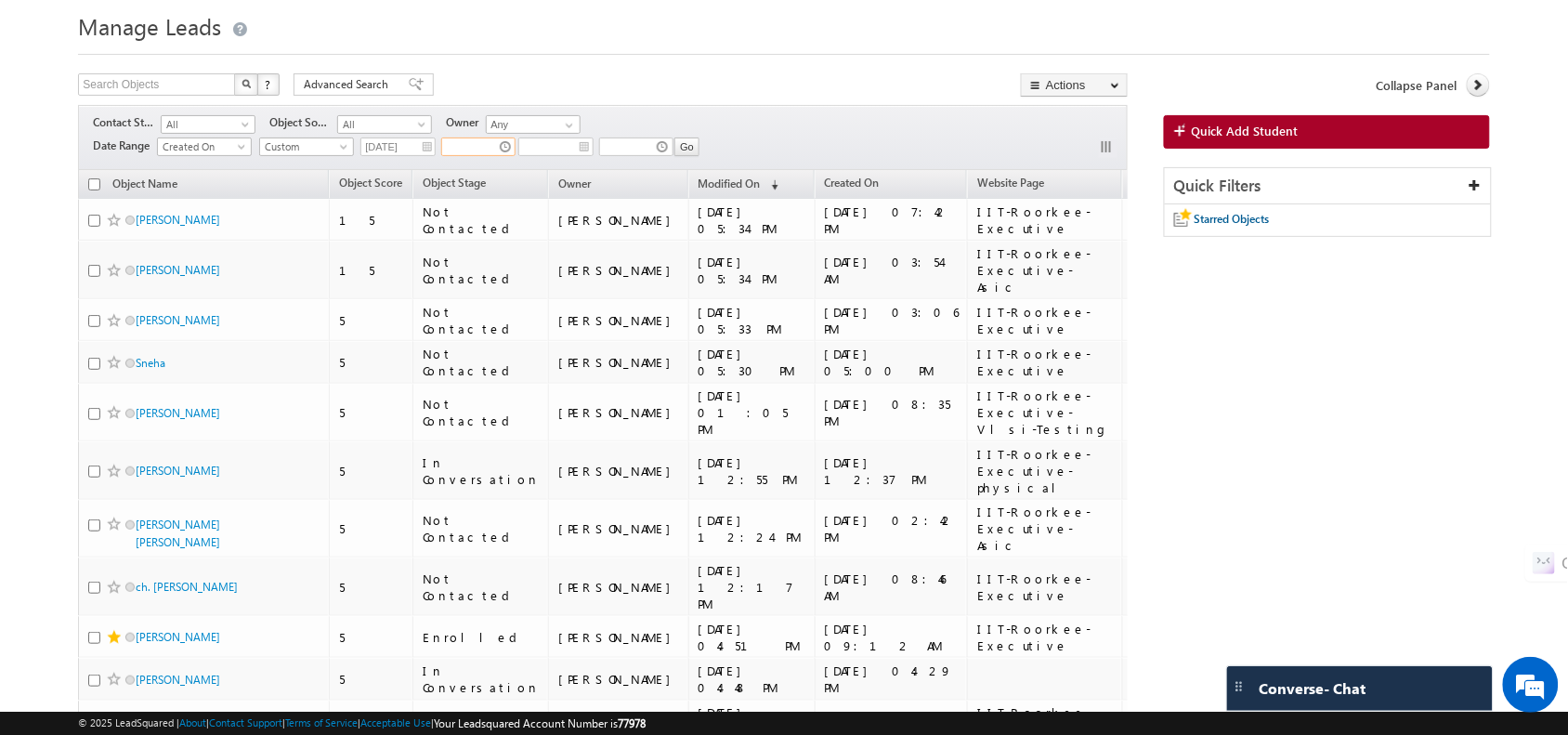
click at [503, 148] on input "text" at bounding box center [478, 146] width 74 height 19
click at [508, 146] on input "text" at bounding box center [478, 146] width 74 height 19
type input "__/__/____"
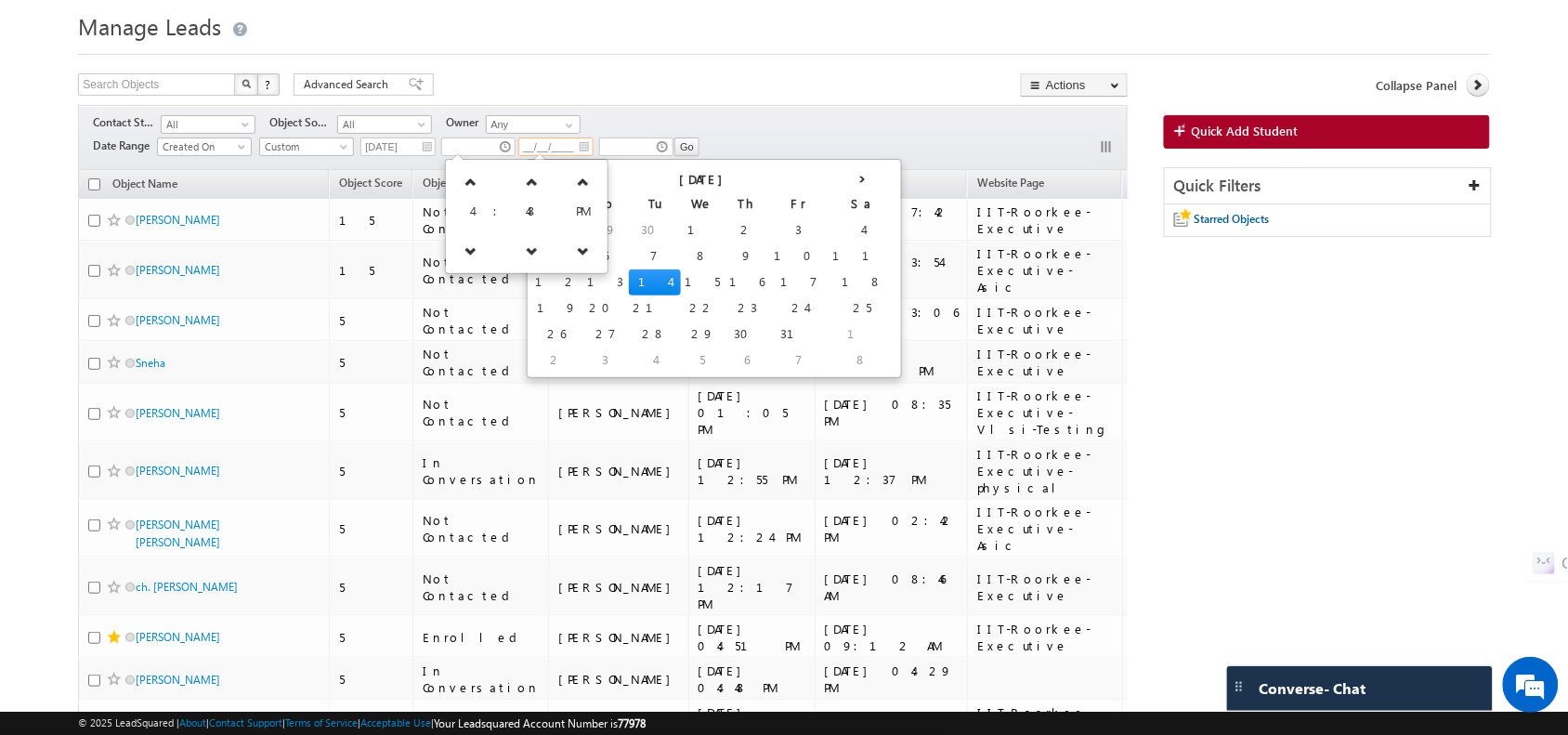
click at [578, 146] on input "__/__/____" at bounding box center [555, 146] width 75 height 19
type input "04:48 PM"
click at [593, 148] on input "__/__/____" at bounding box center [555, 146] width 75 height 19
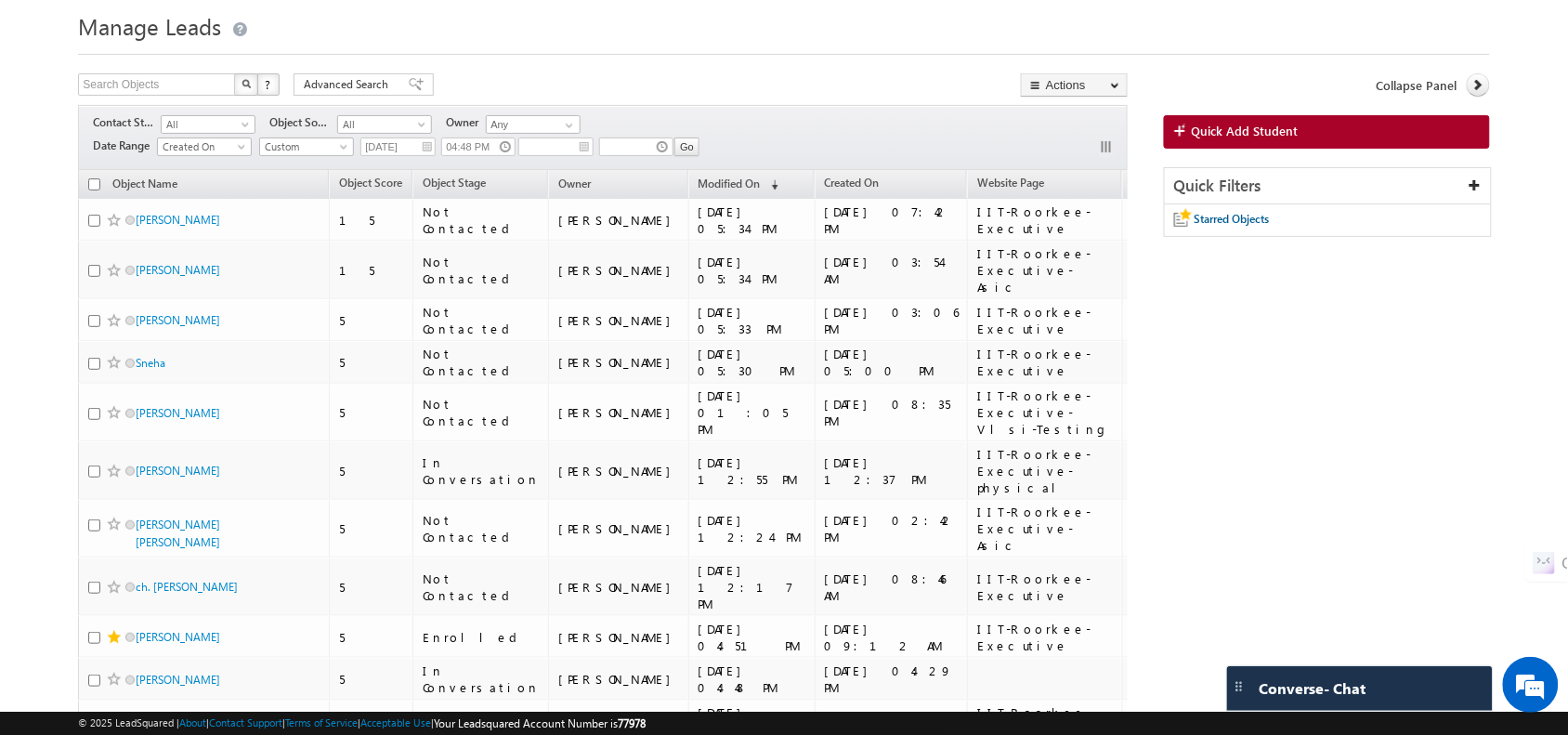
click at [642, 98] on div "Search Objects X ? 32 results found Advanced Search Advanced Search Advanced se…" at bounding box center [603, 87] width 1050 height 27
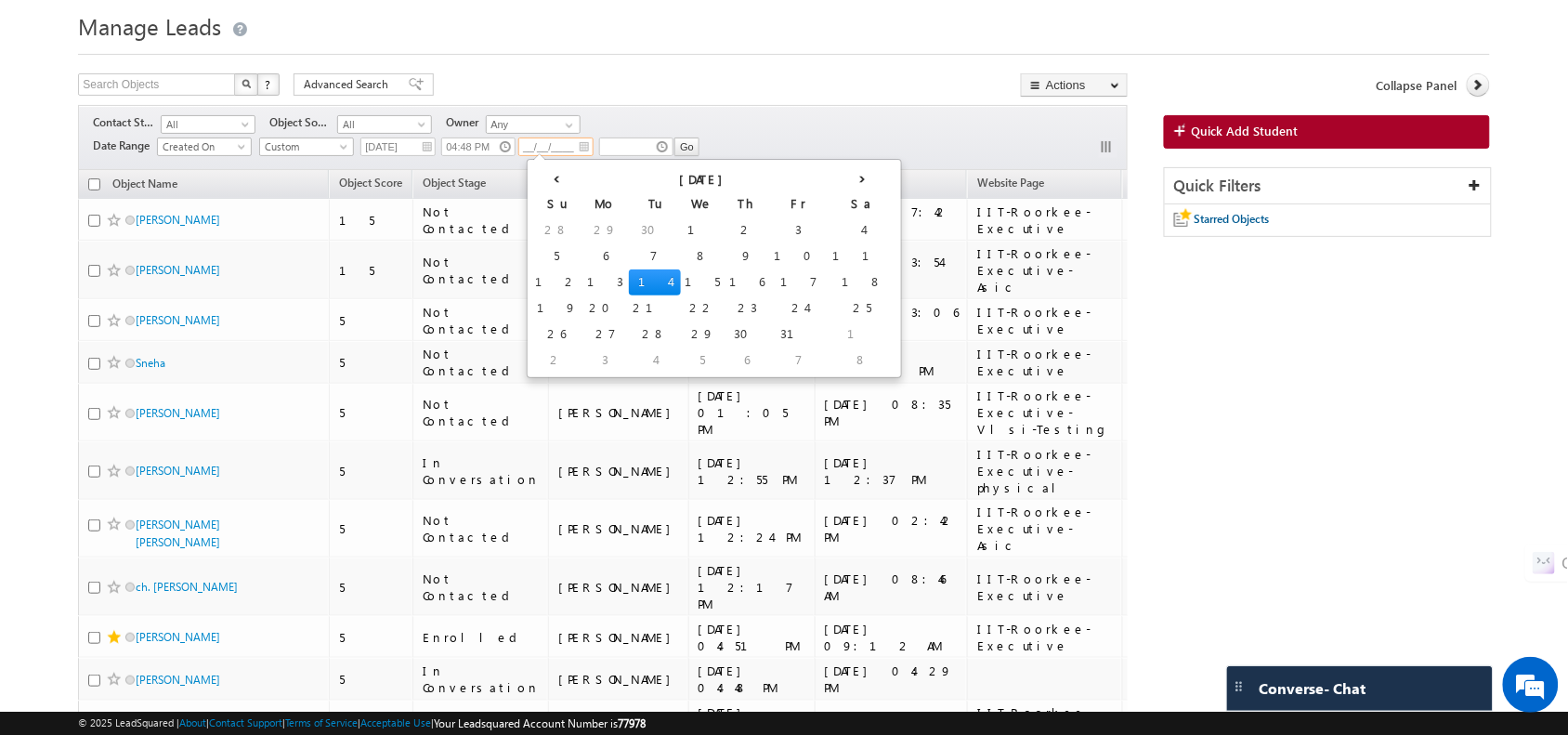
click at [593, 145] on input "__/__/____" at bounding box center [555, 146] width 75 height 19
click at [534, 184] on th "‹" at bounding box center [556, 178] width 52 height 28
click at [593, 148] on input "14/10/2025" at bounding box center [555, 146] width 75 height 19
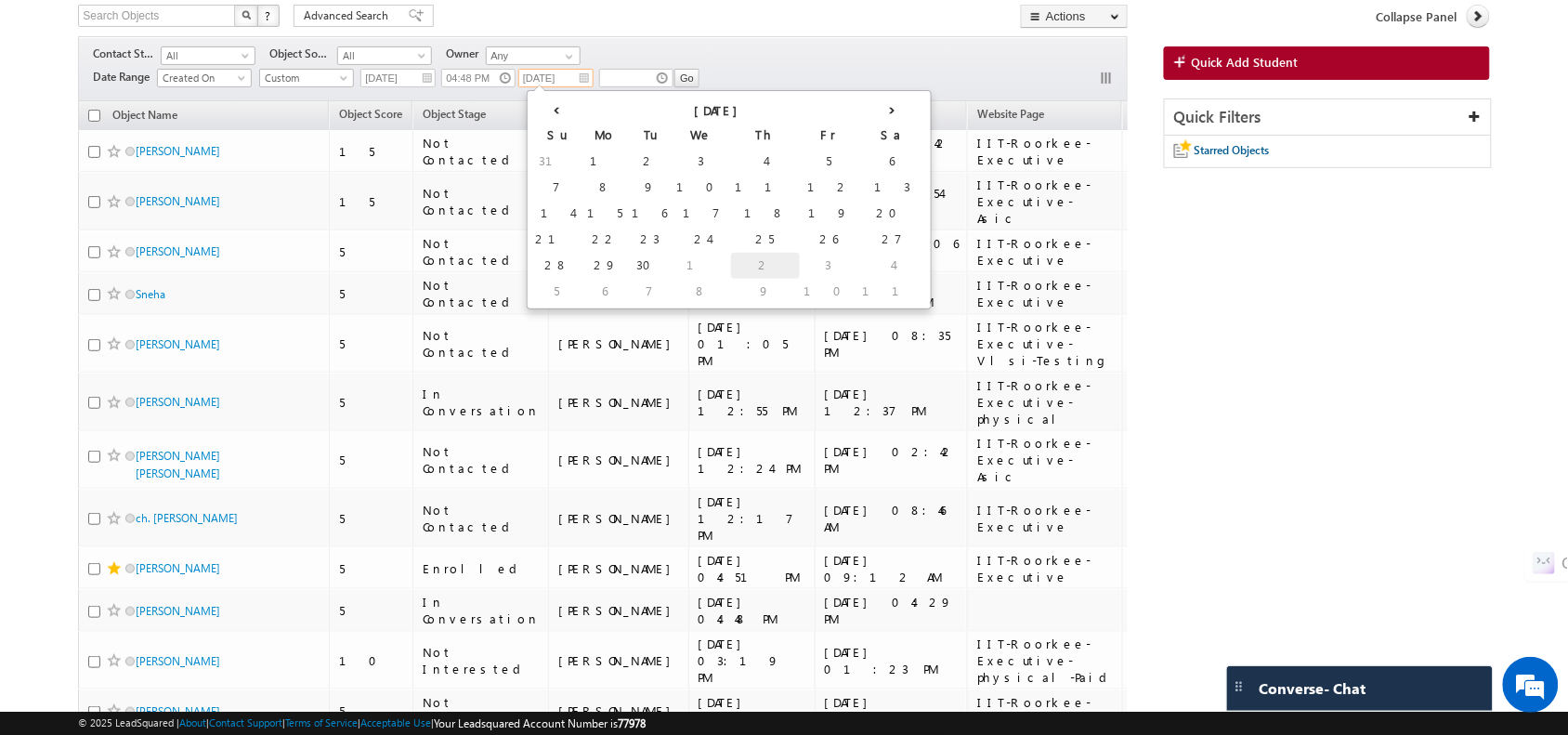
scroll to position [126, 0]
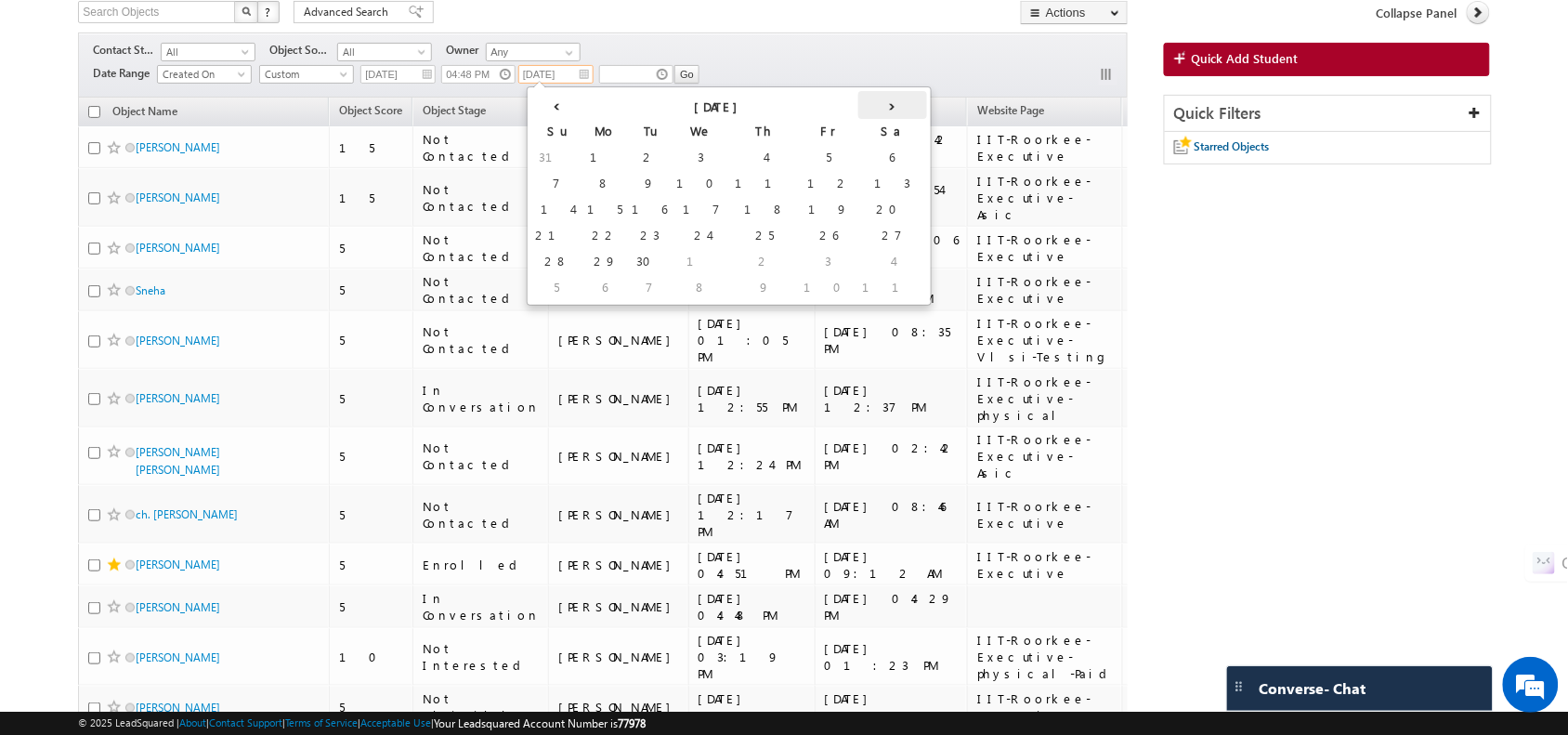
click at [859, 108] on th "›" at bounding box center [893, 104] width 68 height 28
click at [583, 206] on td "13" at bounding box center [606, 210] width 46 height 26
type input "13/10/2025"
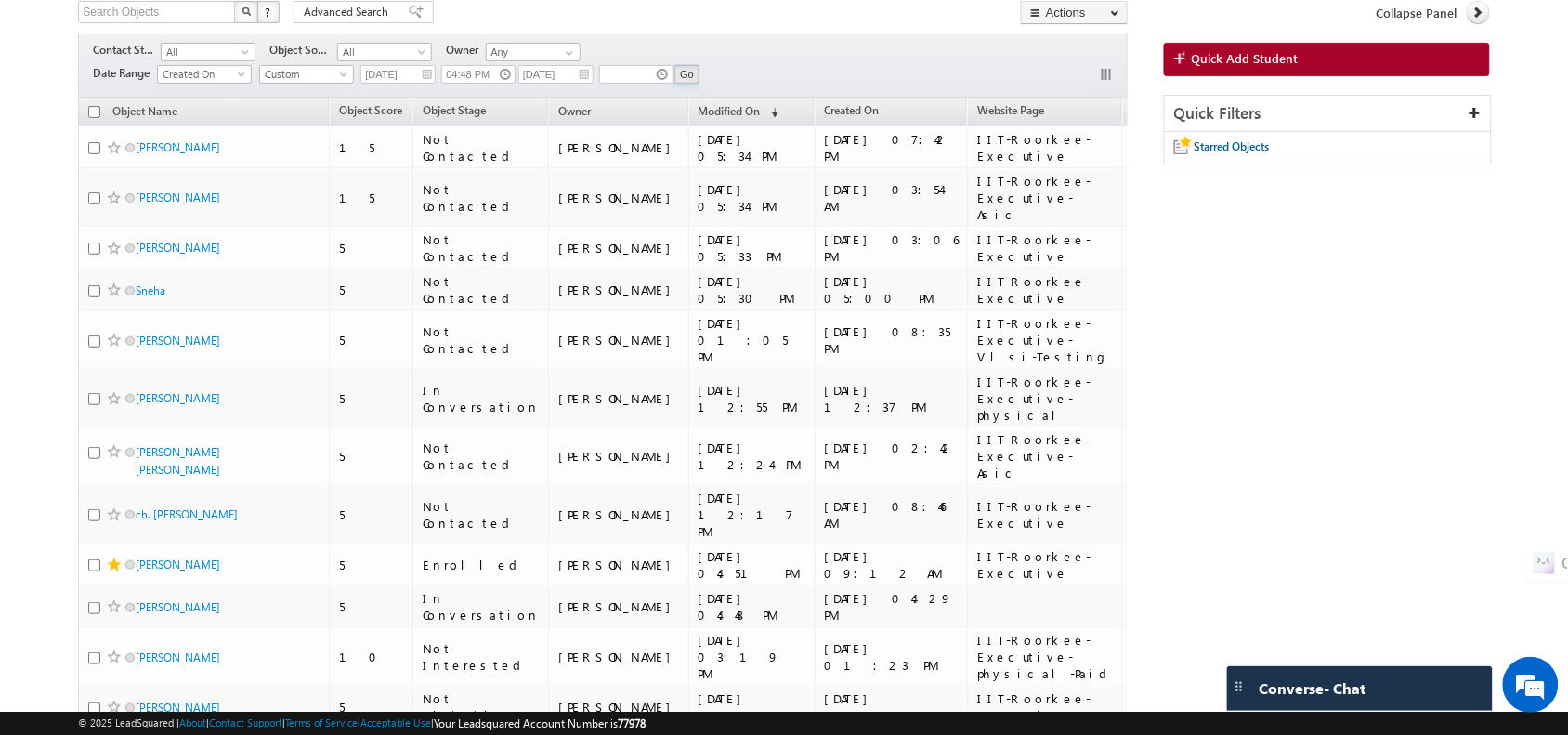
click at [700, 67] on input "Go" at bounding box center [687, 74] width 25 height 19
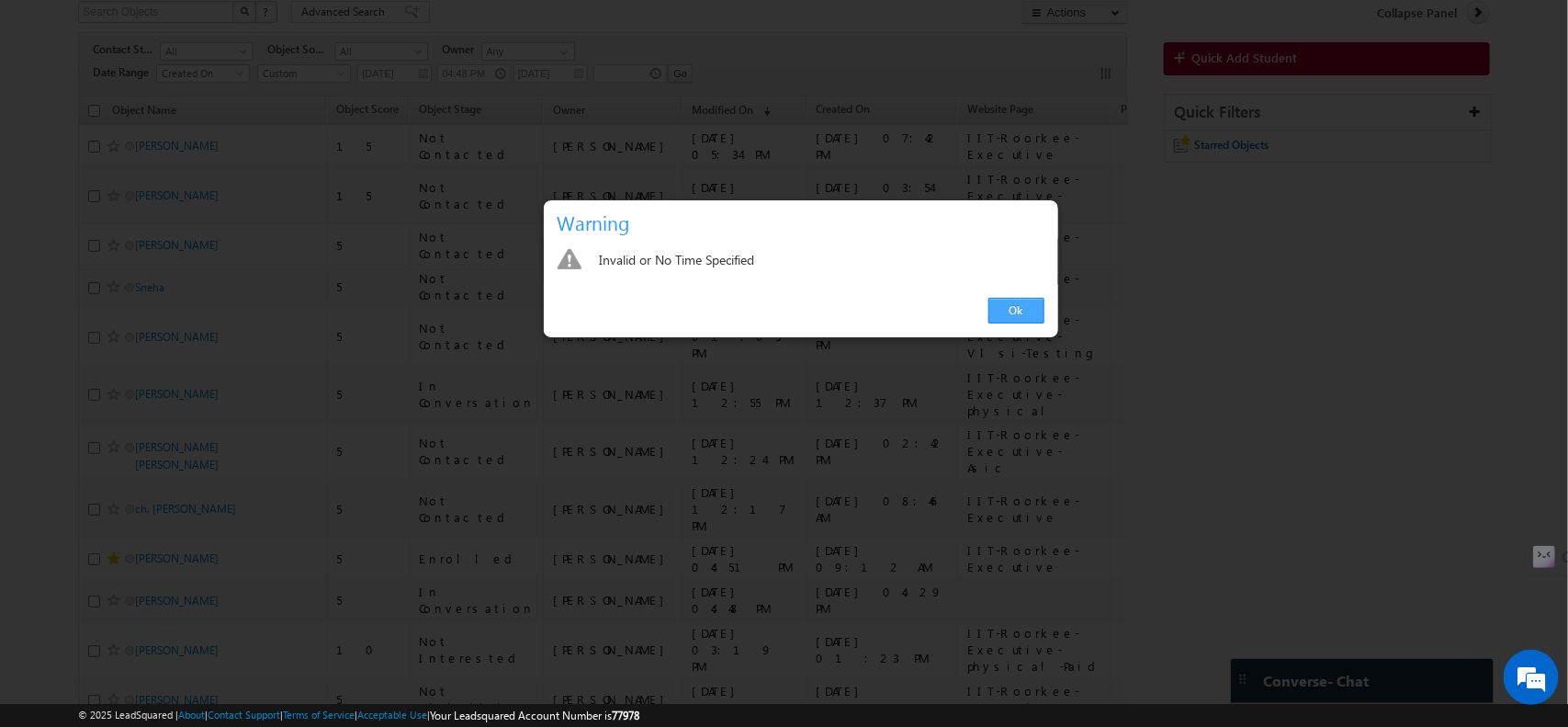
click at [1022, 310] on link "Ok" at bounding box center [1016, 310] width 56 height 26
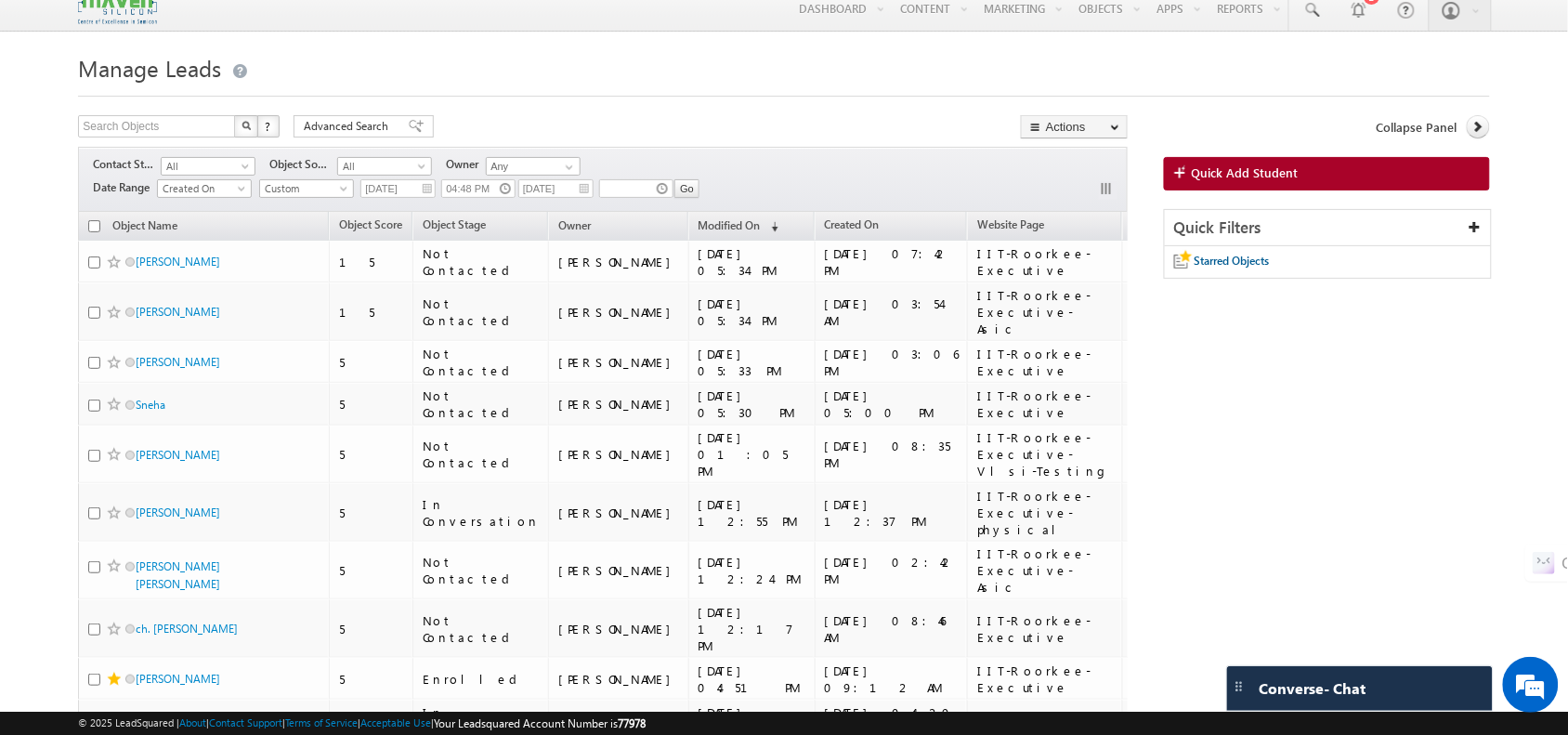
scroll to position [11, 0]
click at [504, 187] on input "04:48 PM" at bounding box center [478, 189] width 74 height 19
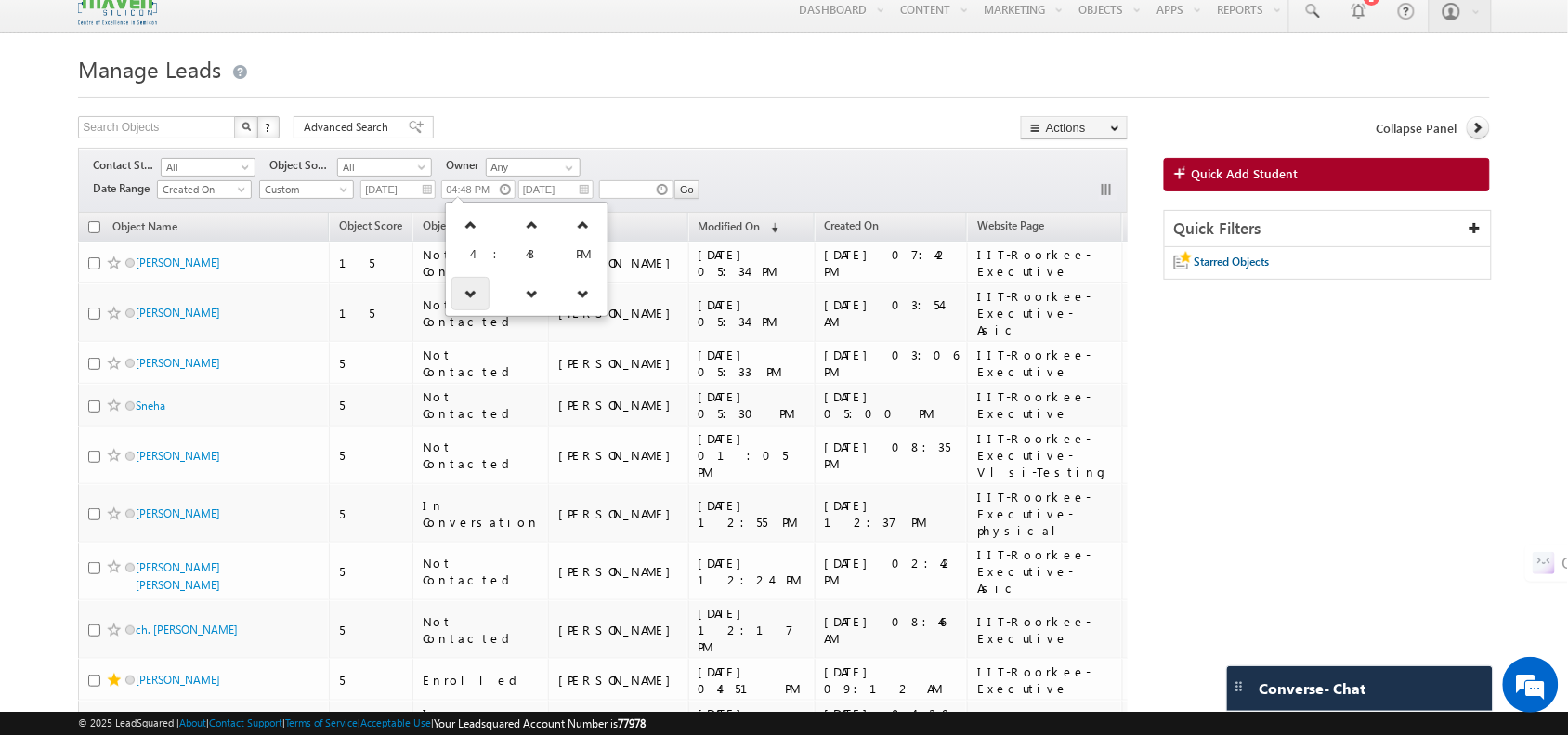
click at [464, 299] on icon at bounding box center [470, 293] width 13 height 13
click at [466, 299] on icon at bounding box center [472, 293] width 13 height 13
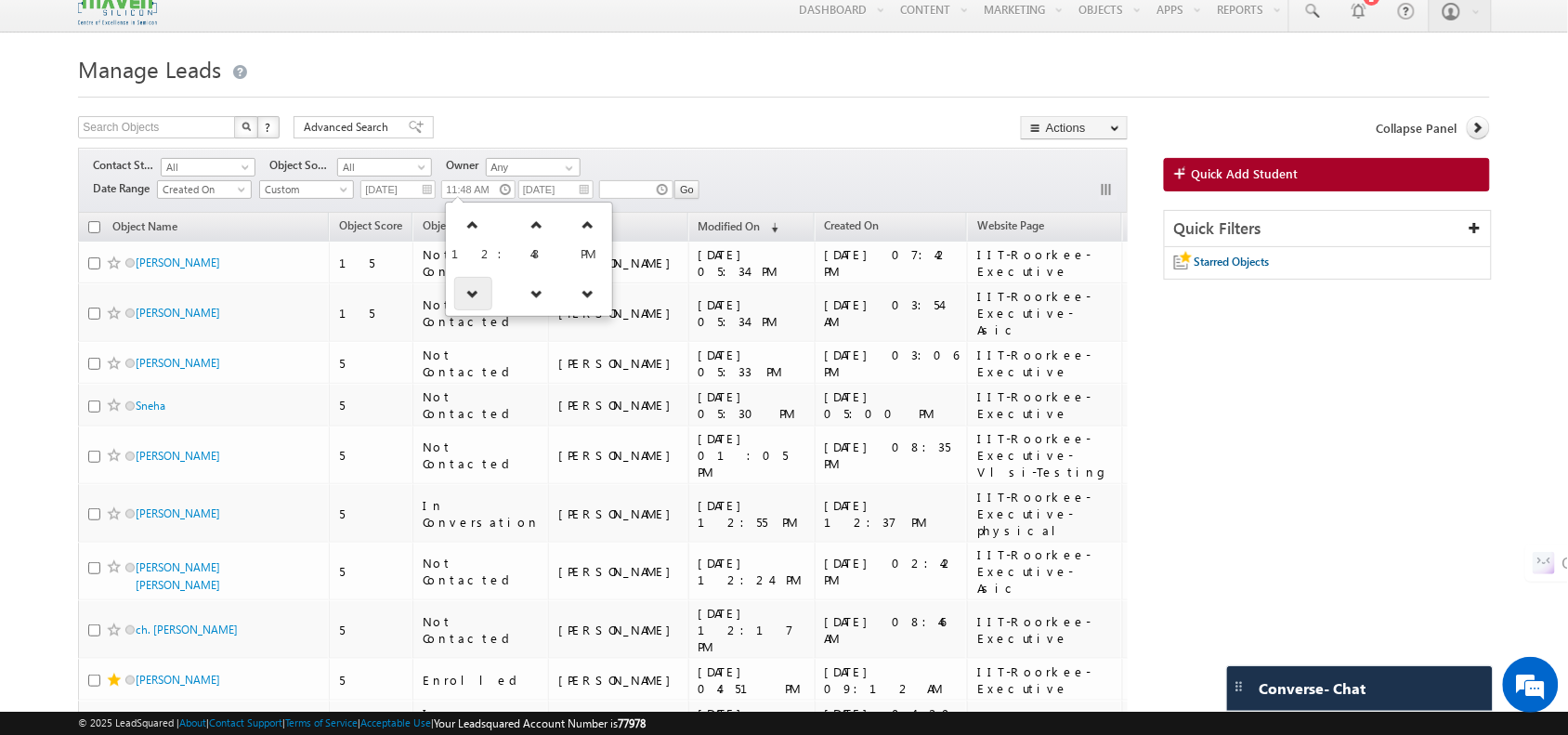
click at [466, 299] on icon at bounding box center [472, 293] width 13 height 13
click at [470, 299] on icon at bounding box center [476, 293] width 13 height 13
type input "09:48 AM"
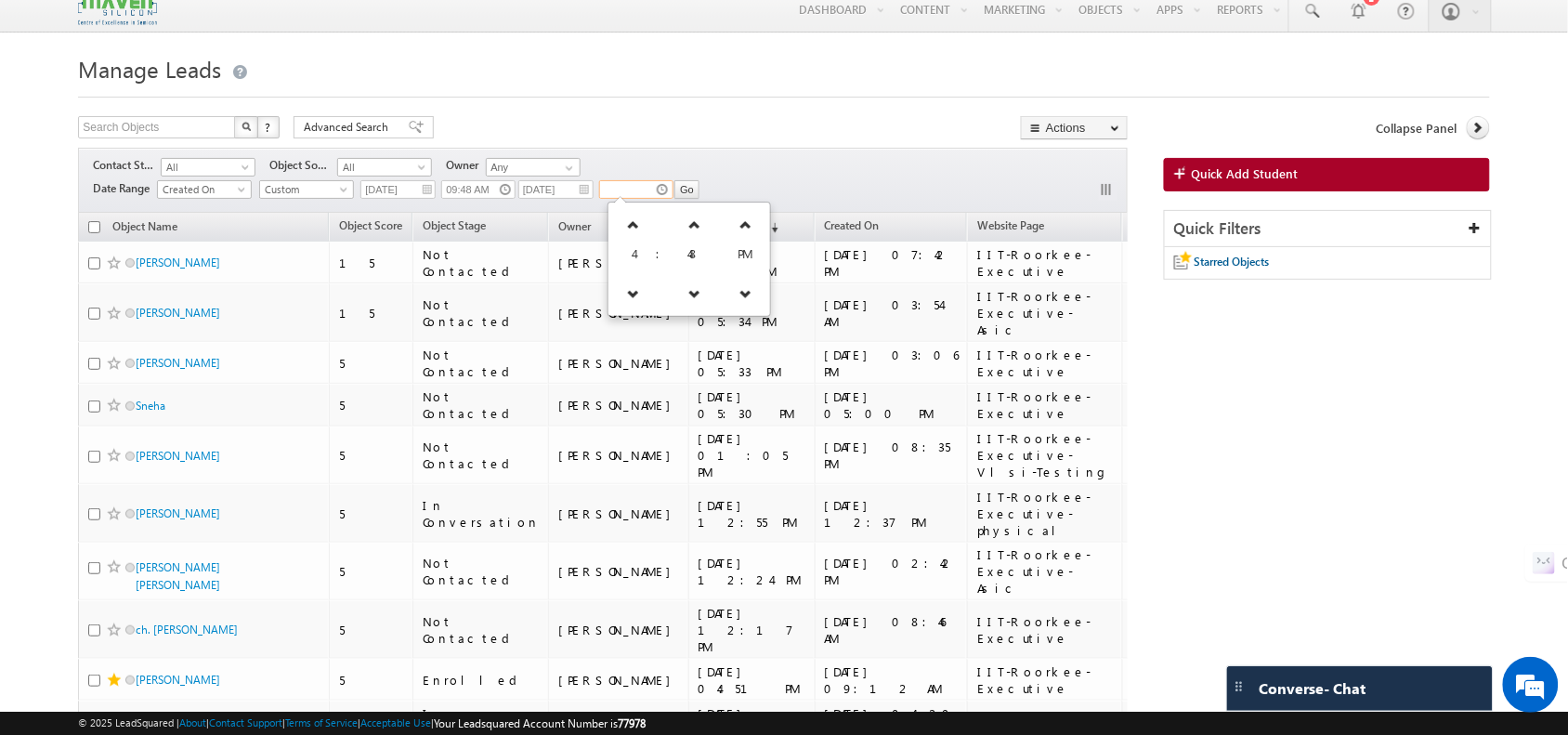
click at [666, 185] on input "text" at bounding box center [636, 189] width 74 height 19
click at [700, 190] on input "Go" at bounding box center [687, 189] width 25 height 19
type input "04:48 PM"
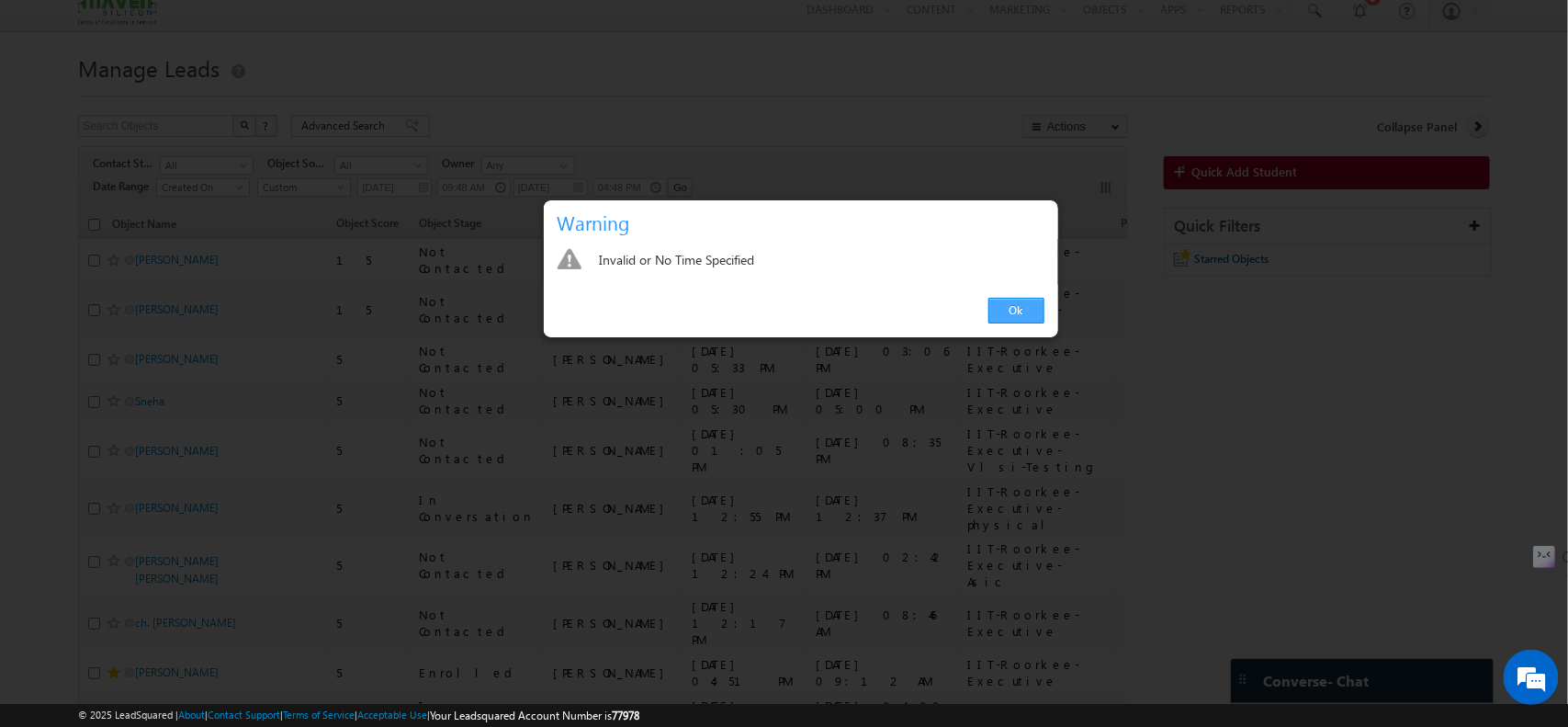
drag, startPoint x: 983, startPoint y: 334, endPoint x: 1003, endPoint y: 322, distance: 23.3
click at [1003, 322] on div "Ok" at bounding box center [801, 311] width 514 height 52
click at [1003, 322] on link "Ok" at bounding box center [1016, 310] width 56 height 26
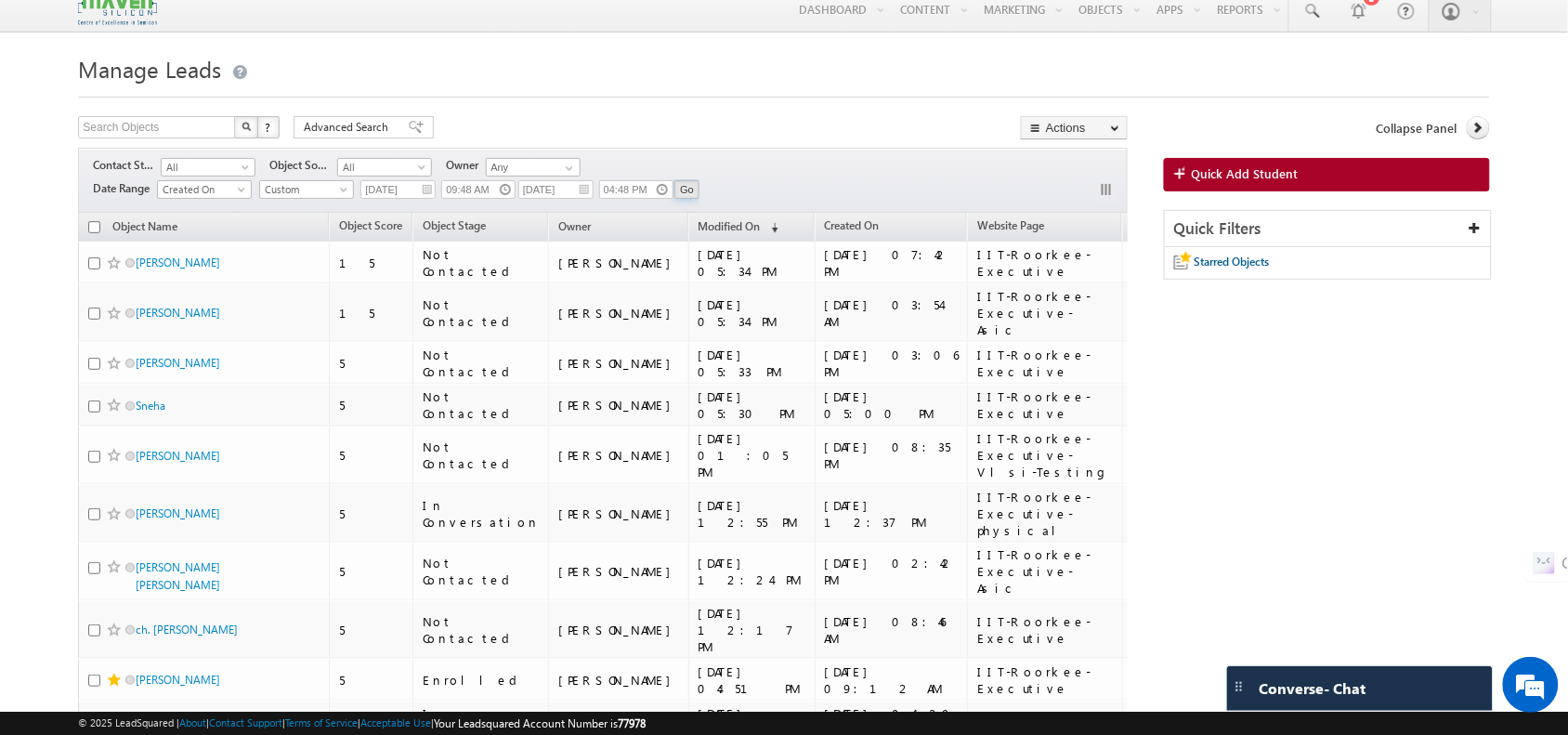
click at [698, 197] on input "Go" at bounding box center [687, 189] width 25 height 19
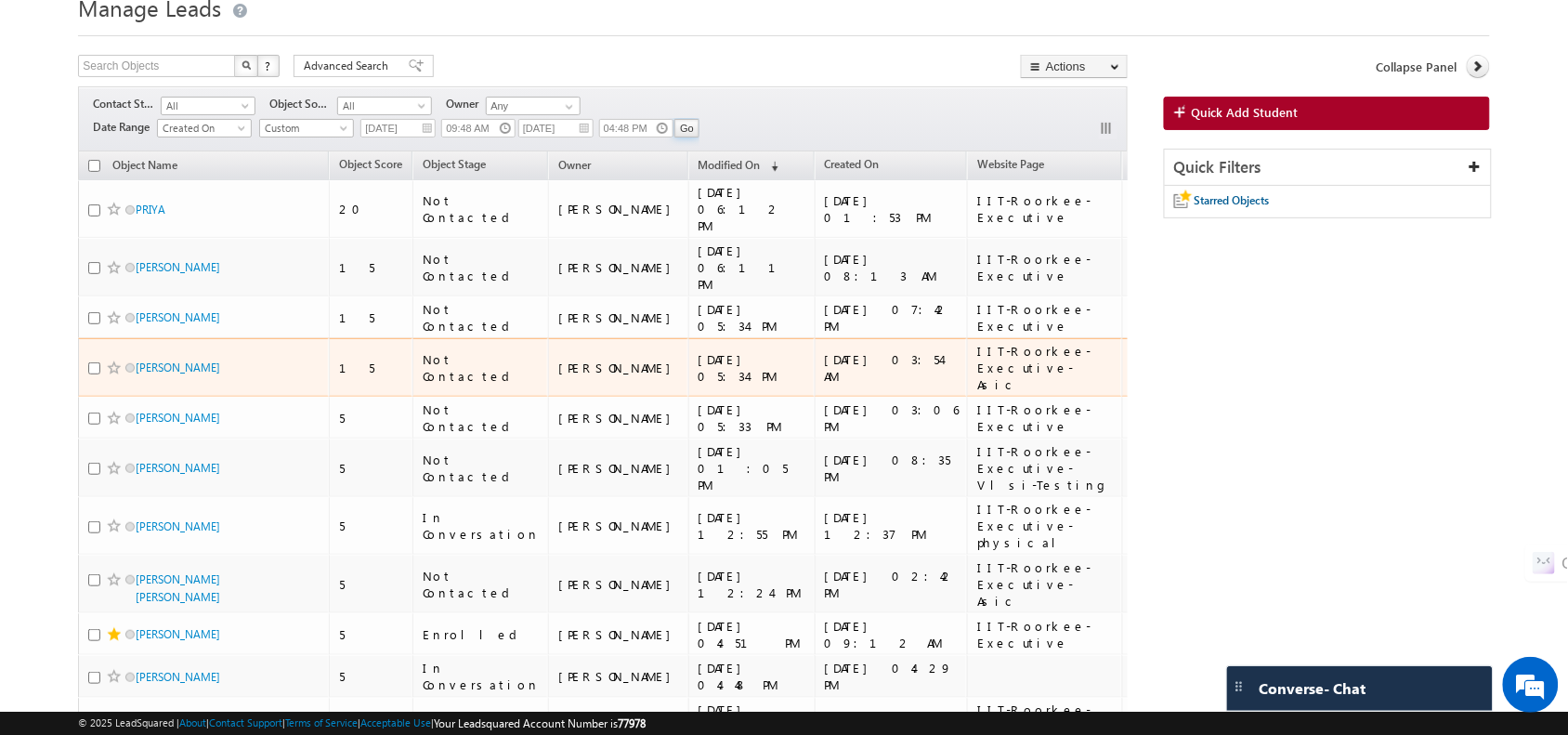
scroll to position [74, 0]
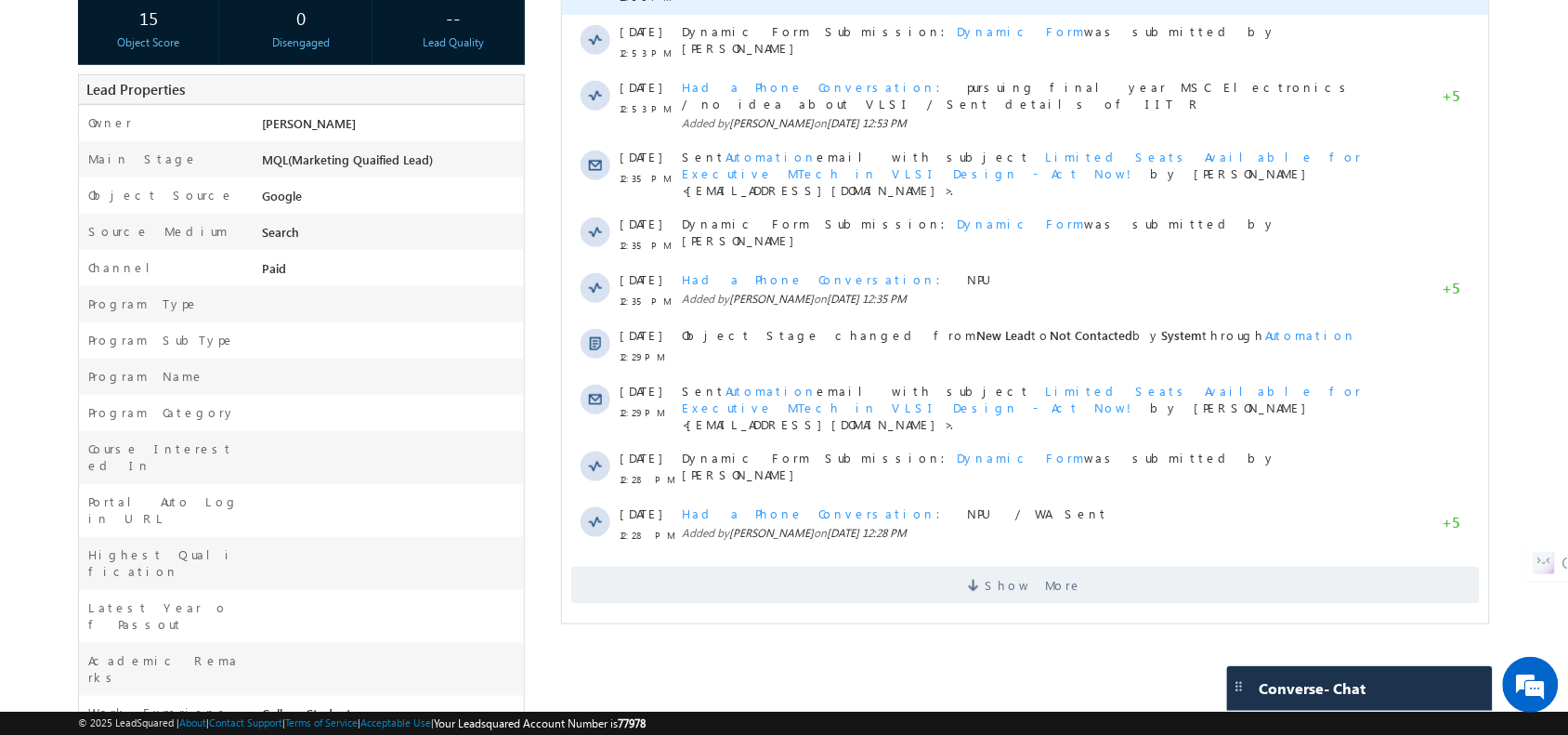
scroll to position [356, 0]
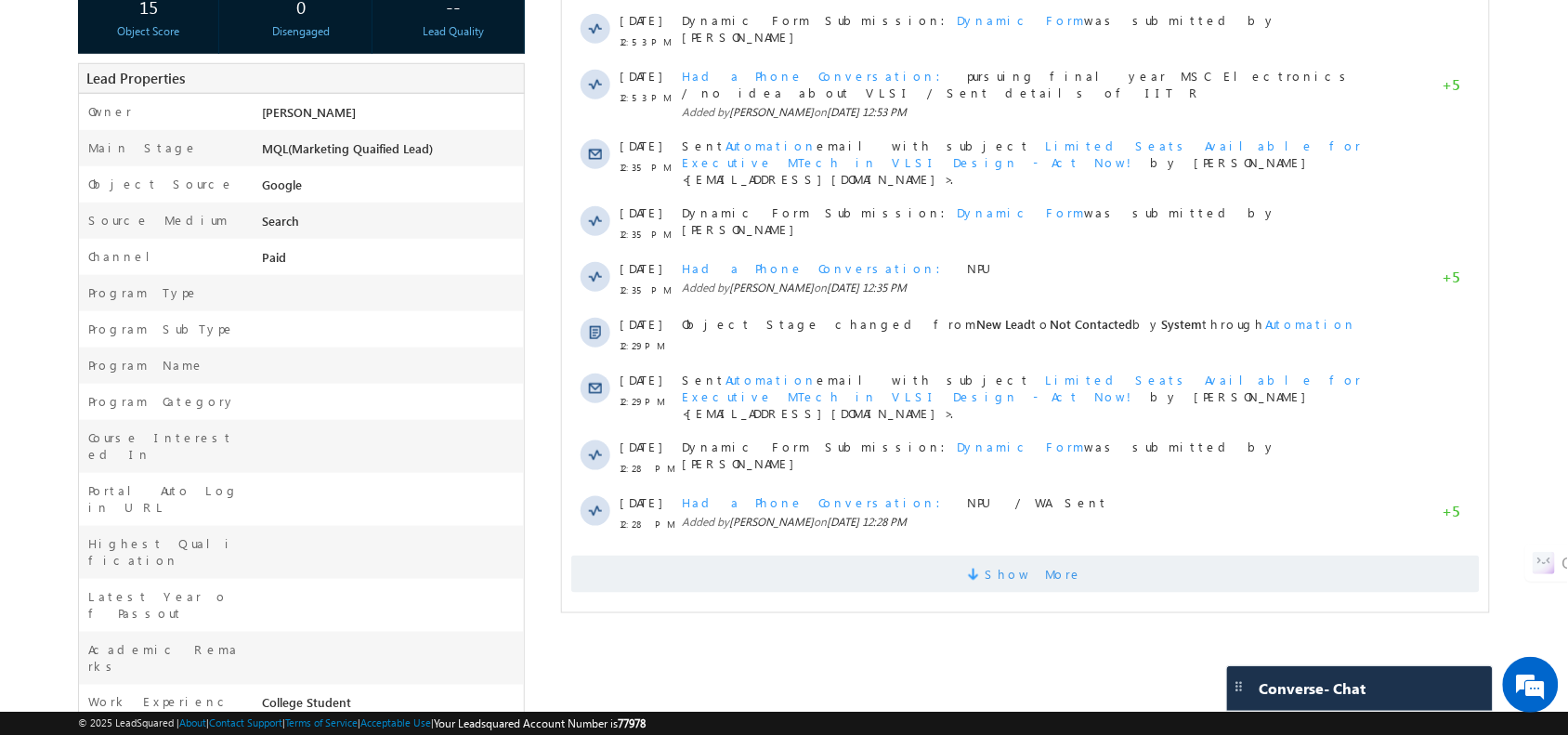
click at [835, 555] on span "Show More" at bounding box center [1024, 574] width 908 height 37
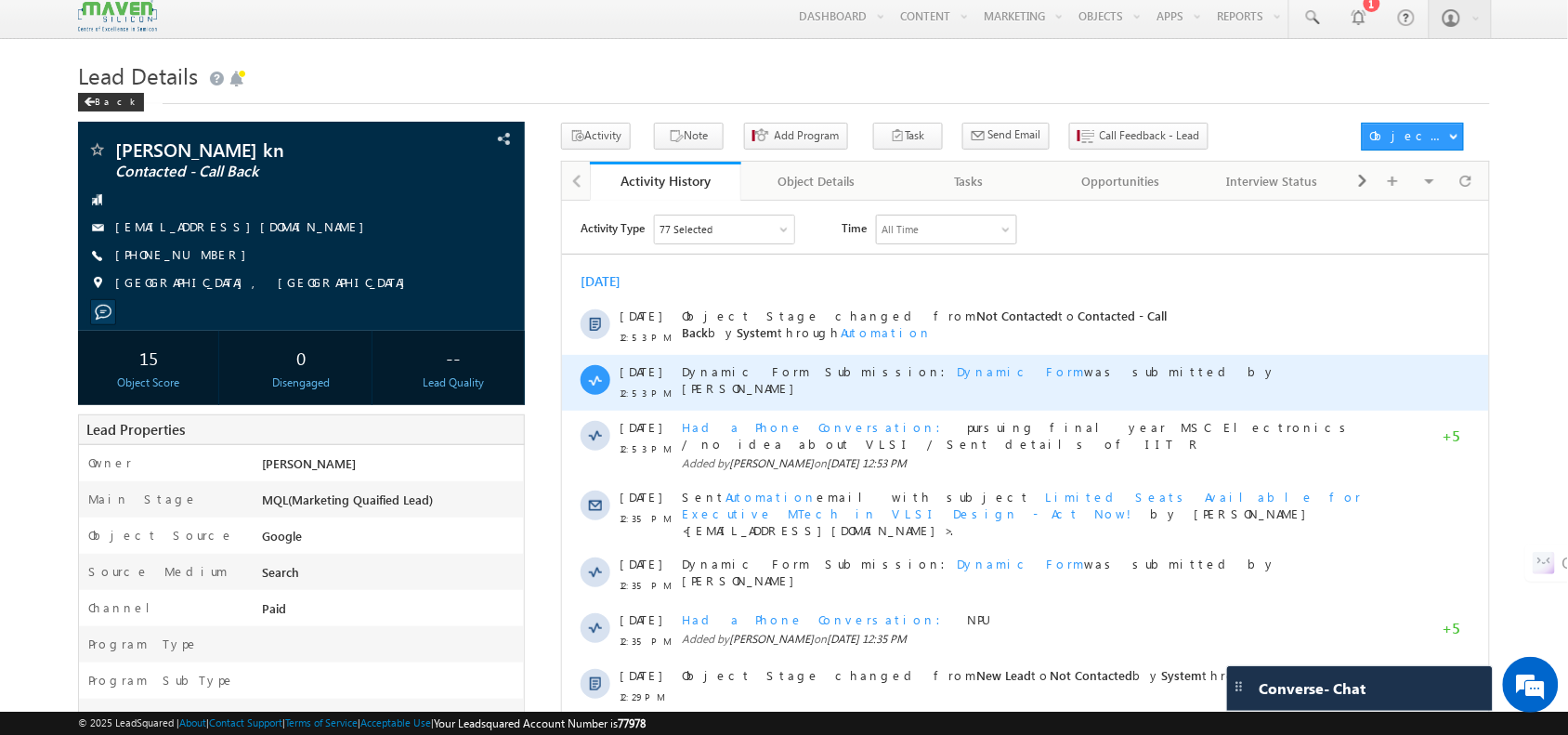
scroll to position [0, 0]
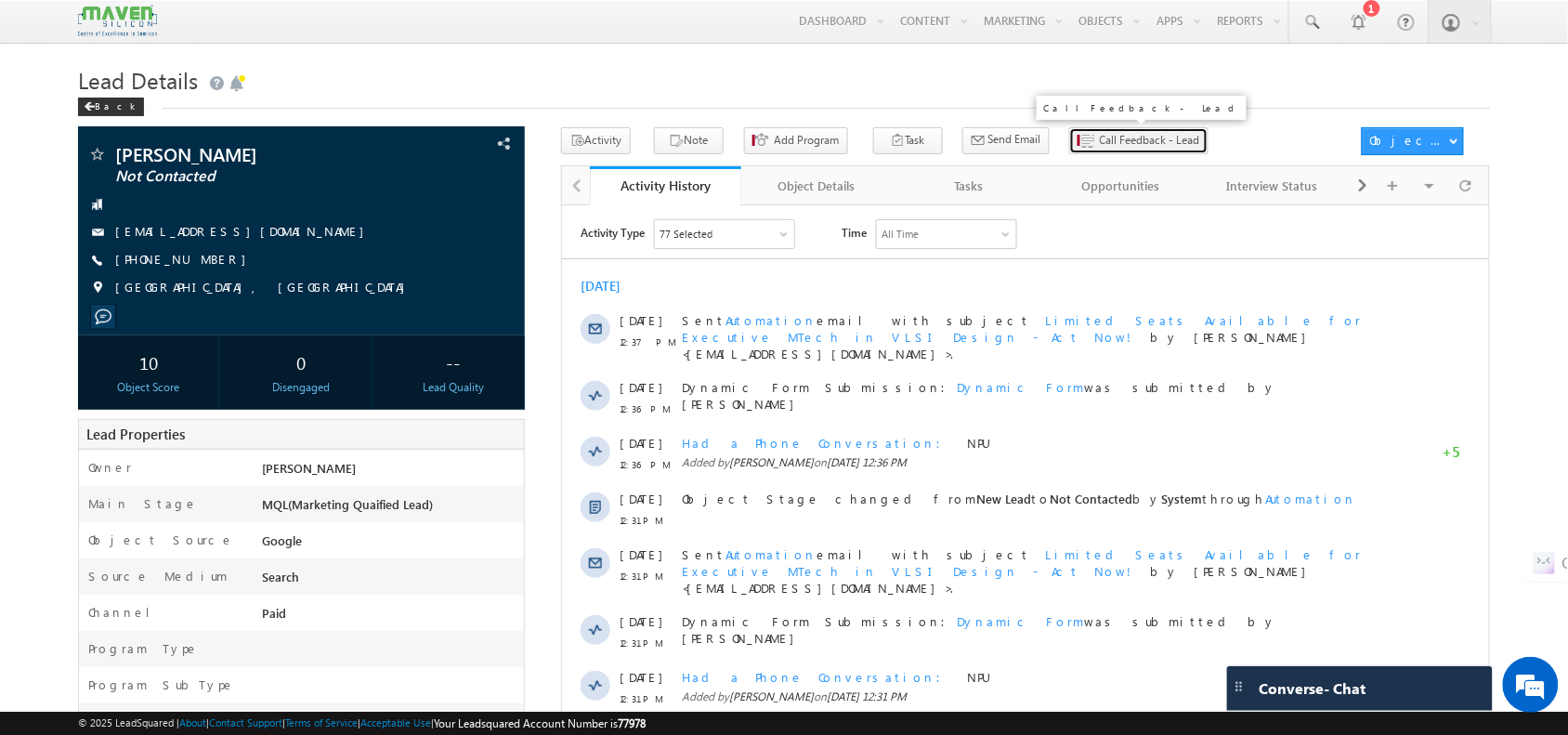
click at [1100, 138] on span "Call Feedback - Lead" at bounding box center [1149, 140] width 101 height 17
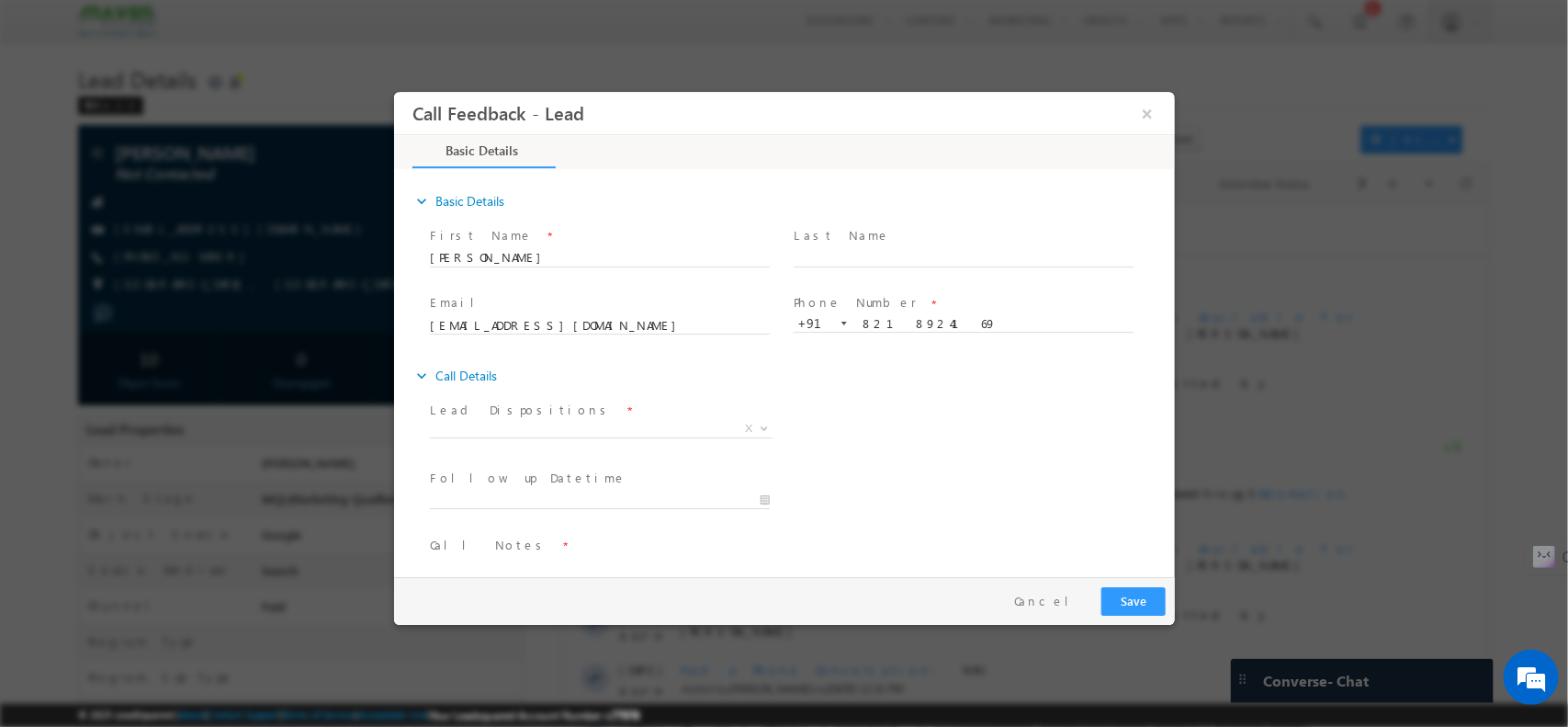
drag, startPoint x: 591, startPoint y: 412, endPoint x: 572, endPoint y: 422, distance: 21.5
click at [572, 422] on div "Lead Dispositions * Prospect Interested Re-enquired Invalid Number Not Contacte…" at bounding box center [607, 421] width 356 height 42
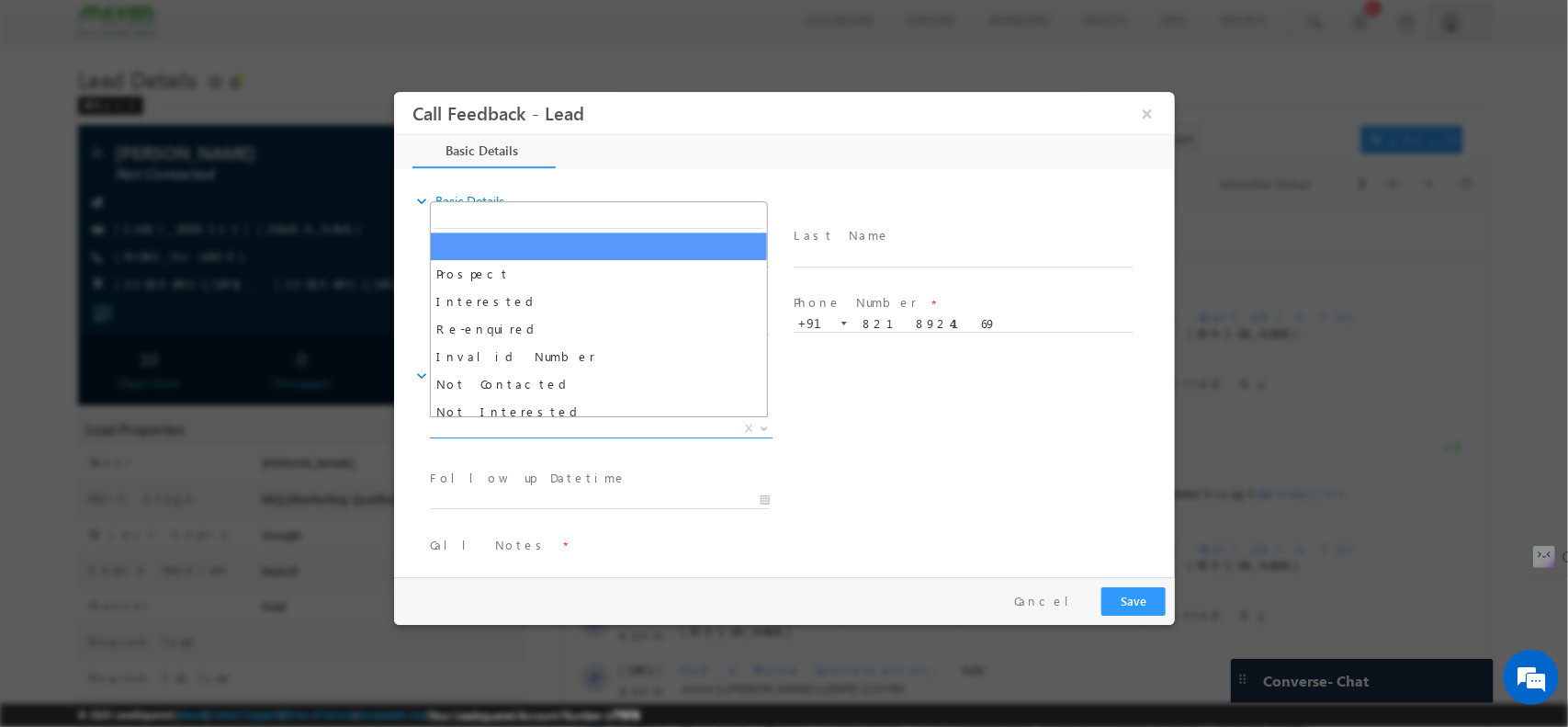
click at [572, 422] on span "X" at bounding box center [600, 428] width 343 height 18
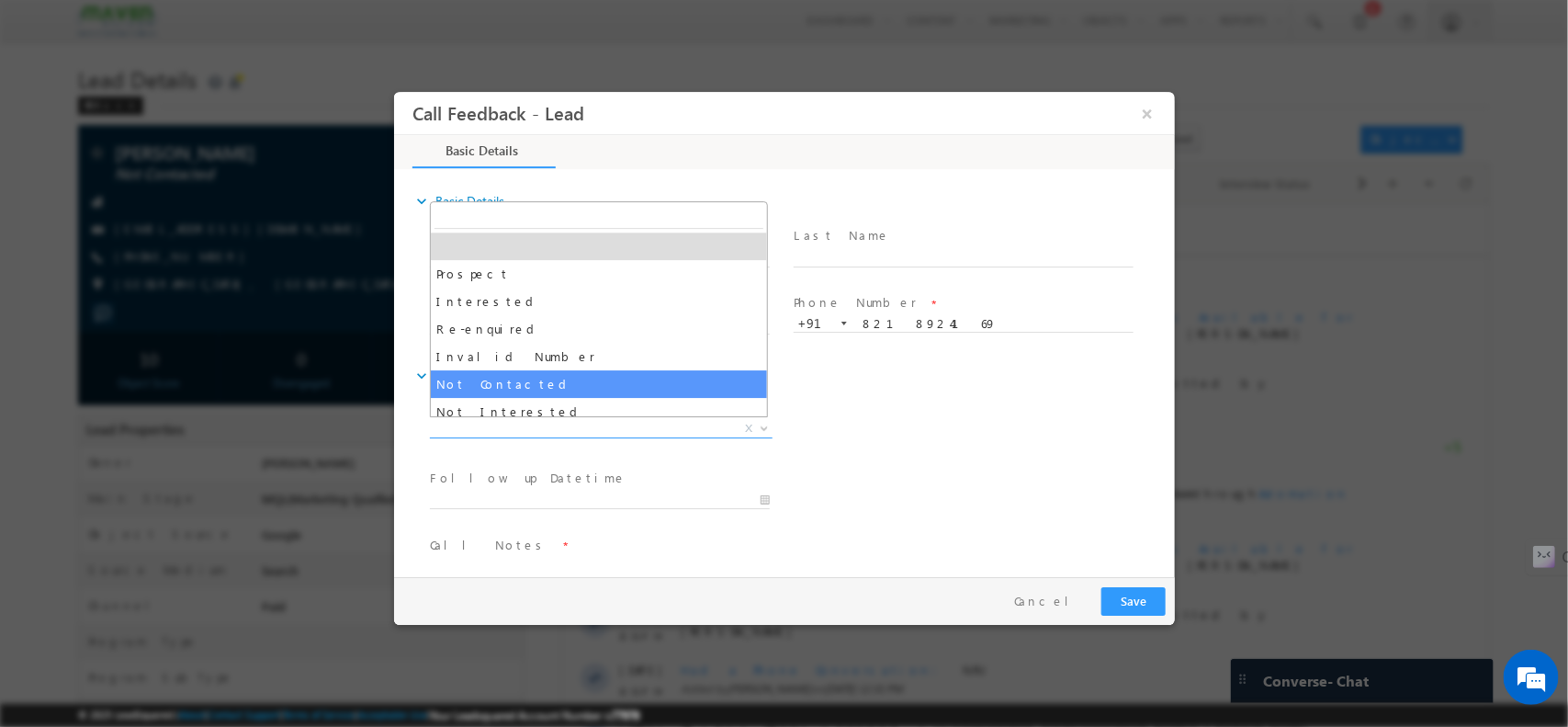
select select "Not Contacted"
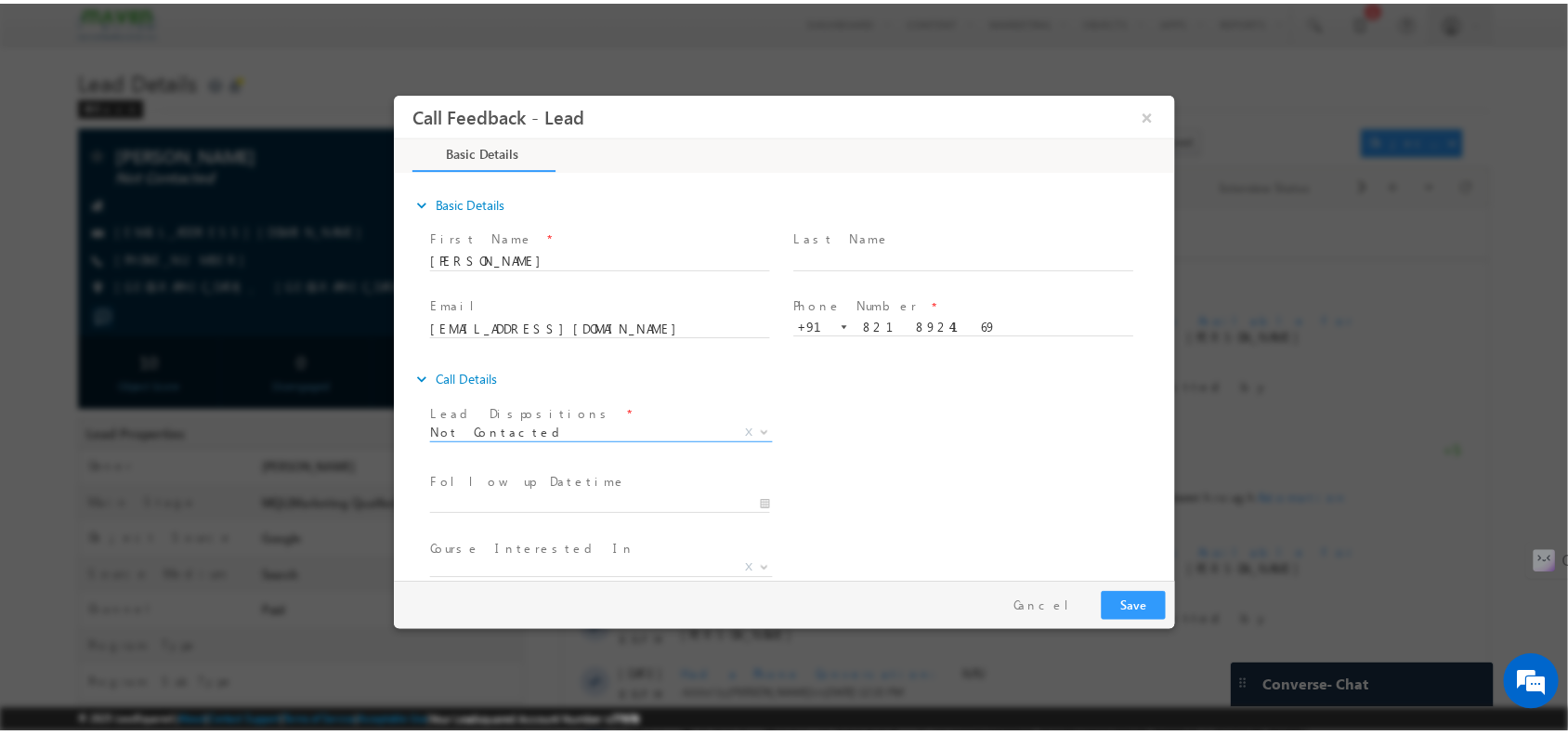
scroll to position [100, 0]
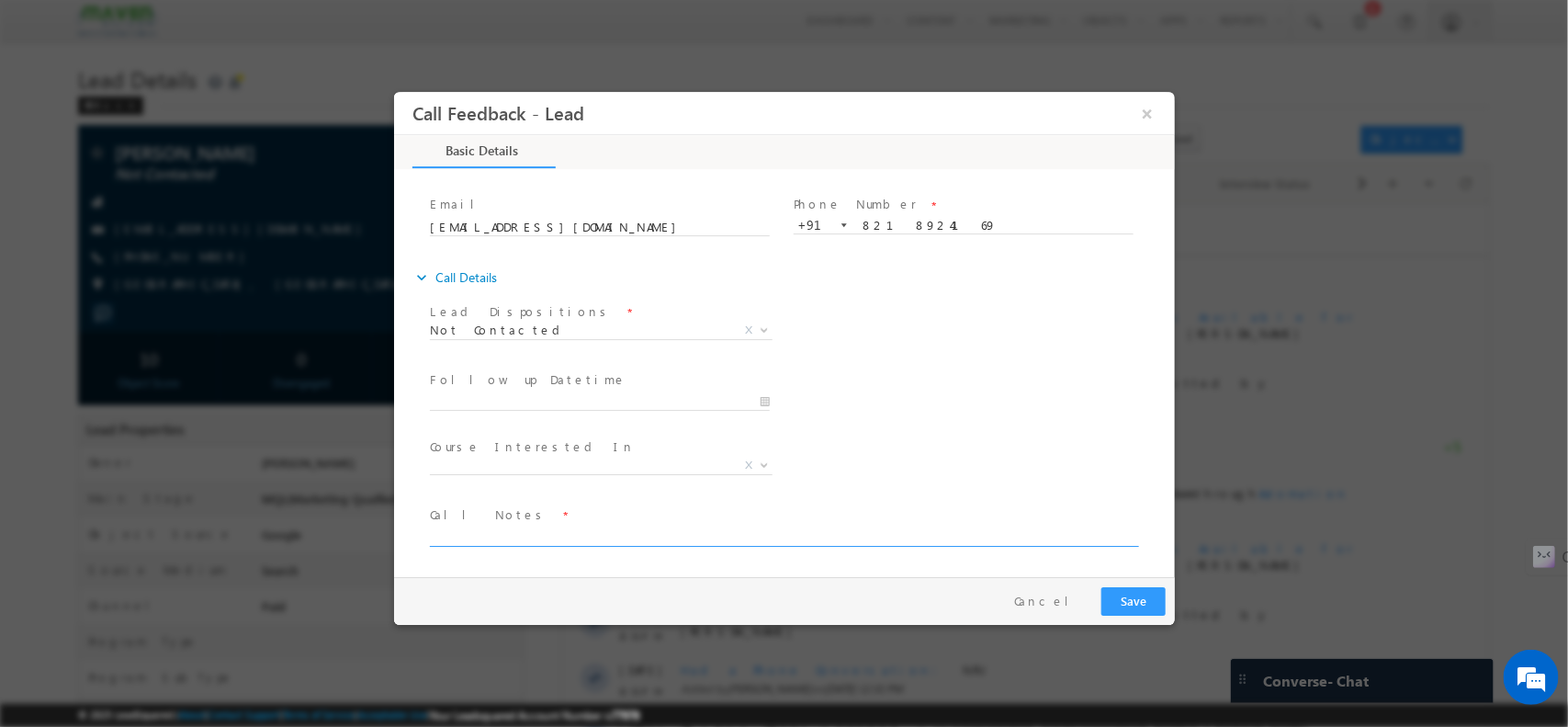
click at [551, 530] on textarea at bounding box center [783, 536] width 706 height 21
type textarea "npu"
click at [1125, 598] on button "Save" at bounding box center [1132, 601] width 65 height 29
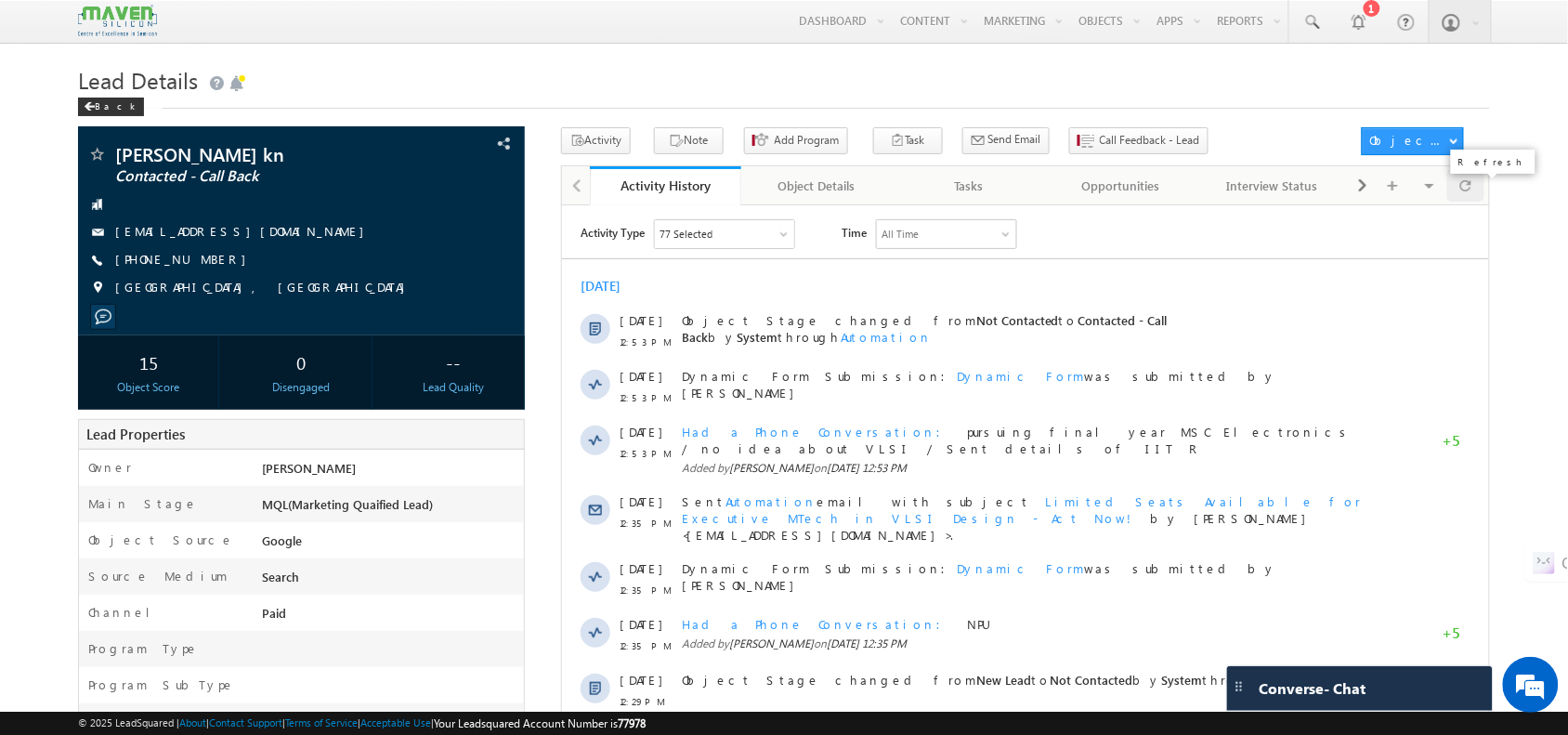
click at [1474, 180] on div at bounding box center [1465, 184] width 36 height 32
